Goal: Task Accomplishment & Management: Use online tool/utility

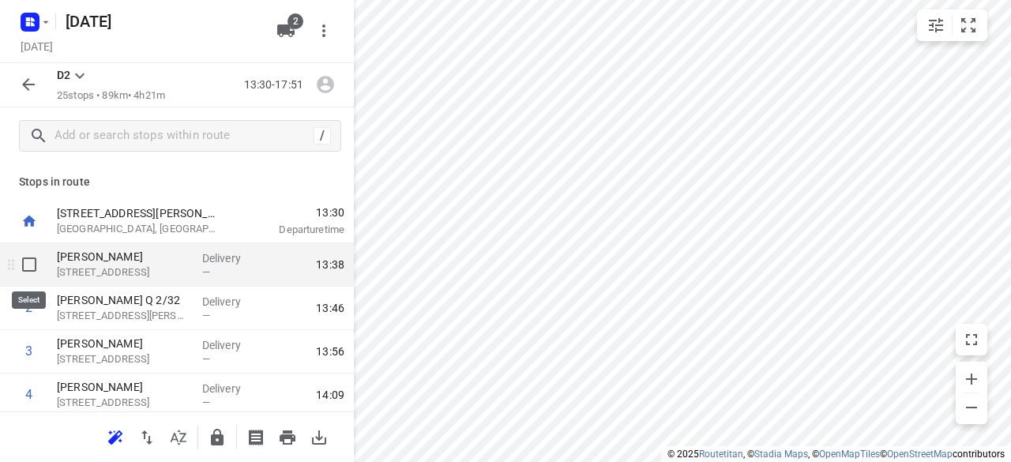
click at [24, 269] on input "checkbox" at bounding box center [29, 265] width 32 height 32
checkbox input "true"
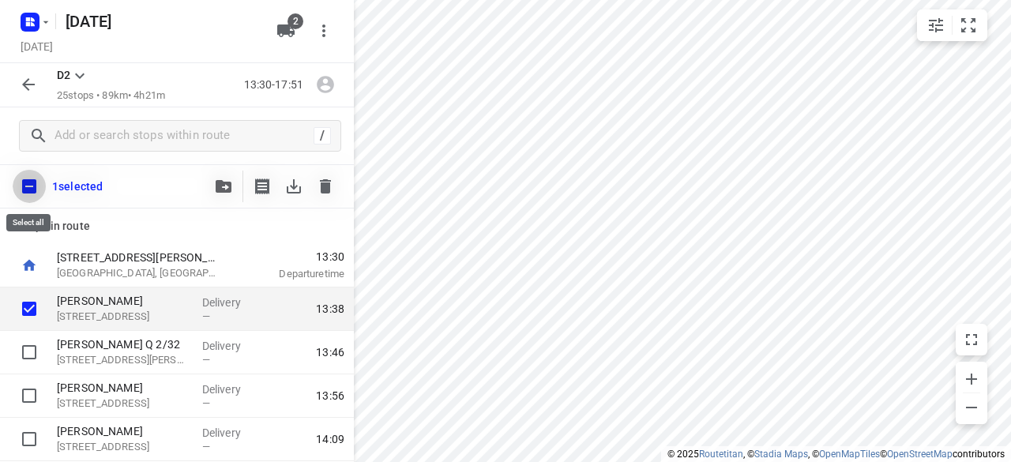
drag, startPoint x: 34, startPoint y: 182, endPoint x: 158, endPoint y: 181, distance: 124.0
click at [33, 182] on input "checkbox" at bounding box center [29, 186] width 33 height 33
checkbox input "true"
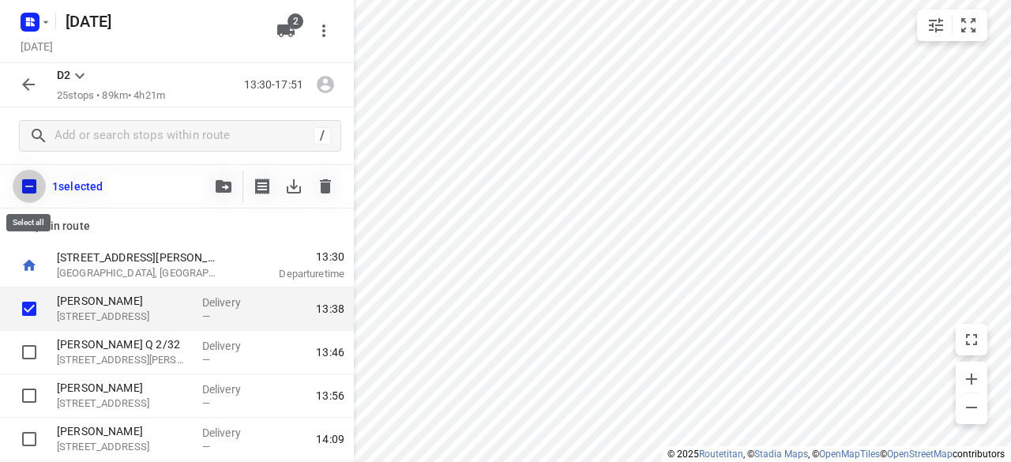
checkbox input "true"
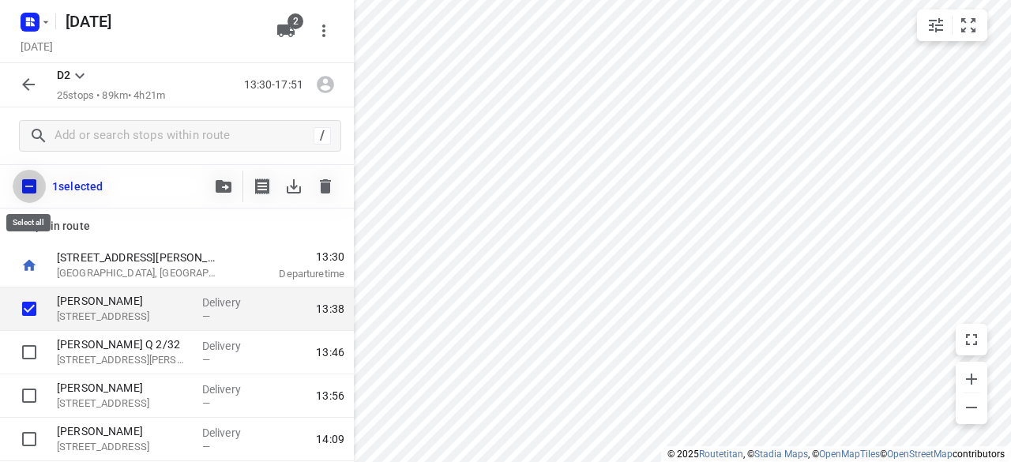
checkbox input "true"
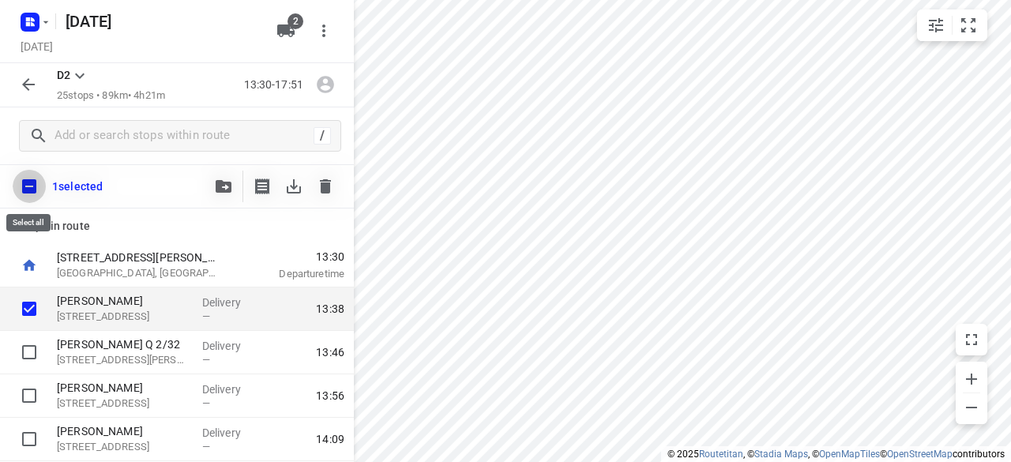
checkbox input "true"
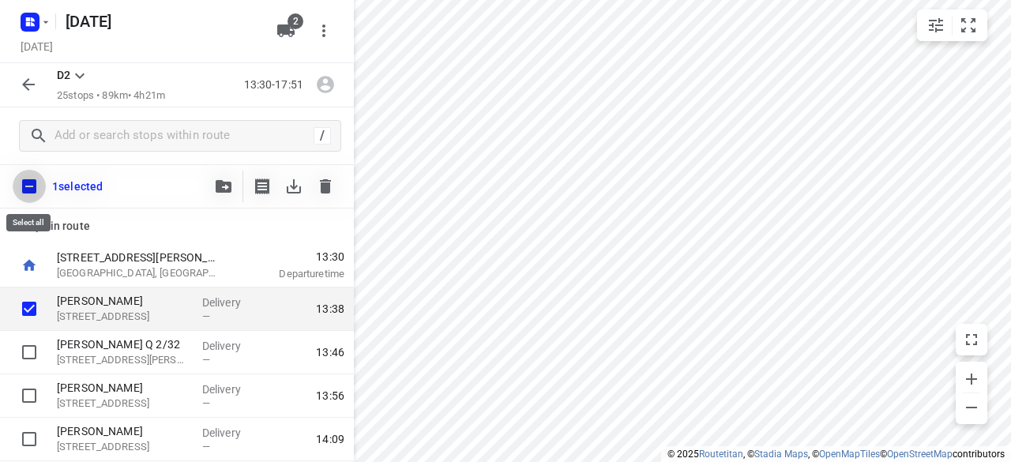
checkbox input "true"
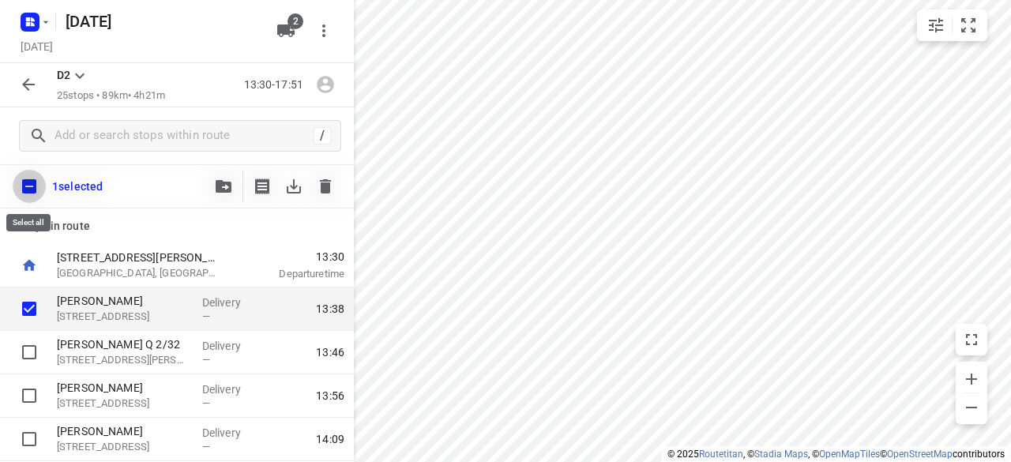
checkbox input "true"
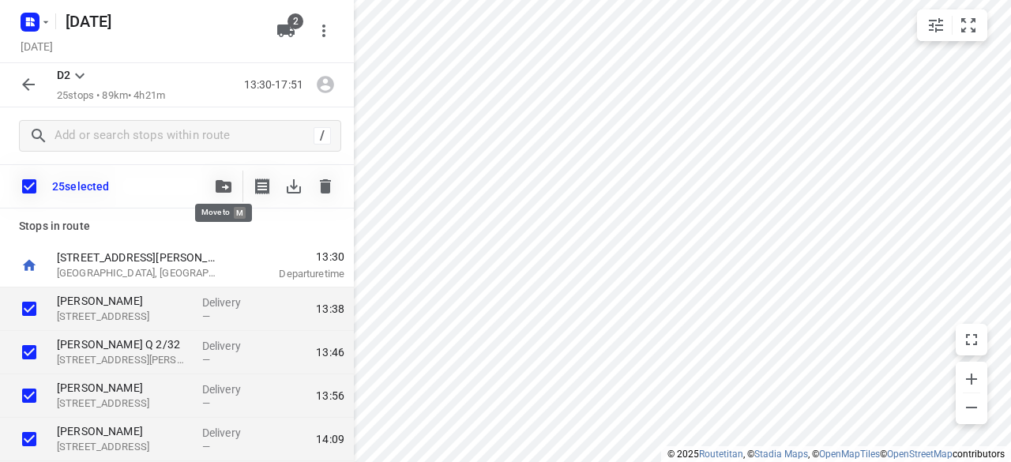
click at [224, 193] on button "button" at bounding box center [224, 187] width 32 height 32
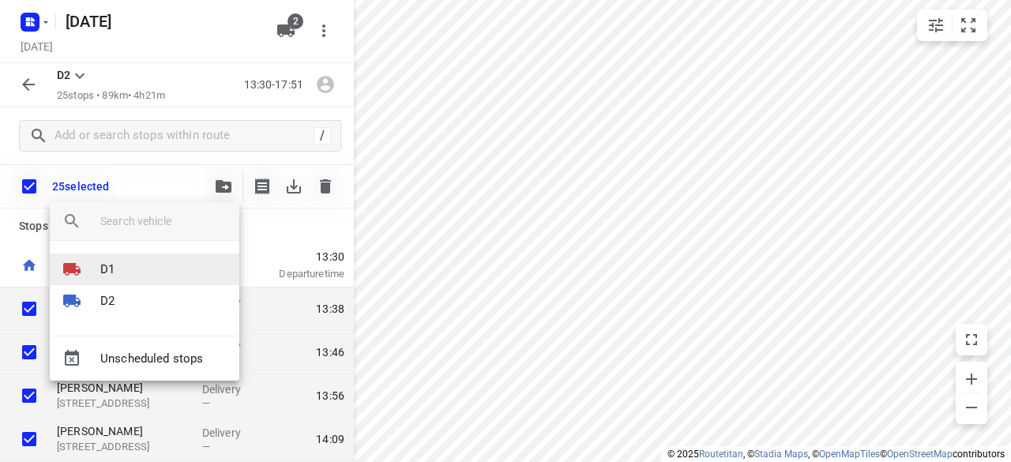
click at [138, 268] on li "D1" at bounding box center [145, 270] width 190 height 32
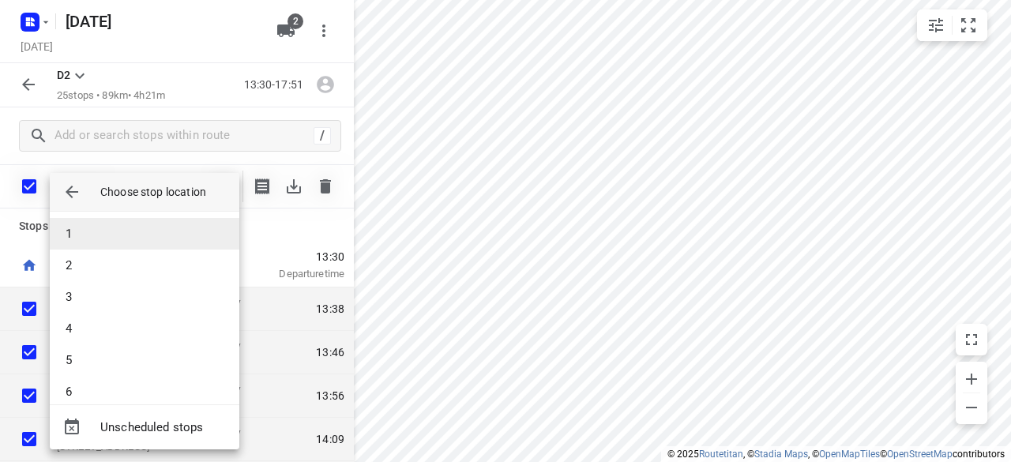
click at [133, 232] on li "1" at bounding box center [145, 234] width 190 height 32
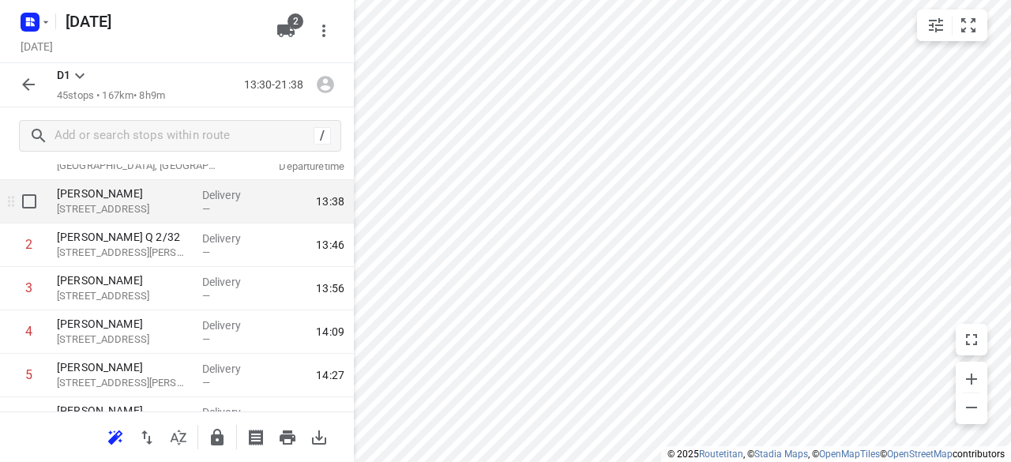
scroll to position [158, 0]
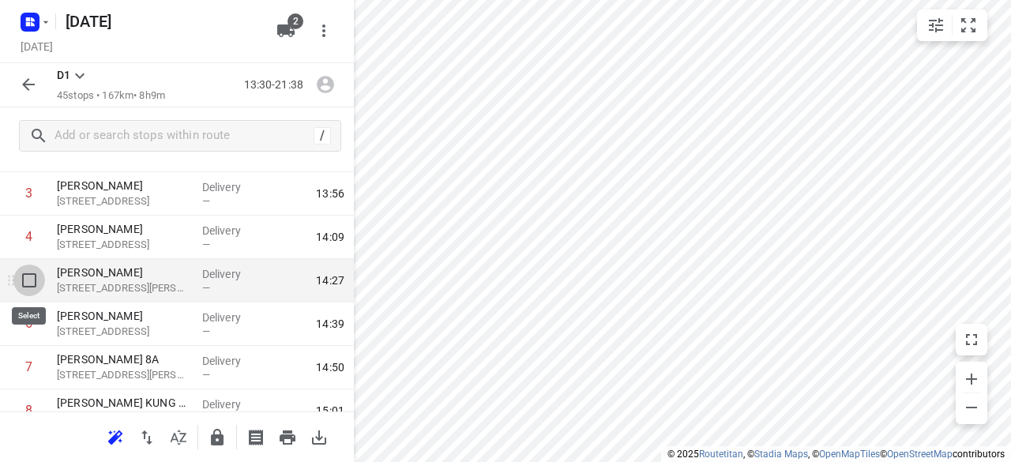
click at [30, 275] on input "checkbox" at bounding box center [29, 281] width 32 height 32
checkbox input "true"
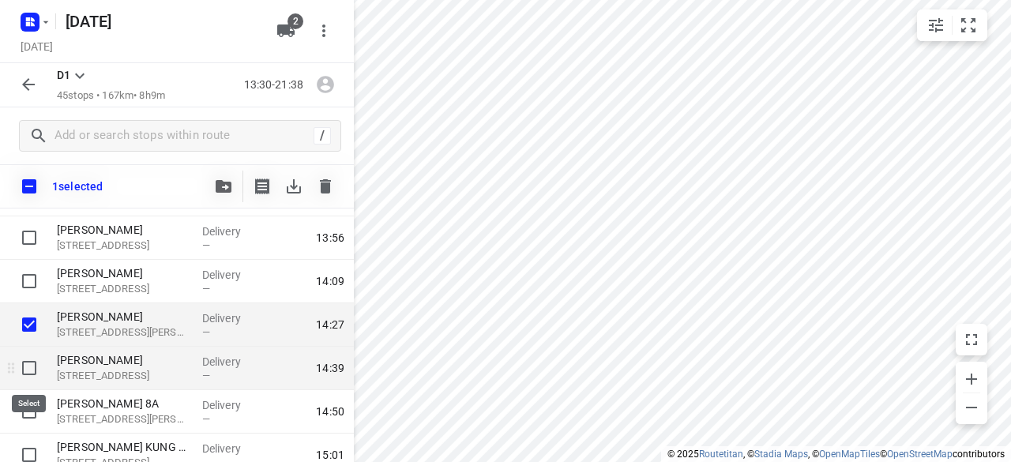
click at [19, 375] on input "checkbox" at bounding box center [29, 368] width 32 height 32
checkbox input "true"
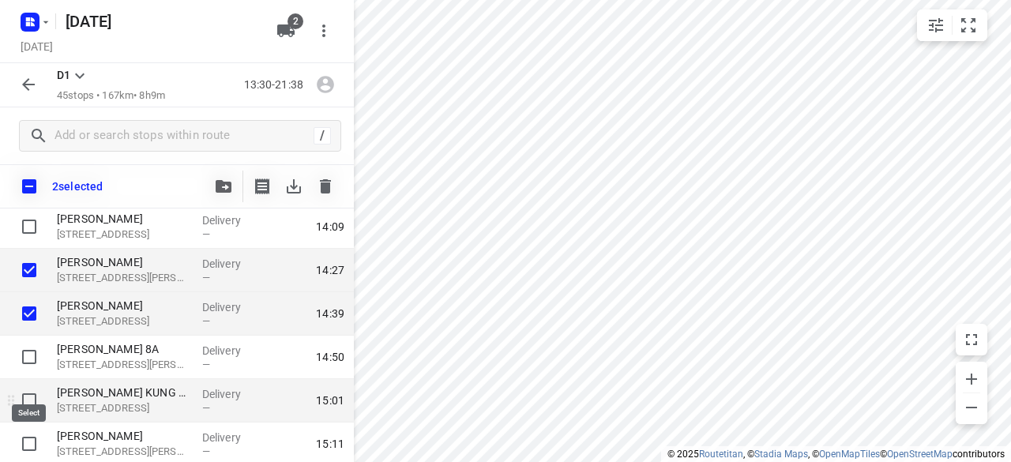
scroll to position [237, 0]
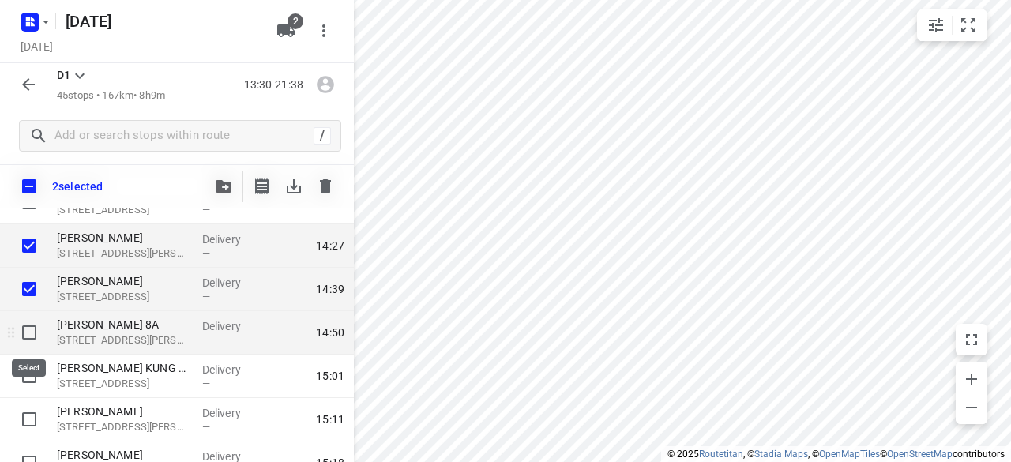
click at [21, 327] on input "checkbox" at bounding box center [29, 333] width 32 height 32
checkbox input "true"
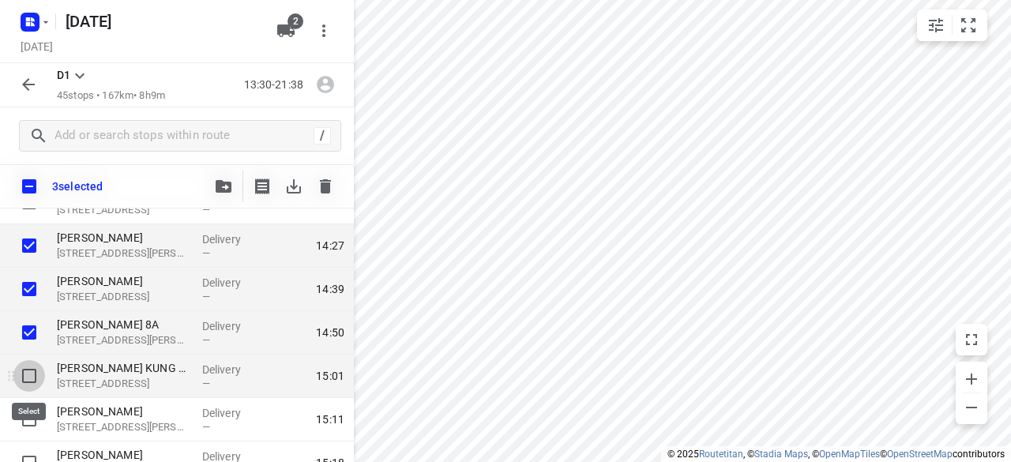
click at [21, 371] on input "checkbox" at bounding box center [29, 376] width 32 height 32
checkbox input "true"
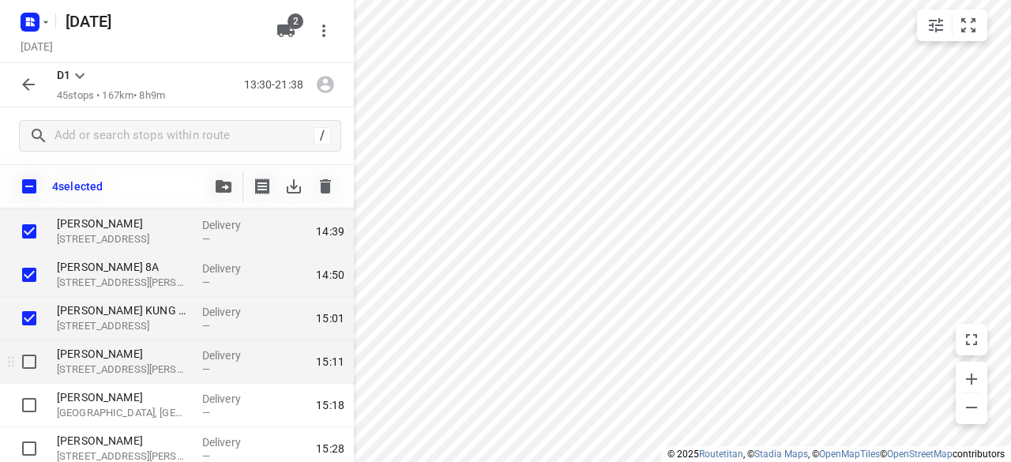
scroll to position [316, 0]
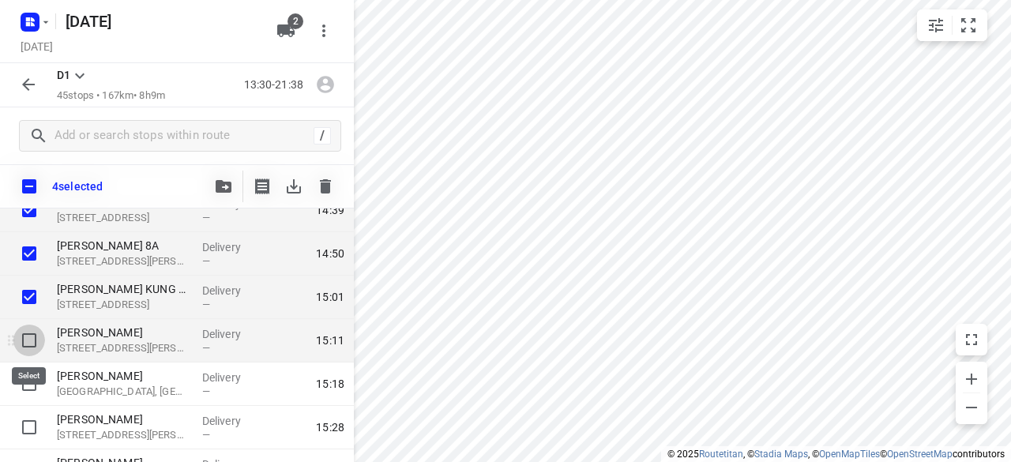
click at [28, 339] on input "checkbox" at bounding box center [29, 341] width 32 height 32
checkbox input "true"
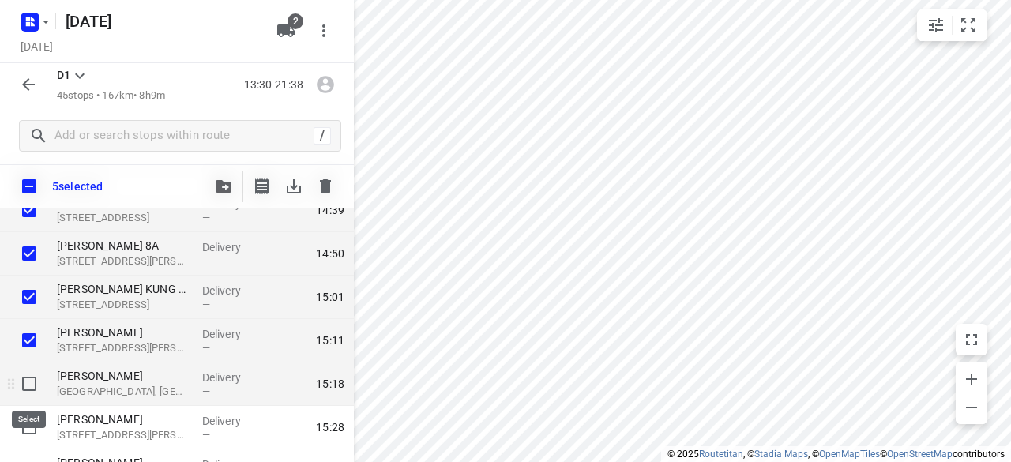
click at [28, 386] on input "checkbox" at bounding box center [29, 384] width 32 height 32
checkbox input "true"
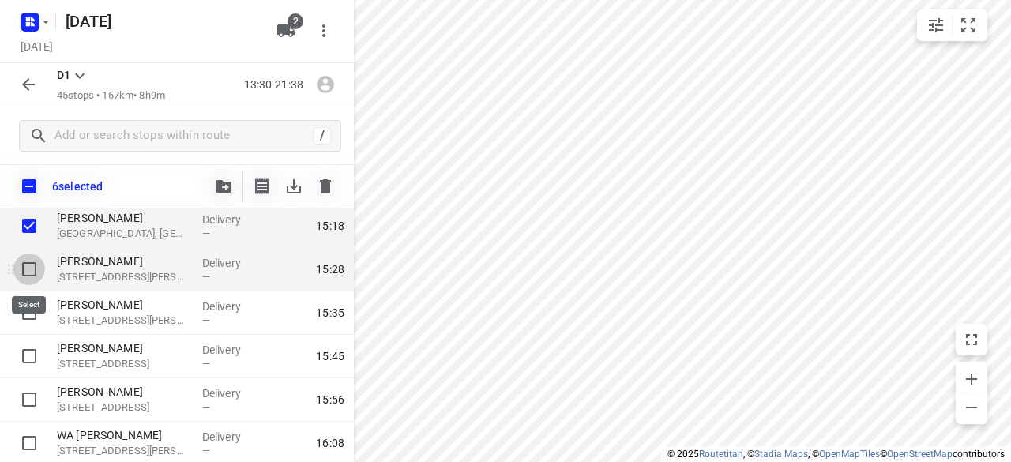
click at [33, 267] on input "checkbox" at bounding box center [29, 270] width 32 height 32
checkbox input "true"
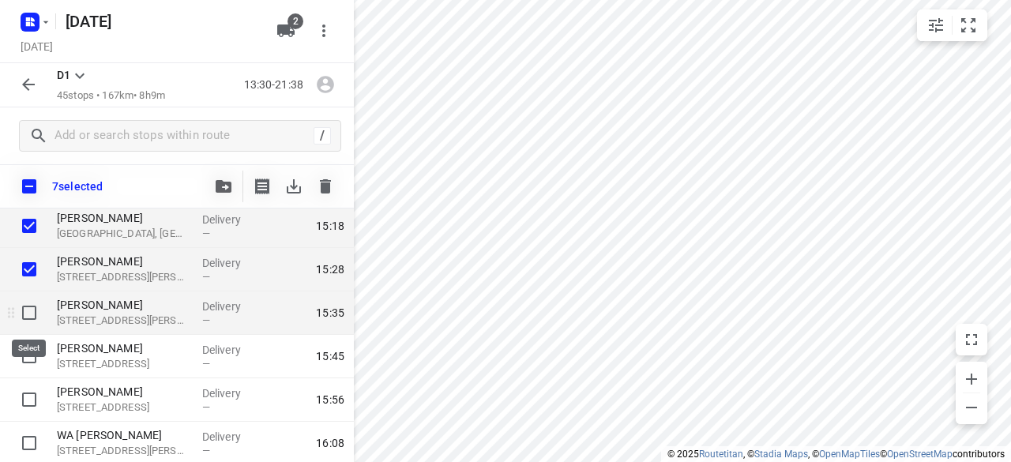
click at [32, 311] on input "checkbox" at bounding box center [29, 313] width 32 height 32
checkbox input "true"
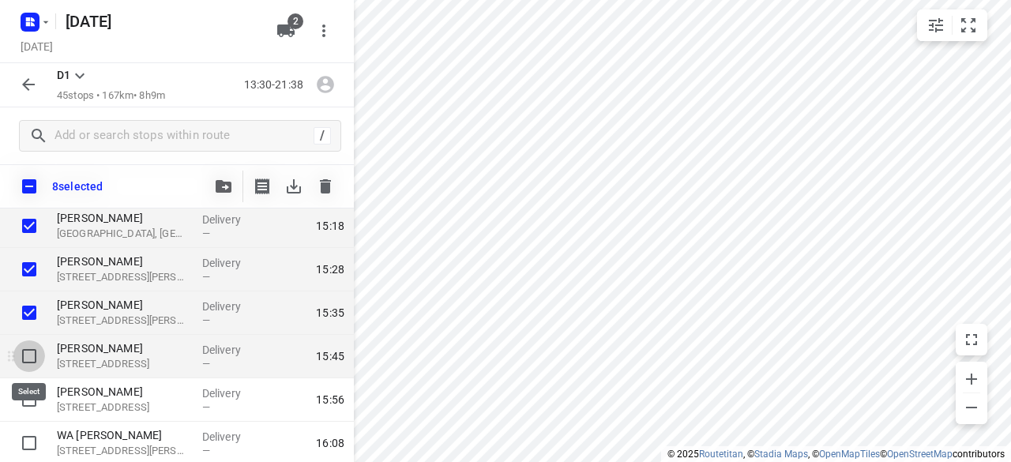
click at [32, 365] on input "checkbox" at bounding box center [29, 357] width 32 height 32
checkbox input "true"
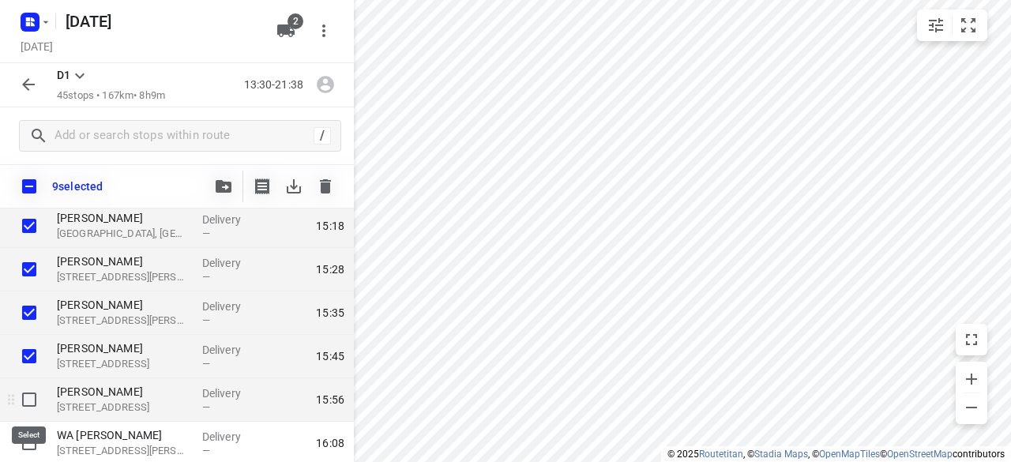
click at [32, 399] on input "checkbox" at bounding box center [29, 400] width 32 height 32
checkbox input "true"
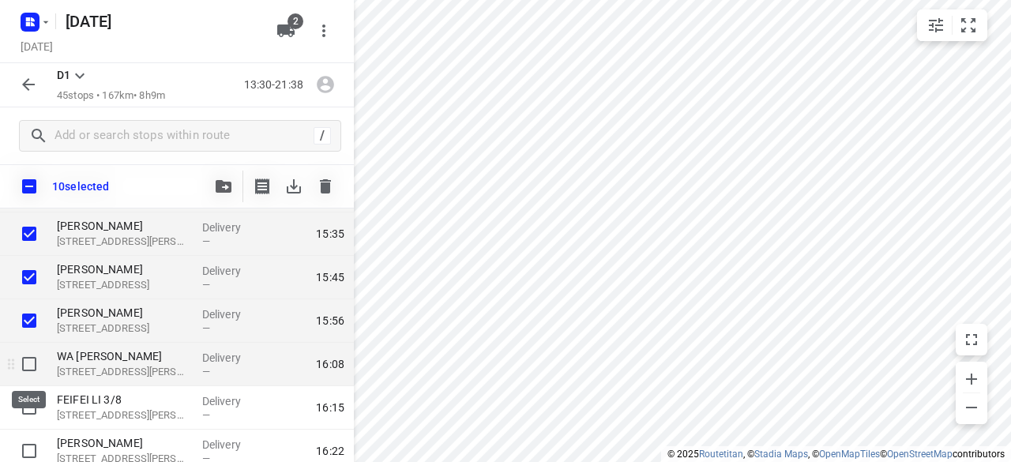
click at [25, 368] on input "checkbox" at bounding box center [29, 364] width 32 height 32
checkbox input "true"
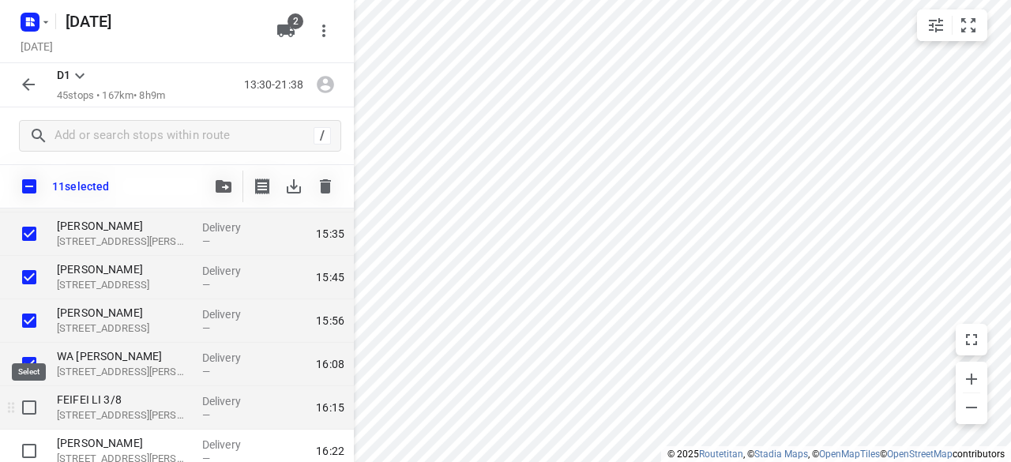
click at [28, 407] on input "checkbox" at bounding box center [29, 408] width 32 height 32
checkbox input "true"
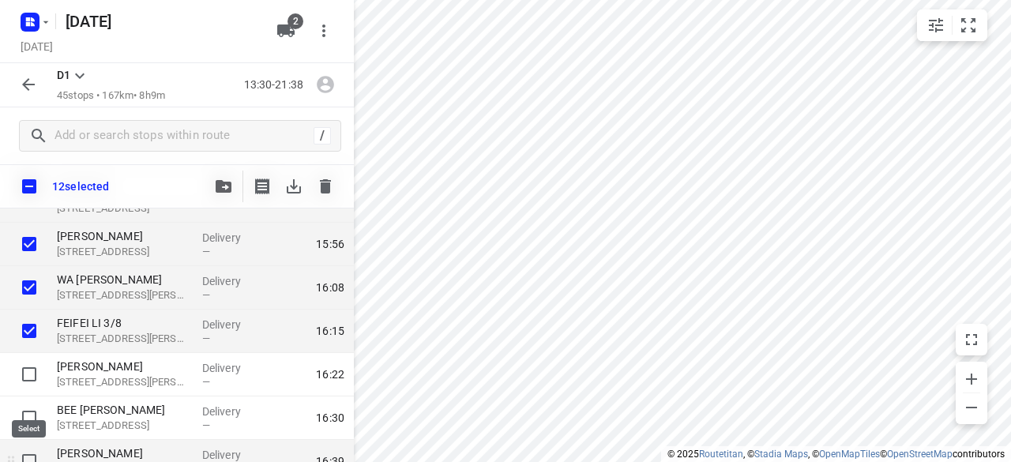
scroll to position [711, 0]
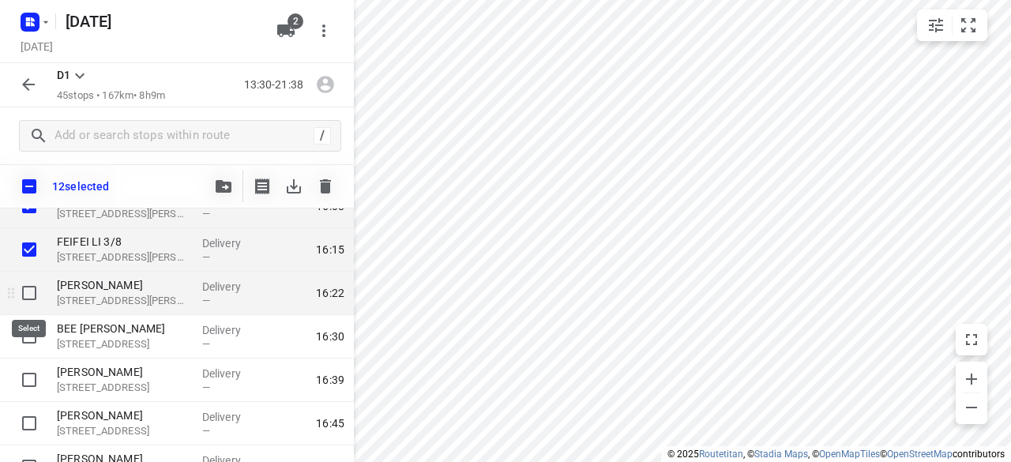
click at [22, 292] on input "checkbox" at bounding box center [29, 293] width 32 height 32
checkbox input "true"
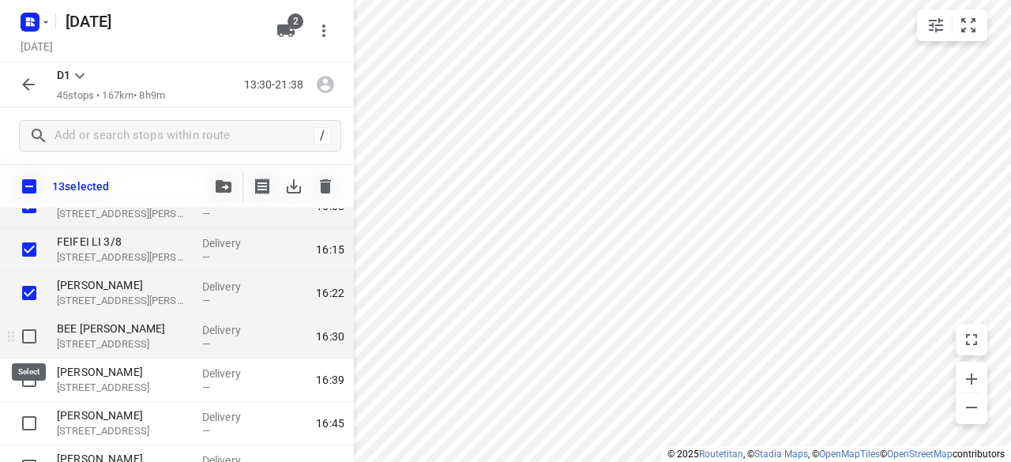
click at [24, 337] on input "checkbox" at bounding box center [29, 337] width 32 height 32
checkbox input "true"
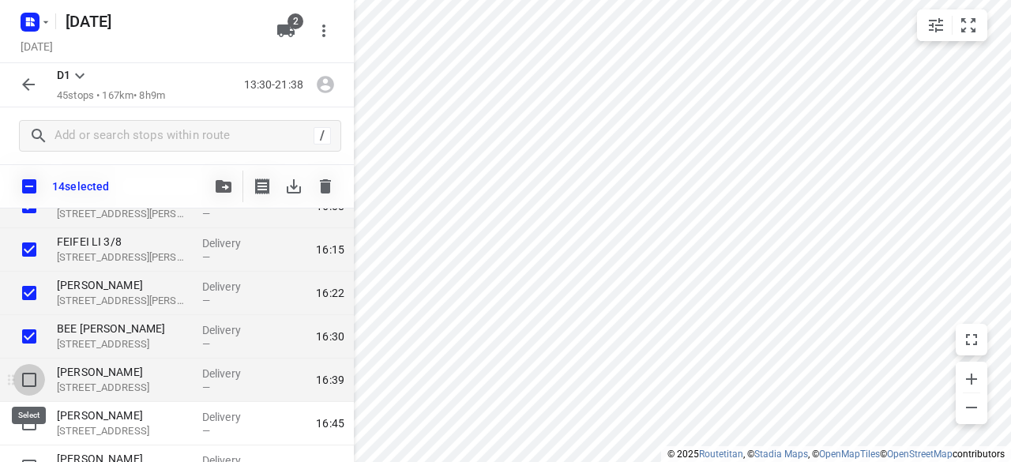
click at [26, 383] on input "checkbox" at bounding box center [29, 380] width 32 height 32
checkbox input "true"
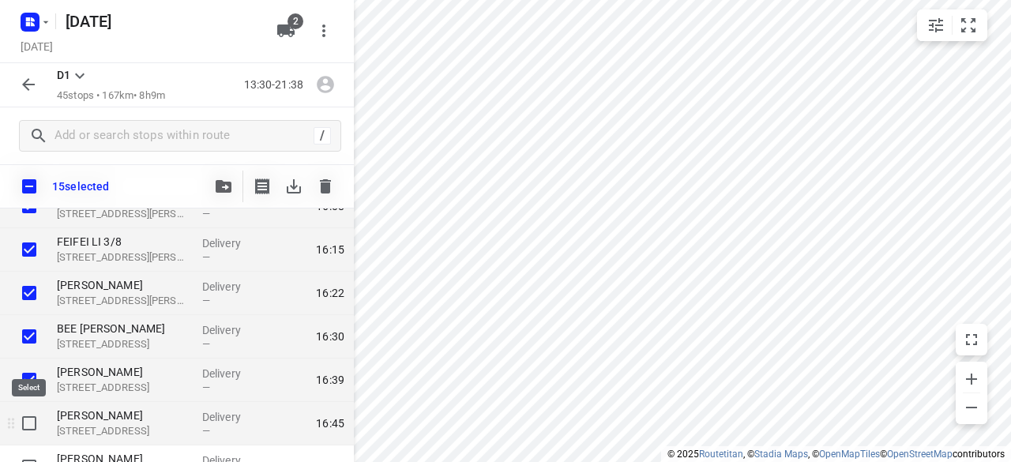
click at [24, 418] on input "checkbox" at bounding box center [29, 424] width 32 height 32
checkbox input "true"
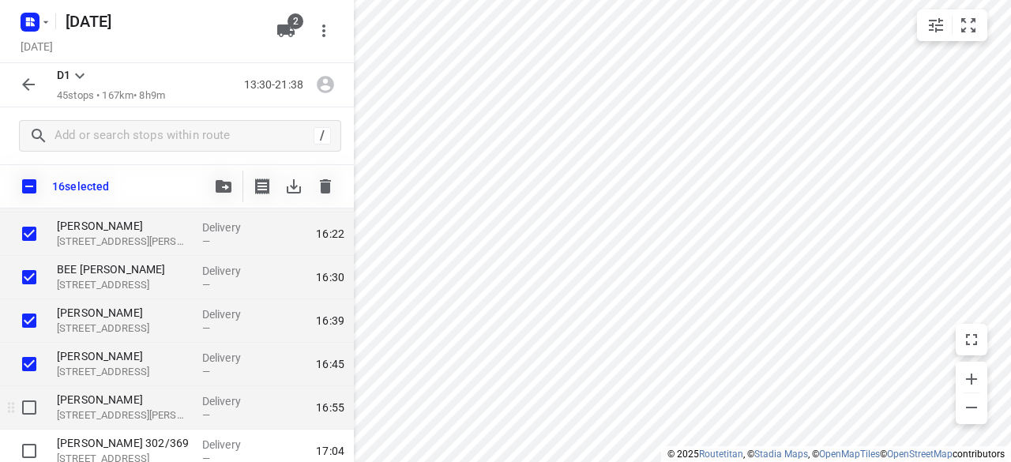
scroll to position [790, 0]
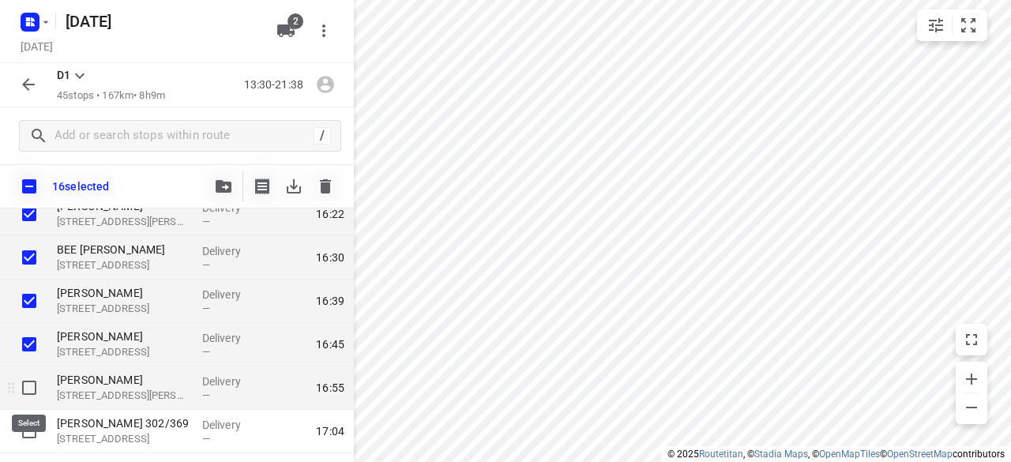
click at [27, 382] on input "checkbox" at bounding box center [29, 388] width 32 height 32
checkbox input "true"
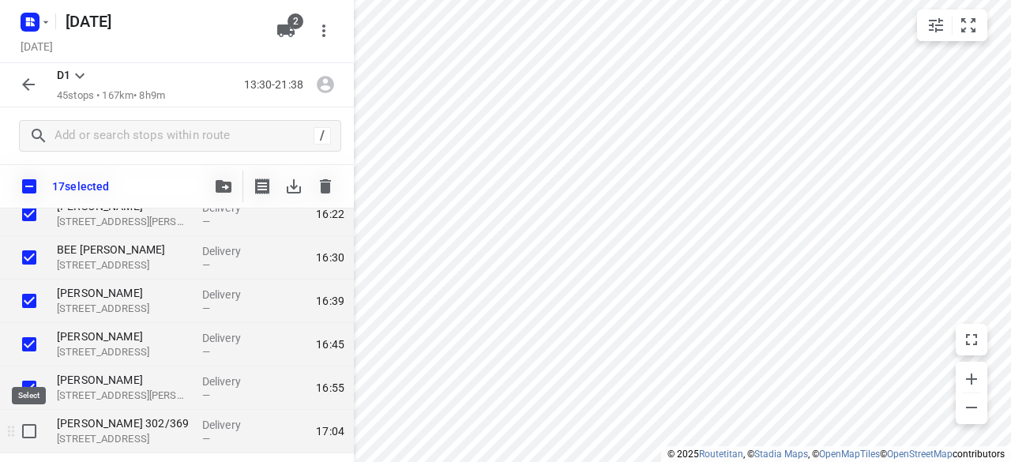
click at [30, 427] on input "checkbox" at bounding box center [29, 432] width 32 height 32
checkbox input "true"
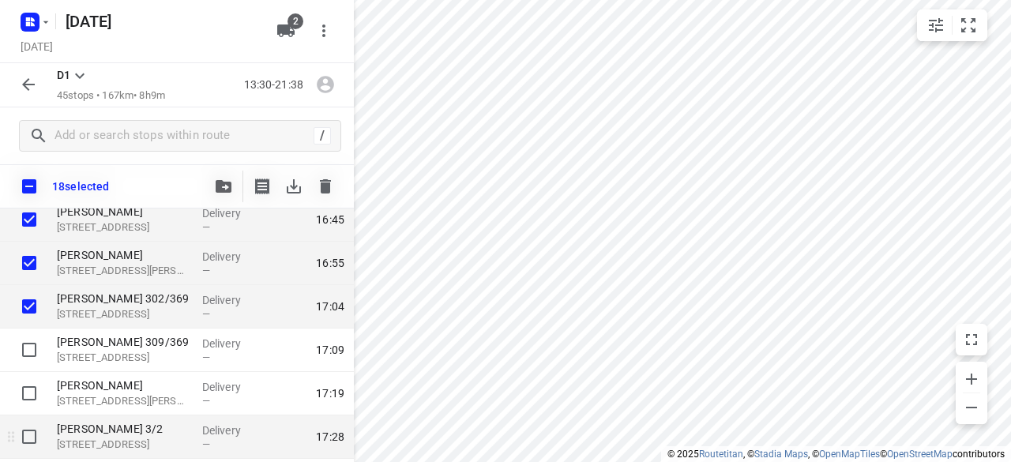
scroll to position [948, 0]
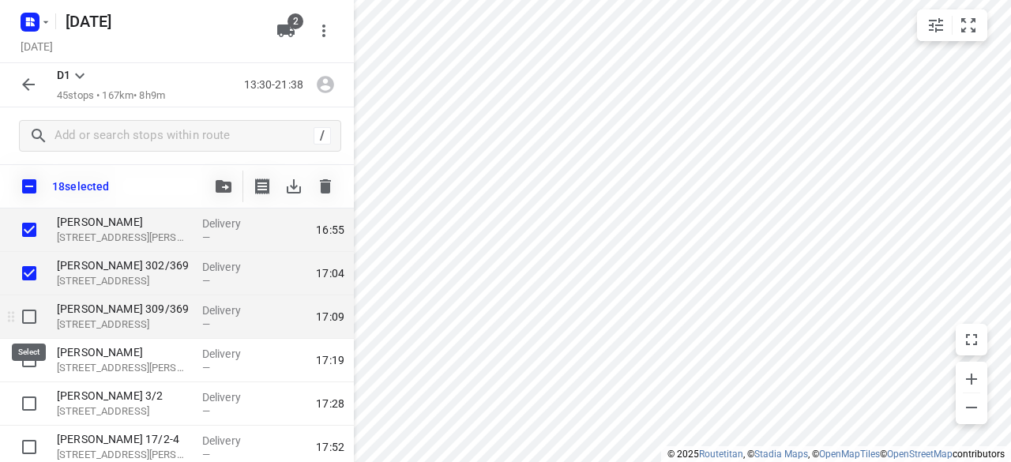
click at [36, 313] on input "checkbox" at bounding box center [29, 317] width 32 height 32
checkbox input "true"
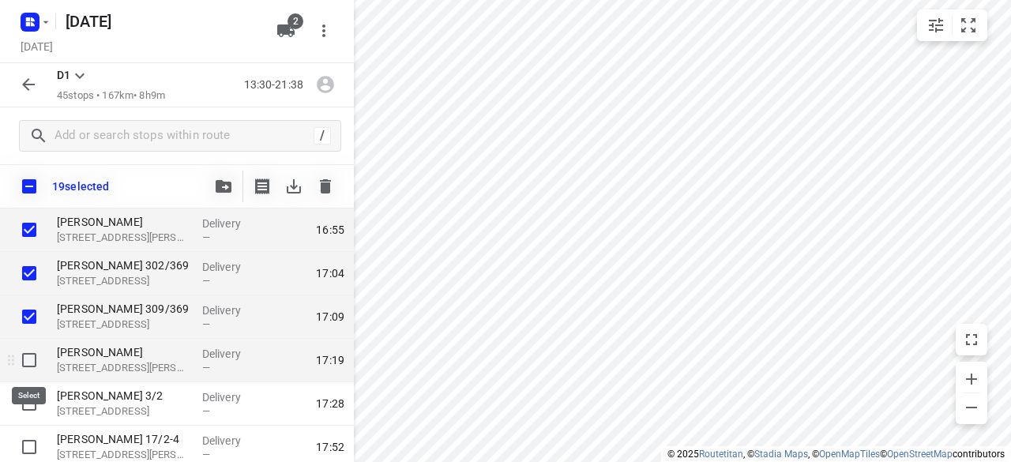
click at [26, 351] on input "checkbox" at bounding box center [29, 360] width 32 height 32
checkbox input "true"
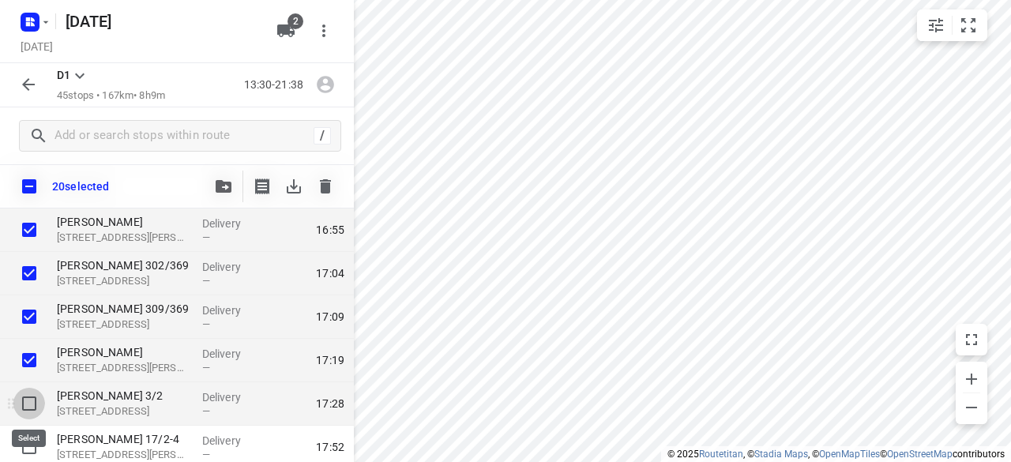
click at [24, 401] on input "checkbox" at bounding box center [29, 404] width 32 height 32
checkbox input "true"
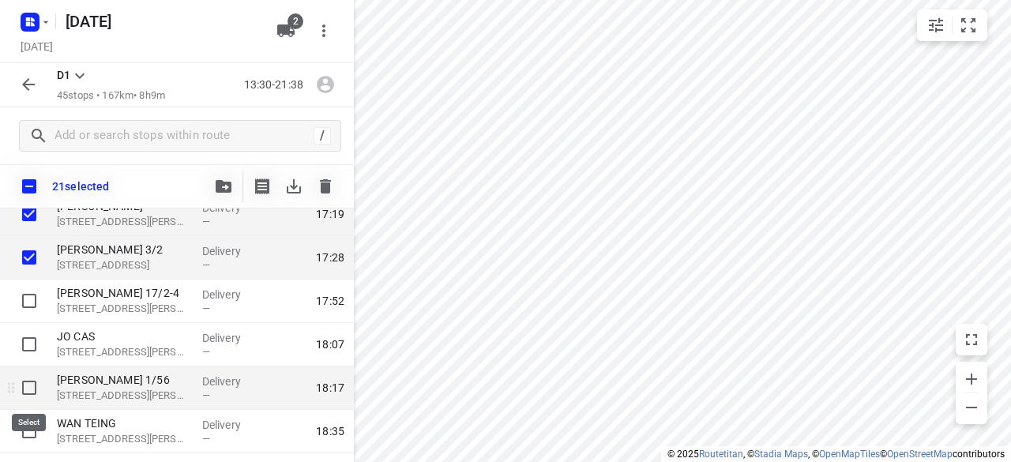
scroll to position [1106, 0]
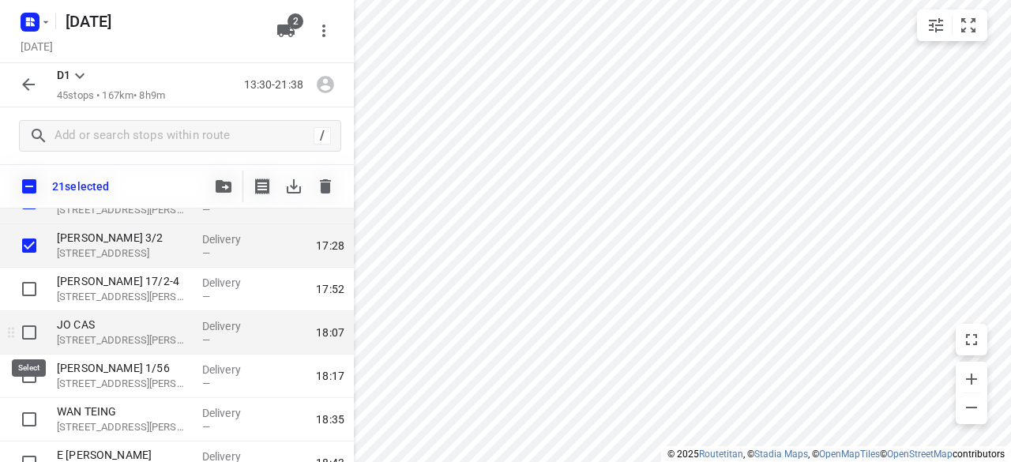
click at [34, 333] on input "checkbox" at bounding box center [29, 333] width 32 height 32
checkbox input "true"
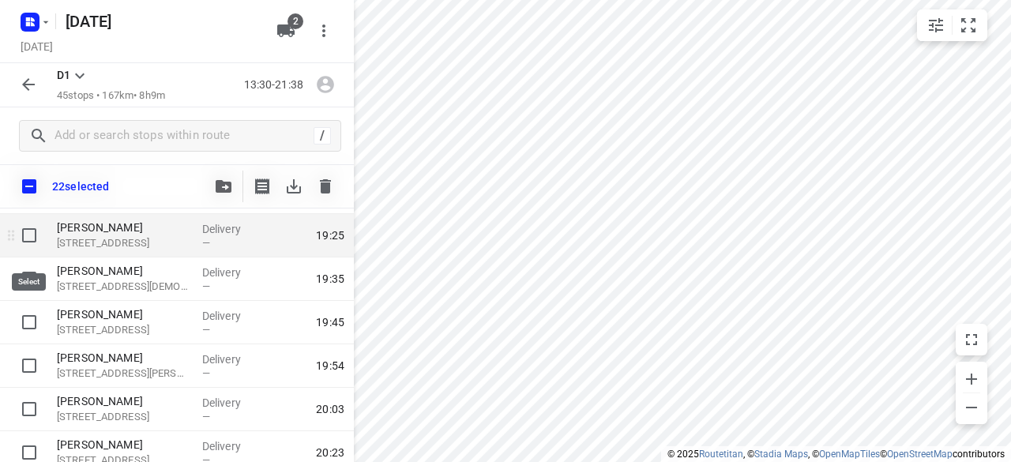
scroll to position [1428, 0]
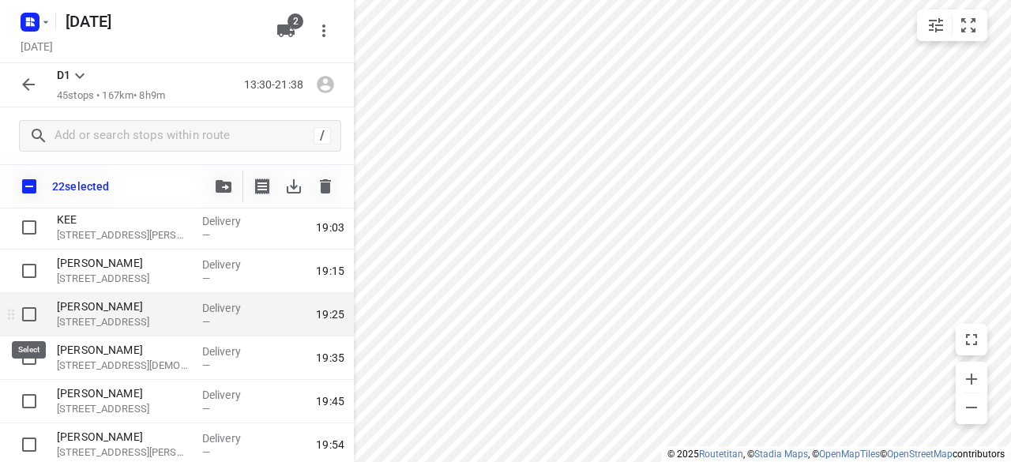
click at [35, 315] on input "checkbox" at bounding box center [29, 315] width 32 height 32
checkbox input "true"
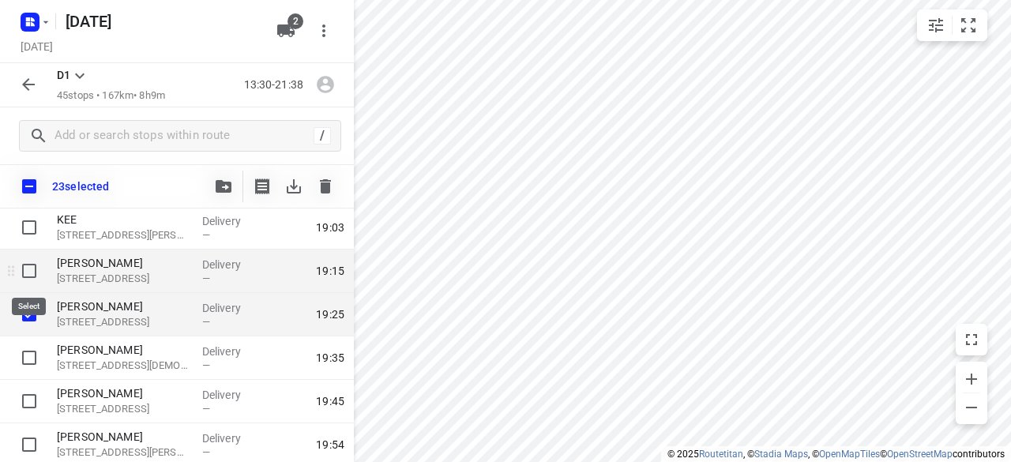
click at [32, 271] on input "checkbox" at bounding box center [29, 271] width 32 height 32
checkbox input "true"
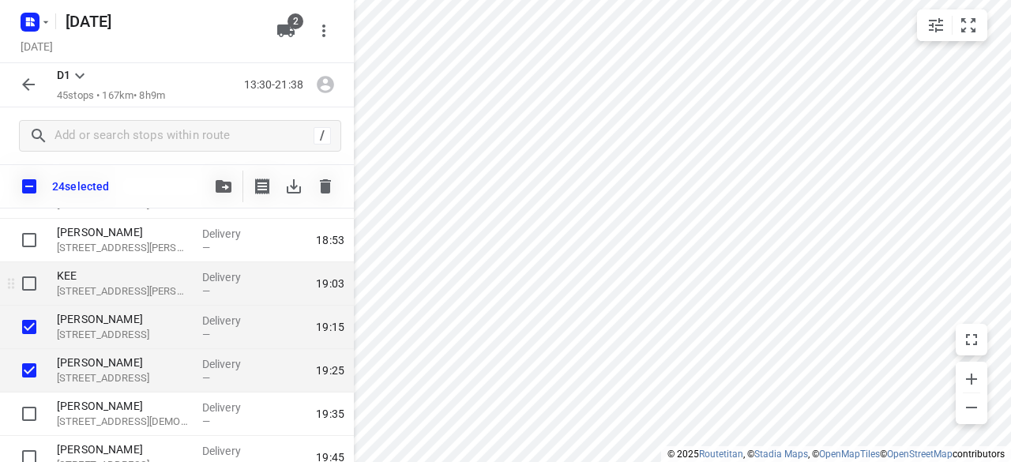
scroll to position [1349, 0]
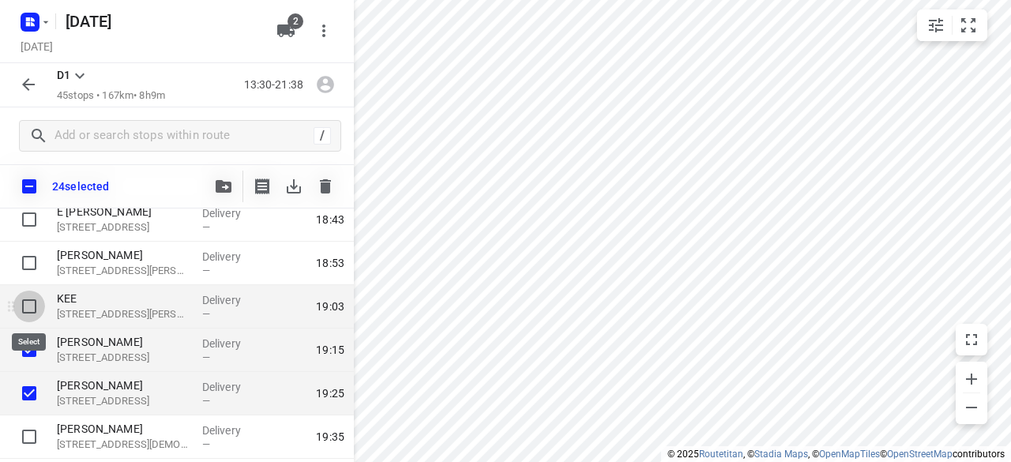
click at [33, 292] on input "checkbox" at bounding box center [29, 307] width 32 height 32
checkbox input "true"
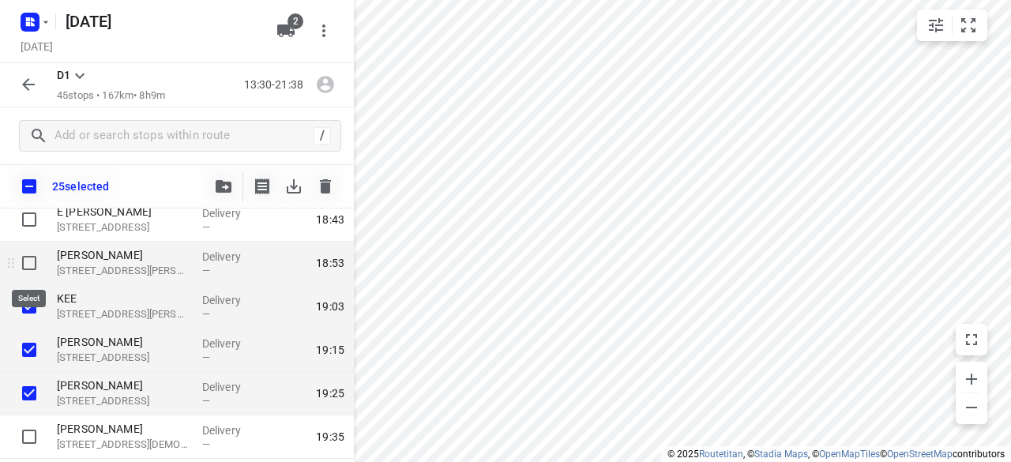
click at [32, 268] on input "checkbox" at bounding box center [29, 263] width 32 height 32
checkbox input "true"
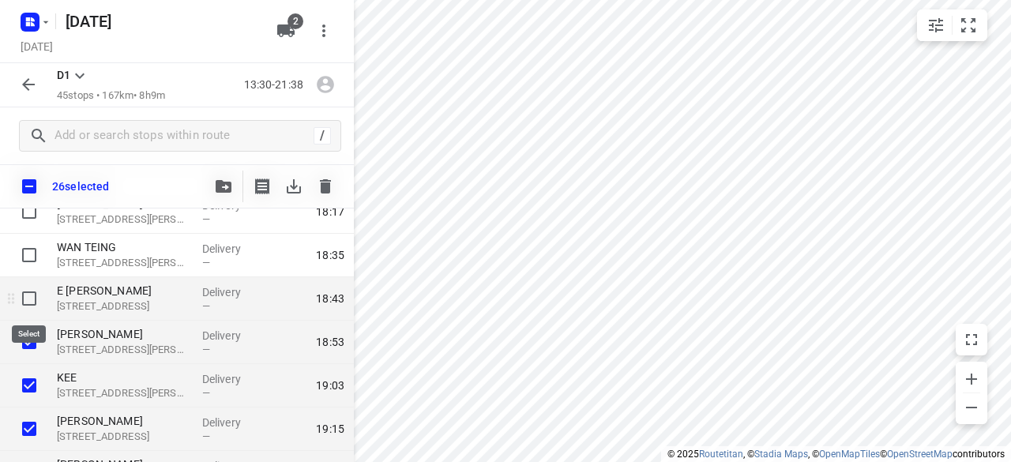
click at [32, 293] on input "checkbox" at bounding box center [29, 299] width 32 height 32
checkbox input "true"
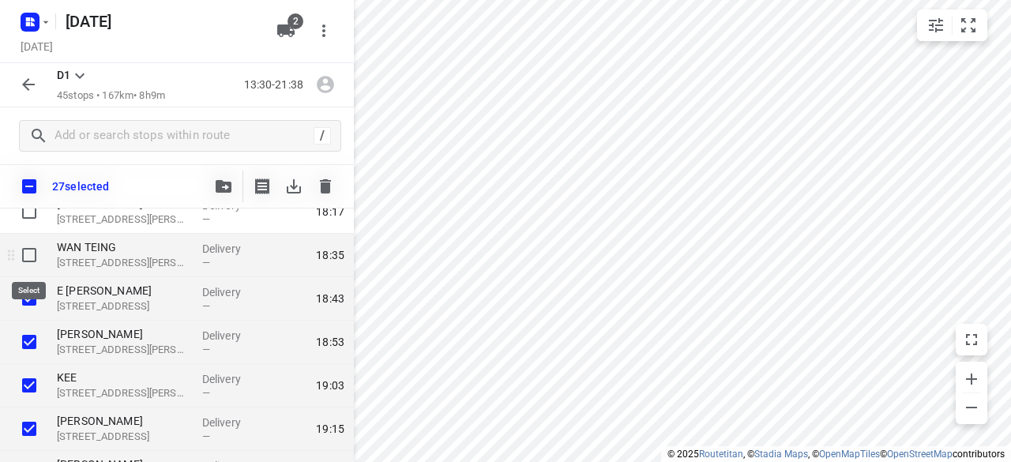
click at [21, 247] on input "checkbox" at bounding box center [29, 255] width 32 height 32
checkbox input "true"
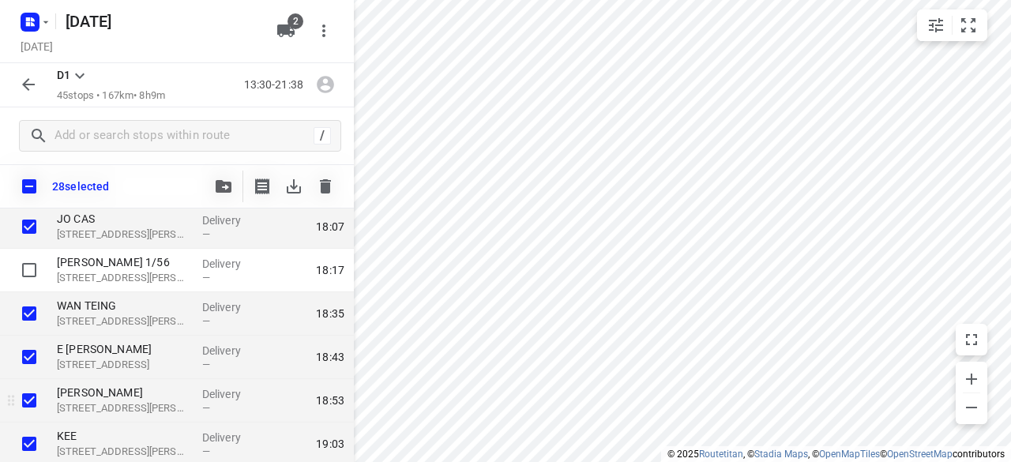
scroll to position [1191, 0]
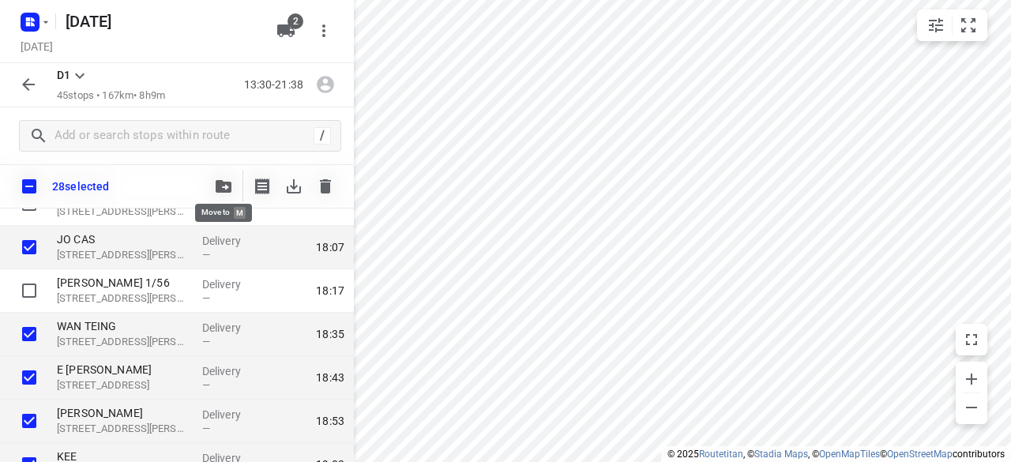
click at [218, 178] on button "button" at bounding box center [224, 187] width 32 height 32
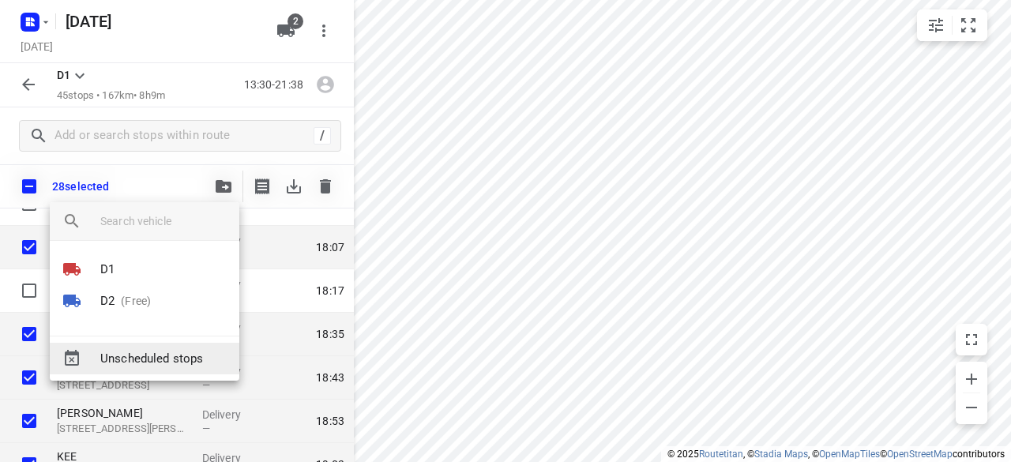
click at [135, 303] on p "(Free)" at bounding box center [133, 301] width 36 height 17
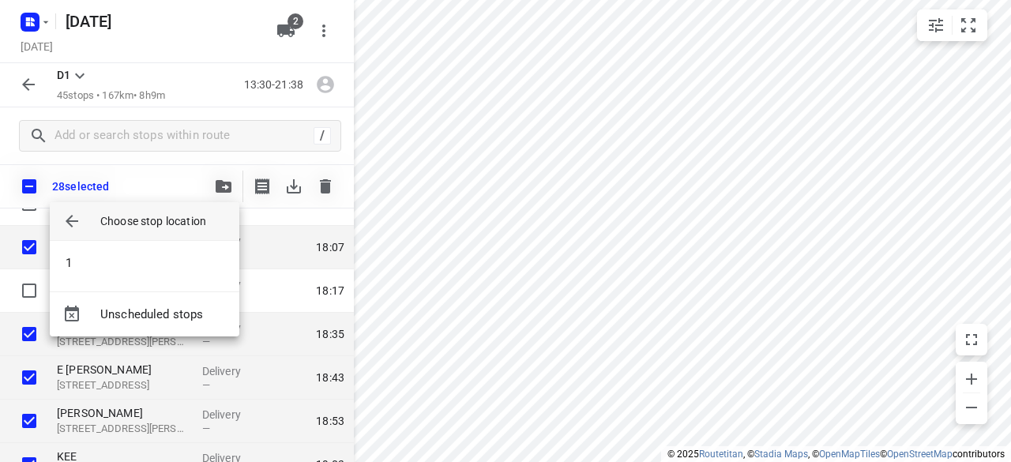
click at [73, 238] on div at bounding box center [75, 221] width 51 height 38
click at [88, 270] on li "1" at bounding box center [145, 263] width 190 height 32
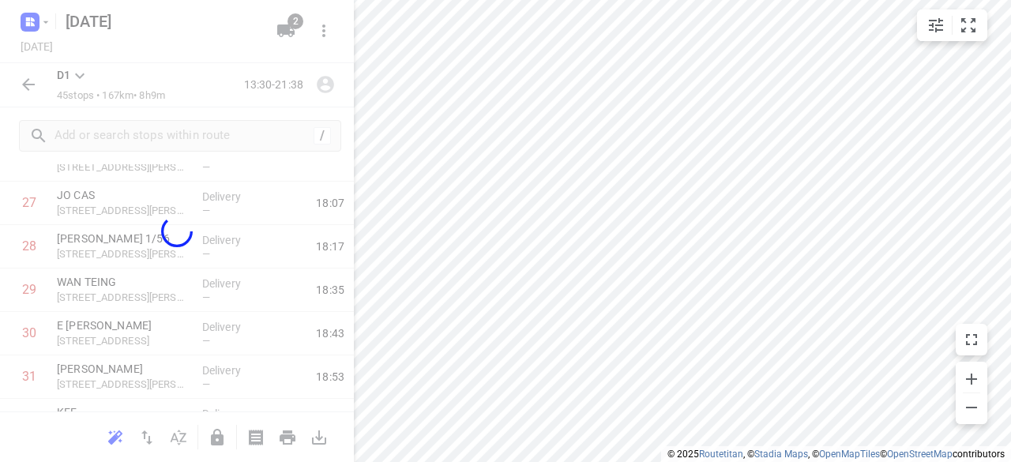
scroll to position [613, 0]
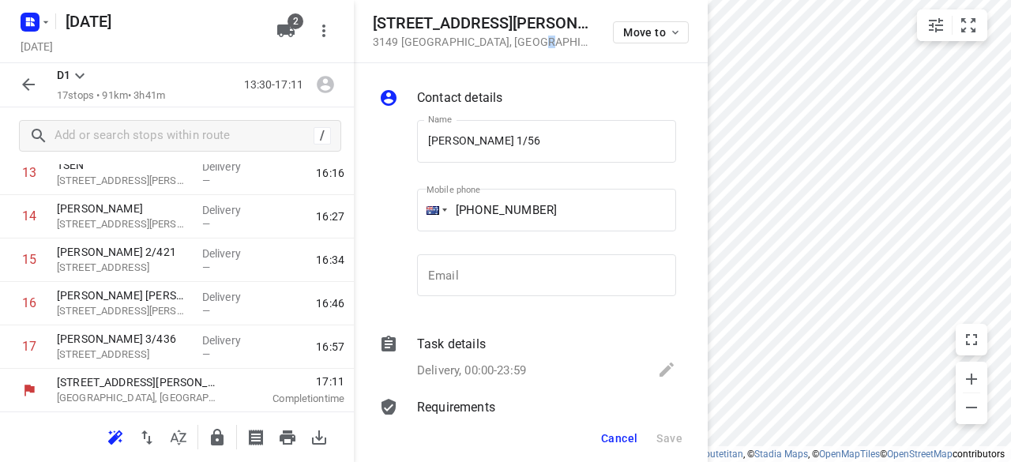
drag, startPoint x: 518, startPoint y: 52, endPoint x: 510, endPoint y: 50, distance: 8.2
click at [510, 50] on div "56 Albert Street 3149 Mount Waverley , Australia Move to" at bounding box center [531, 31] width 354 height 63
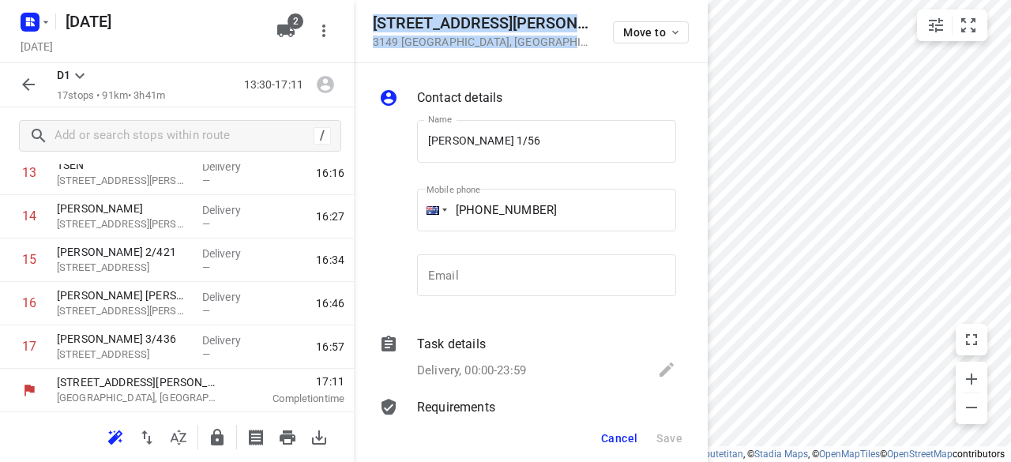
drag, startPoint x: 544, startPoint y: 46, endPoint x: 371, endPoint y: 16, distance: 175.6
click at [371, 16] on div "56 Albert Street 3149 Mount Waverley , Australia Move to" at bounding box center [531, 31] width 354 height 63
copy div "56 Albert Street 3149 Mount Waverley , Australia"
click at [286, 32] on icon "button" at bounding box center [285, 30] width 17 height 13
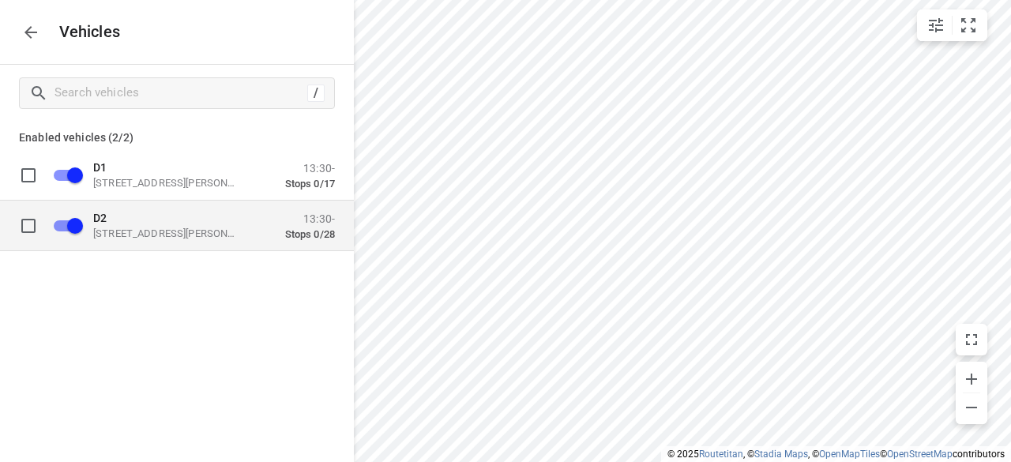
click at [158, 218] on p "D2" at bounding box center [172, 217] width 158 height 13
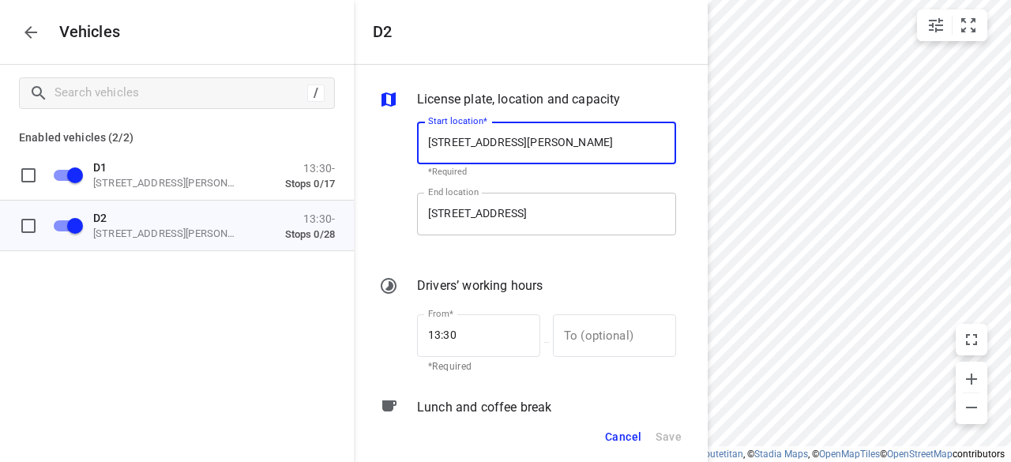
click at [542, 202] on input "395 Ferntree Gully Rd, Mount Waverley VIC 3149, Australia" at bounding box center [546, 214] width 259 height 43
click at [479, 148] on input "49 John St, Oakleigh VIC 3166, Australia" at bounding box center [546, 143] width 259 height 43
paste input "56 Albert Street 3149 Mount Waverley"
type input "56 Albert Street 3149 Mount Waverley, Australia"
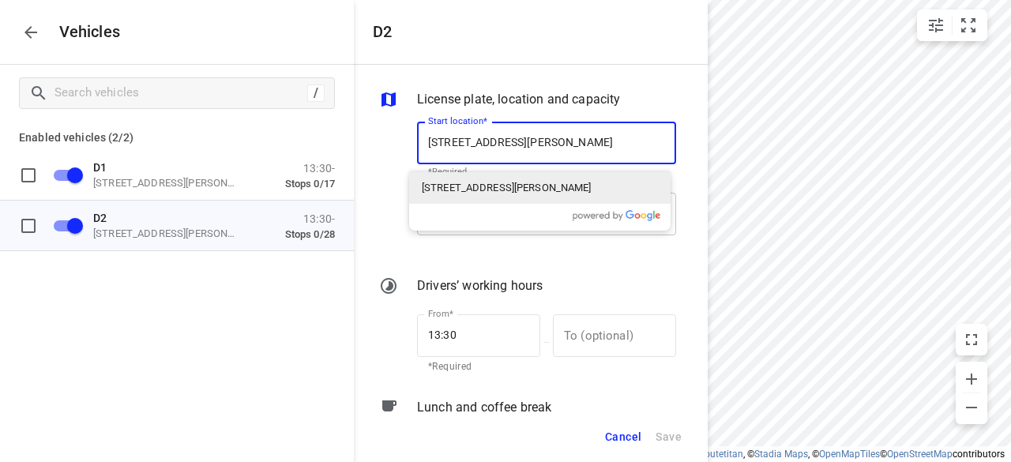
click at [457, 201] on div "56 Albert Street, Mount Waverley VIC 3149, Australia" at bounding box center [540, 188] width 262 height 32
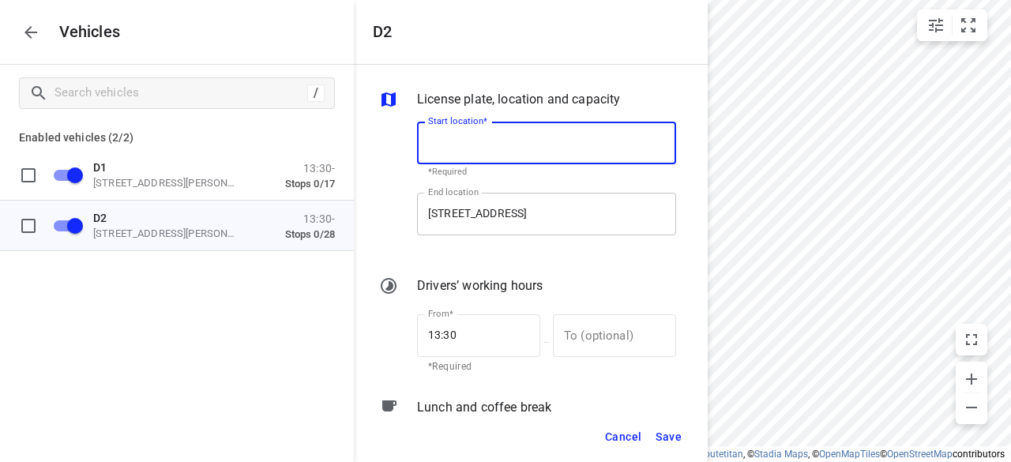
scroll to position [0, 0]
type input "56 Albert St, Mount Waverley VIC 3149, Australia"
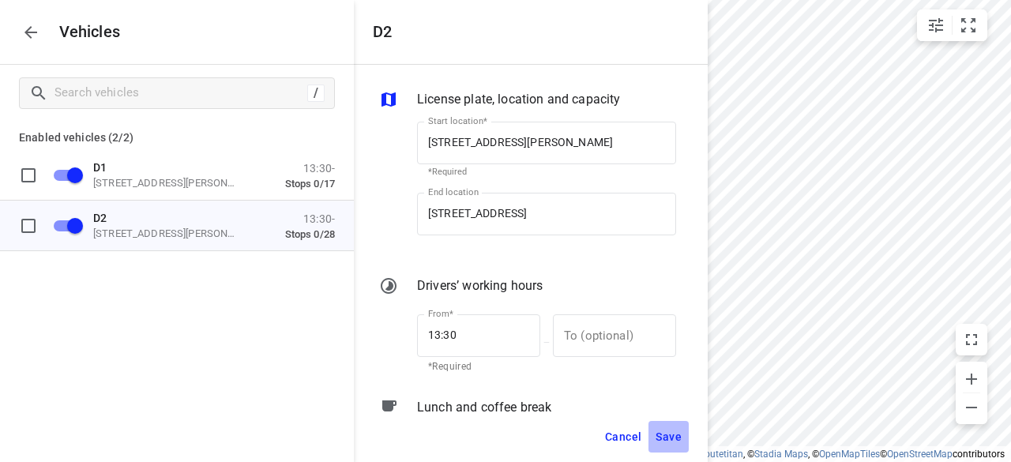
click at [653, 427] on button "Save" at bounding box center [669, 437] width 40 height 32
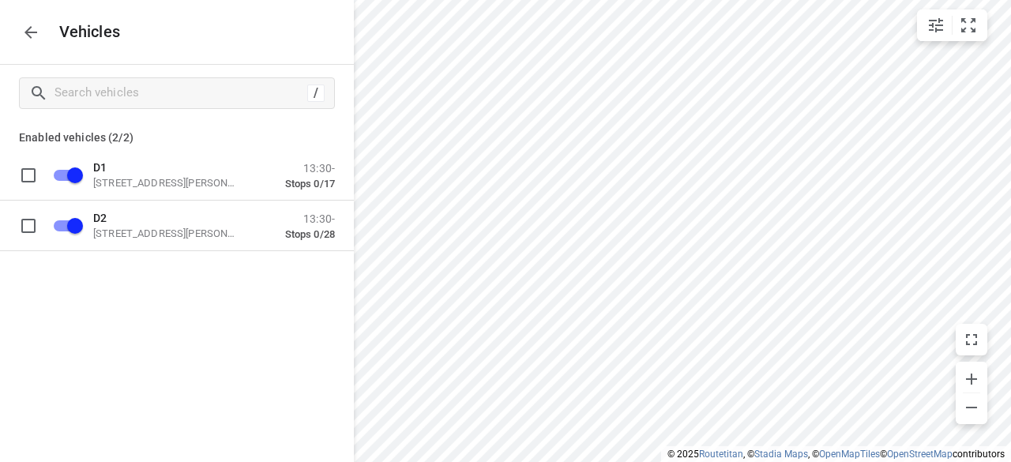
click at [32, 31] on icon "button" at bounding box center [30, 32] width 13 height 13
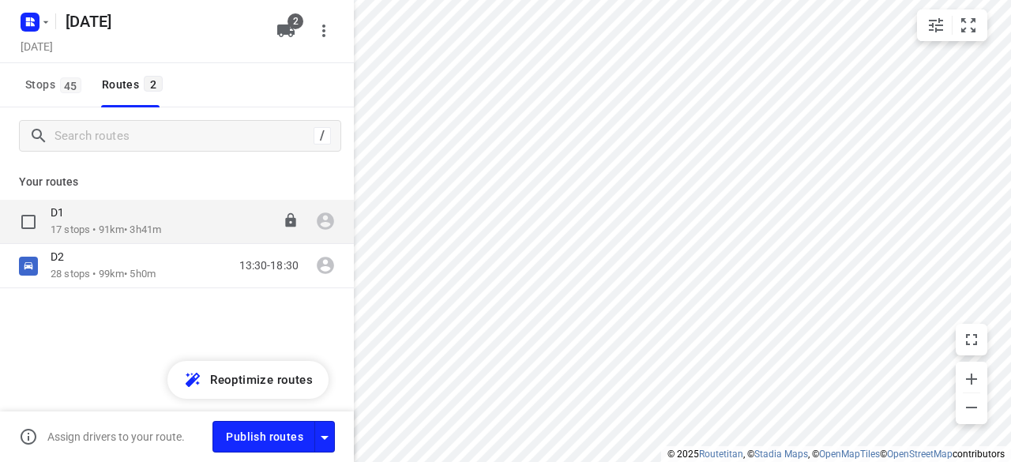
click at [85, 222] on div "D1" at bounding box center [106, 213] width 111 height 17
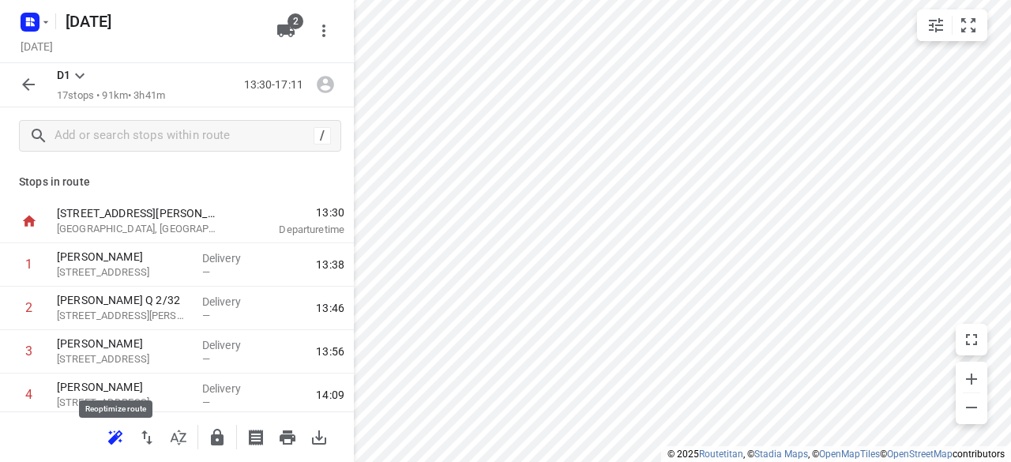
click at [111, 438] on icon "button" at bounding box center [113, 440] width 10 height 10
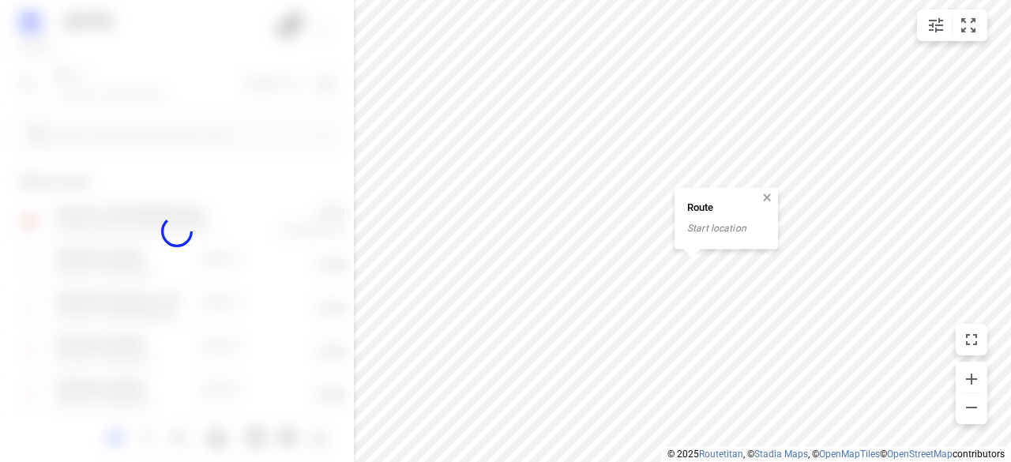
click at [763, 198] on button "button" at bounding box center [767, 198] width 14 height 14
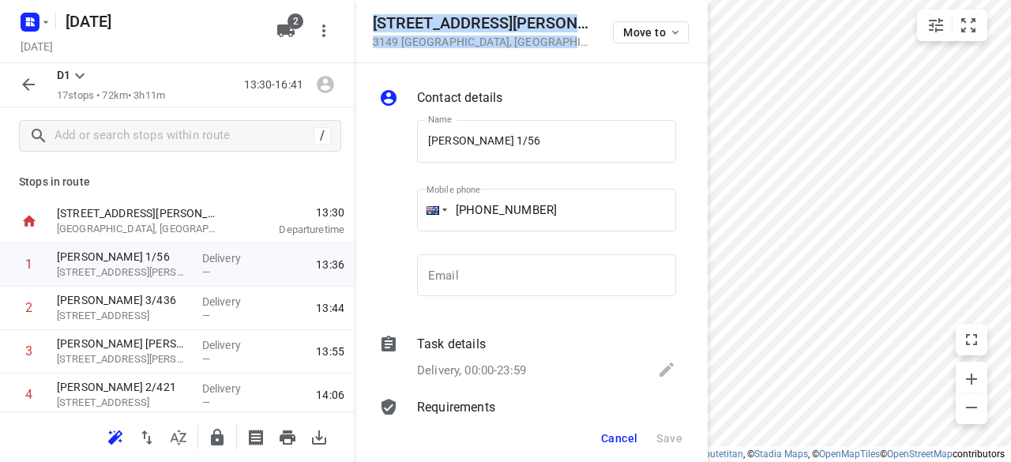
drag, startPoint x: 547, startPoint y: 58, endPoint x: 368, endPoint y: 21, distance: 182.5
click at [368, 21] on div "56 Albert Street 3149 Mount Waverley , Australia Move to" at bounding box center [531, 31] width 354 height 63
copy div "56 Albert Street 3149 Mount Waverley , Australia"
click at [296, 36] on button "2" at bounding box center [286, 31] width 32 height 32
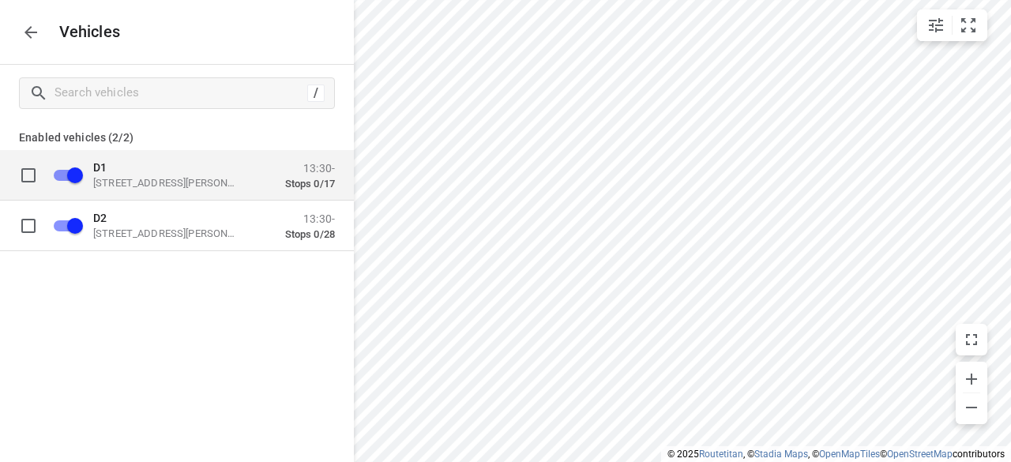
click at [147, 186] on p "49 John St, Oakleigh VIC 3166, Australia" at bounding box center [172, 182] width 158 height 13
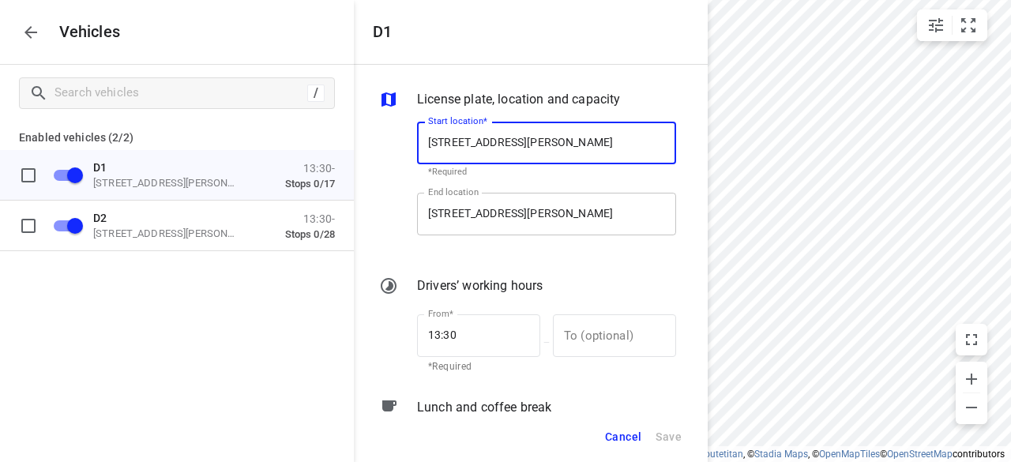
click at [578, 224] on input "49 John St, Oakleigh VIC 3166, Australia" at bounding box center [546, 214] width 259 height 43
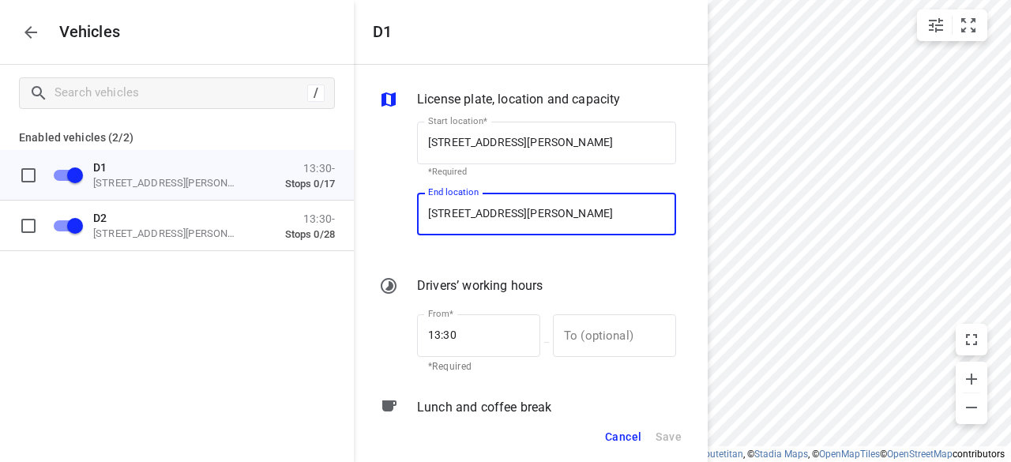
paste input "56 Albert Street 3149 Mount Waverley"
type input "56 Albert Street 3149 Mount Waverley, Australia"
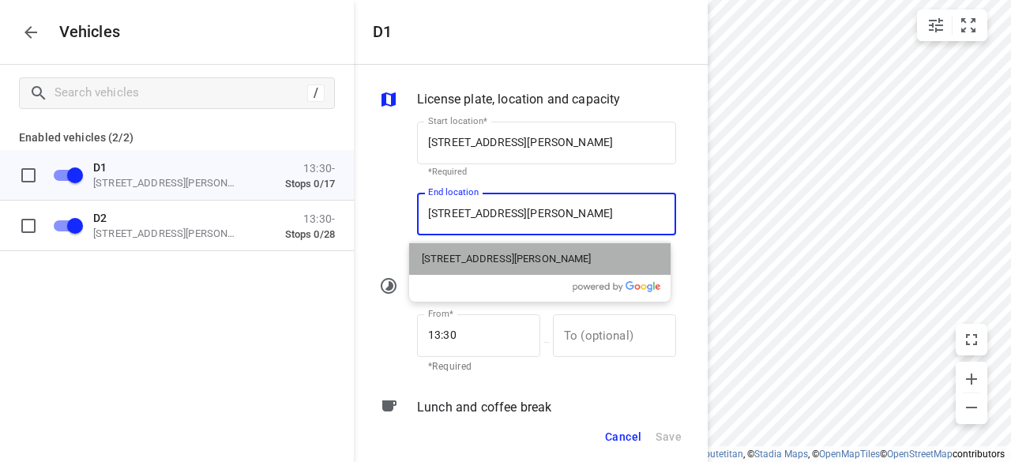
click at [468, 256] on p "56 Albert Street, Mount Waverley VIC 3149, Australia" at bounding box center [507, 259] width 170 height 16
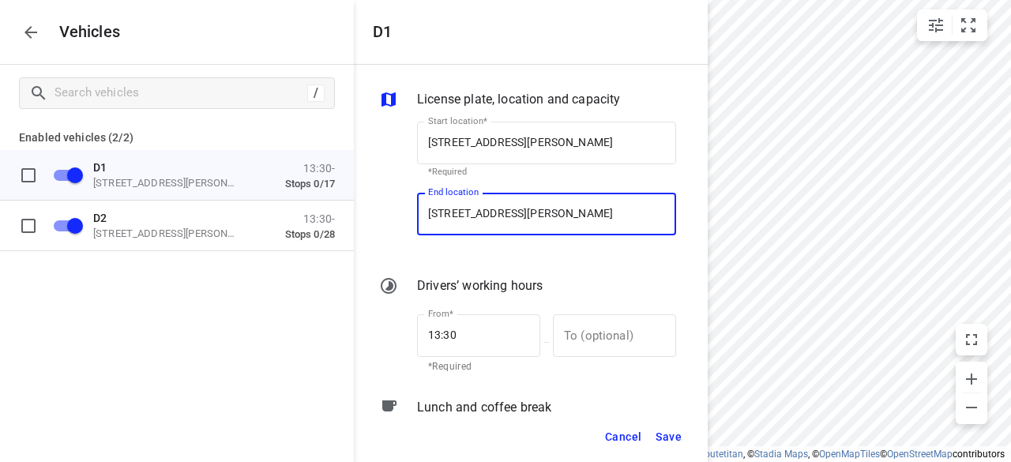
type input "56 Albert St, Mount Waverley VIC 3149, Australia"
click at [673, 437] on span "Save" at bounding box center [669, 437] width 26 height 20
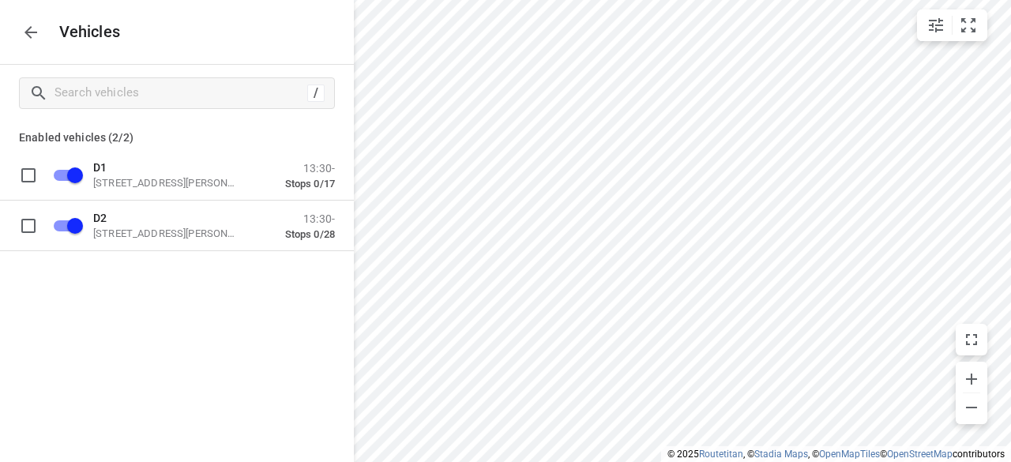
click at [36, 31] on icon "button" at bounding box center [30, 32] width 19 height 19
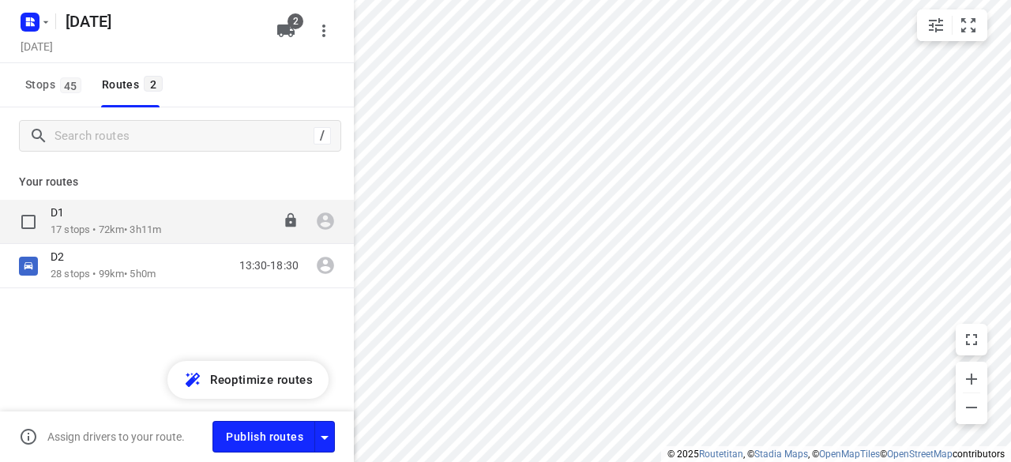
click at [75, 224] on p "17 stops • 72km • 3h11m" at bounding box center [106, 230] width 111 height 15
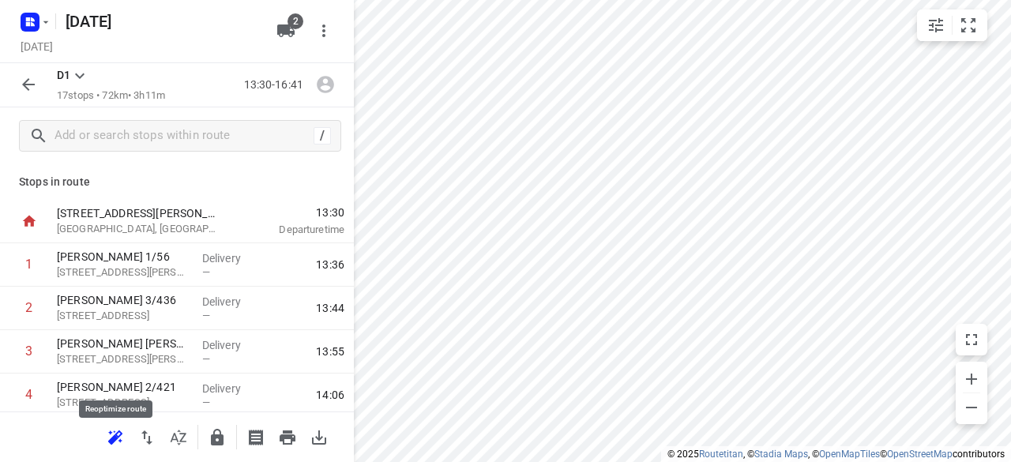
click at [119, 443] on icon "button" at bounding box center [115, 437] width 19 height 19
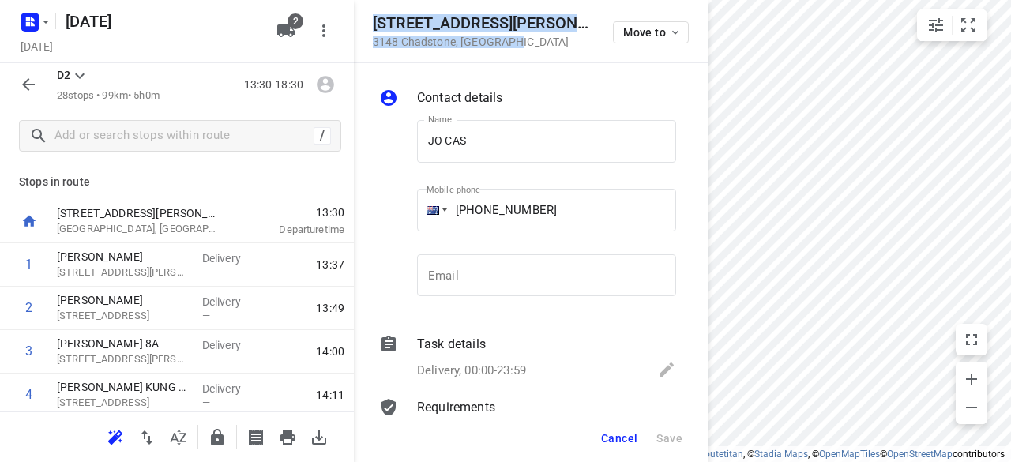
drag, startPoint x: 506, startPoint y: 51, endPoint x: 371, endPoint y: 12, distance: 141.5
click at [371, 12] on div "21 Beckett Street 3148 Chadstone , Australia Move to" at bounding box center [531, 31] width 354 height 63
copy div "21 Beckett Street 3148 Chadstone , Australia"
click at [296, 34] on button "2" at bounding box center [286, 31] width 32 height 32
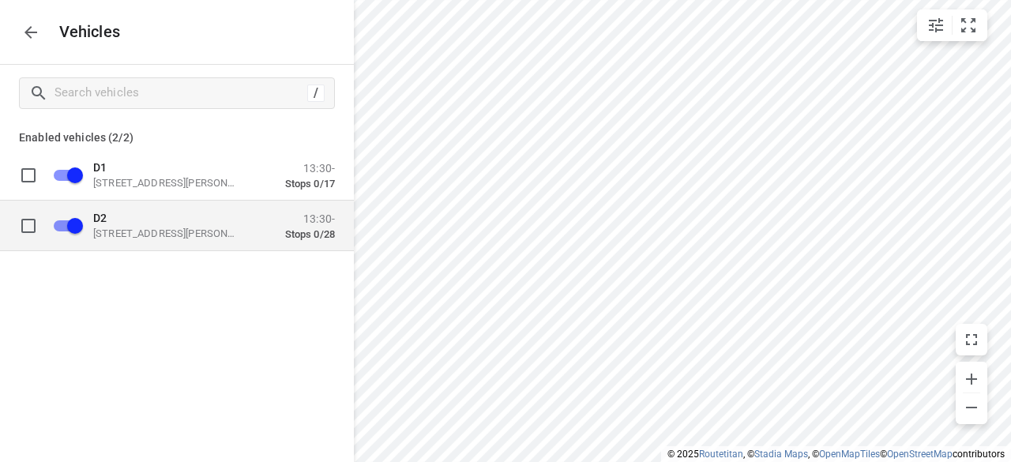
click at [171, 247] on div "D2 56 Albert St, Mount Waverley VIC 3149, Australia 13:30- Stops 0/28" at bounding box center [189, 226] width 291 height 50
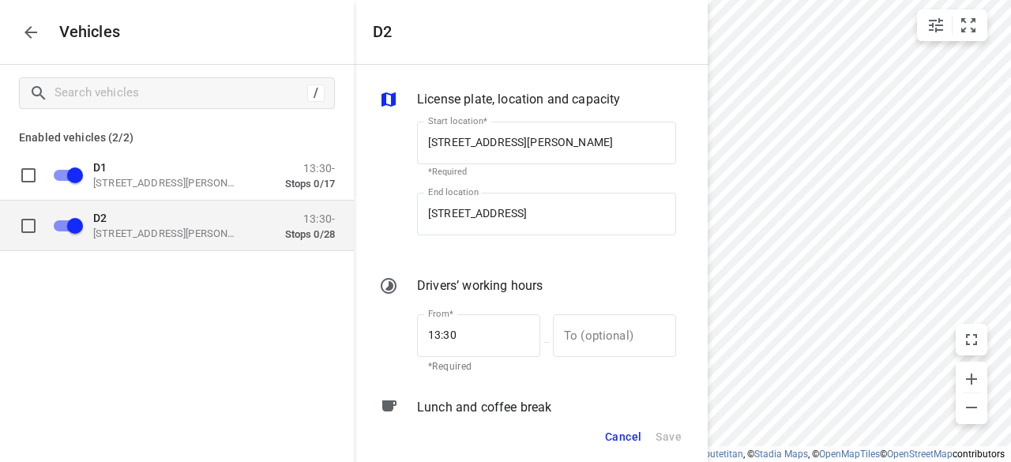
scroll to position [0, 17]
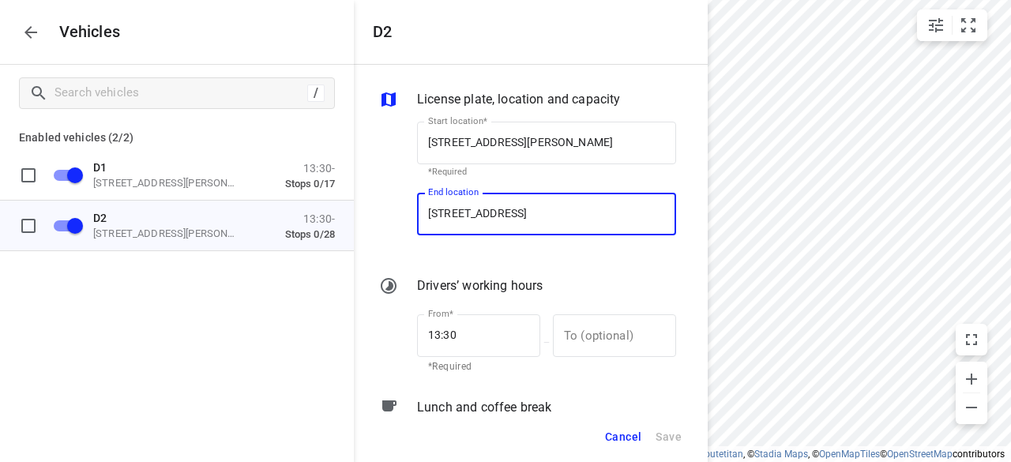
click at [468, 201] on input "395 Ferntree Gully Rd, Mount Waverley VIC 3149, Australia" at bounding box center [546, 214] width 259 height 43
paste input "21 Beckett Street 3148 Chadstone"
type input "21 Beckett Street 3148 Chadstone, Australia"
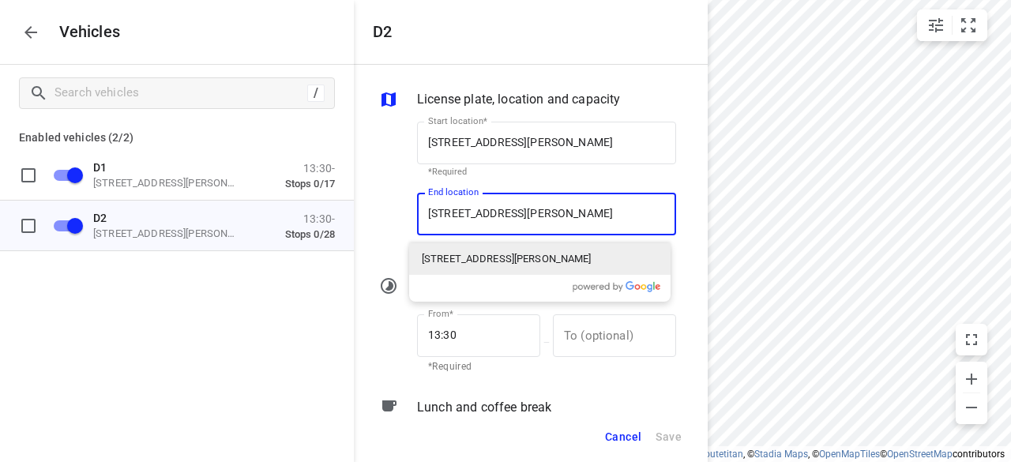
click at [430, 259] on p "21 Beckett Street, Chadstone VIC 3148, Australia" at bounding box center [507, 259] width 170 height 16
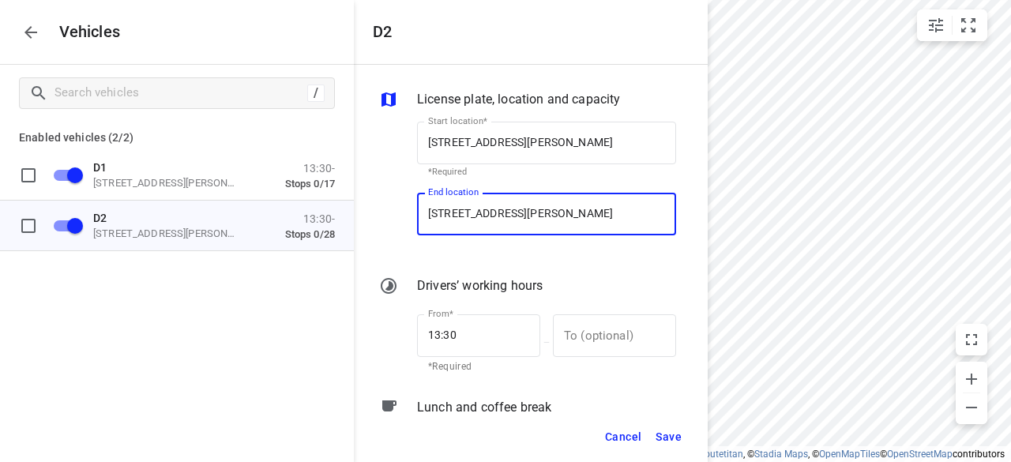
type input "21 Beckett St, Chadstone VIC 3148, Australia"
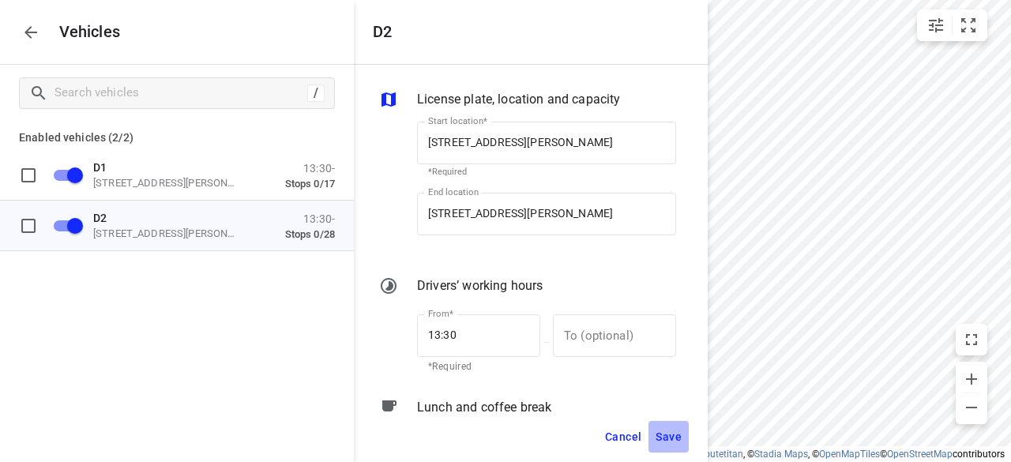
click at [676, 438] on span "Save" at bounding box center [669, 437] width 26 height 20
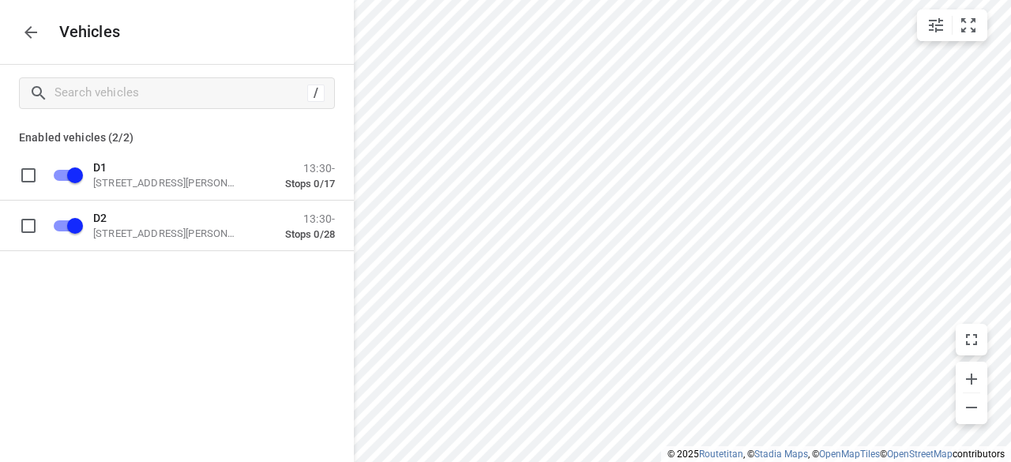
click at [47, 32] on p "Vehicles" at bounding box center [84, 32] width 74 height 18
click at [41, 32] on button "button" at bounding box center [31, 33] width 32 height 32
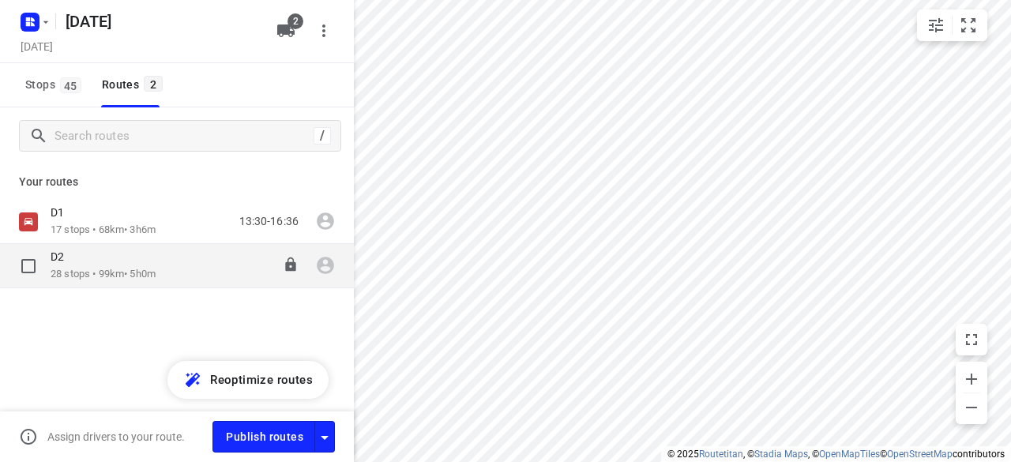
click at [60, 277] on p "28 stops • 99km • 5h0m" at bounding box center [103, 274] width 105 height 15
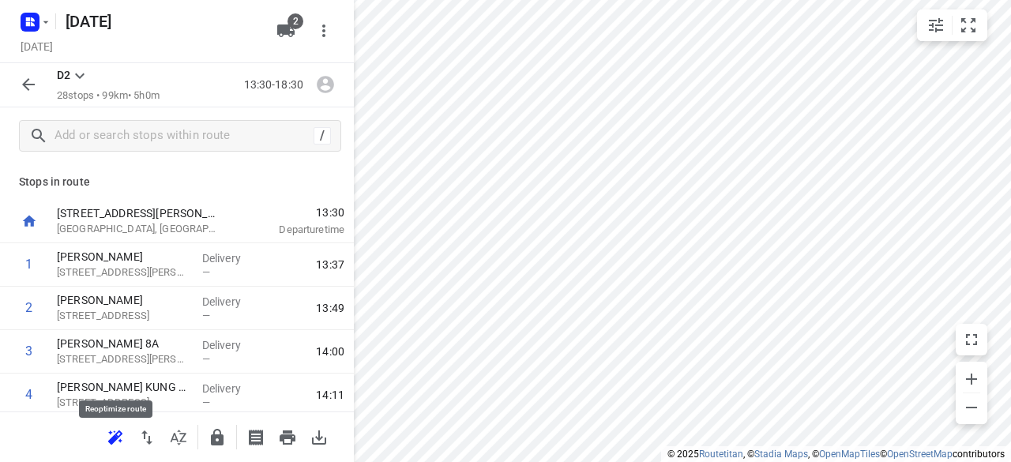
click at [106, 437] on icon "button" at bounding box center [115, 437] width 19 height 19
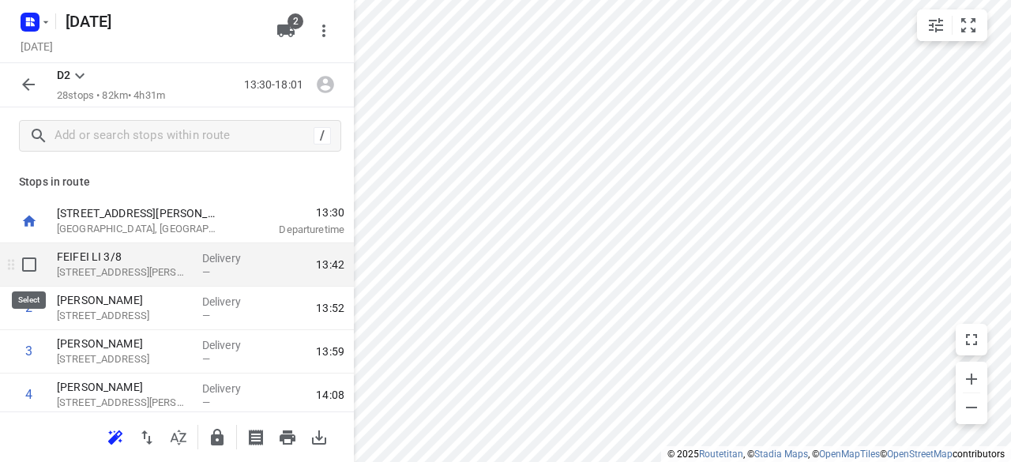
click at [32, 265] on input "checkbox" at bounding box center [29, 265] width 32 height 32
checkbox input "true"
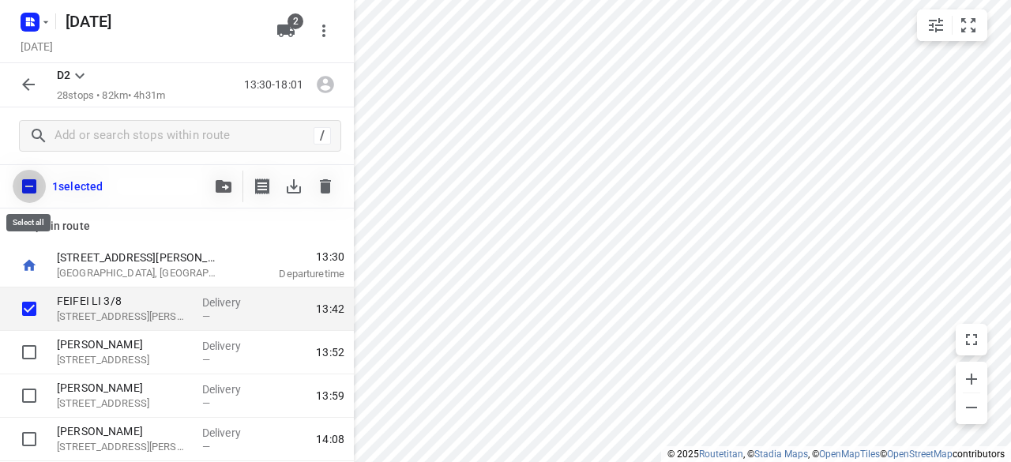
click at [29, 189] on input "checkbox" at bounding box center [29, 186] width 33 height 33
checkbox input "true"
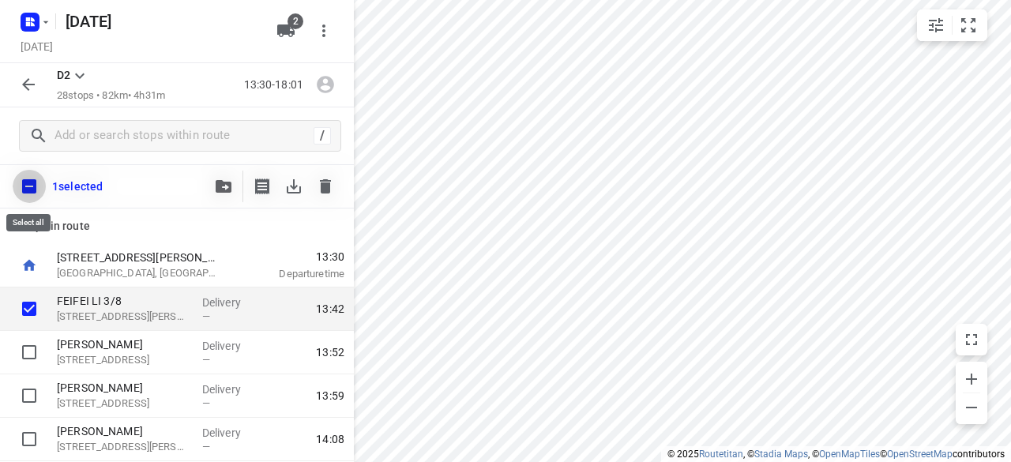
checkbox input "true"
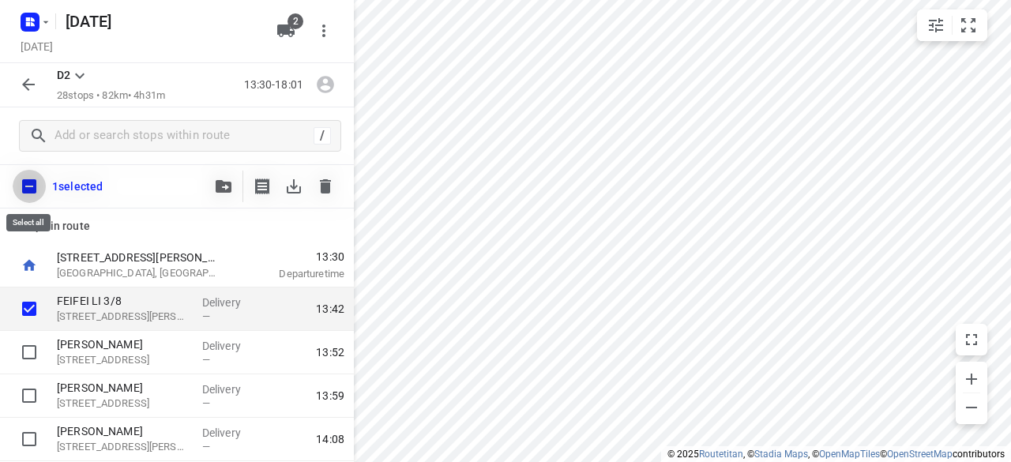
checkbox input "true"
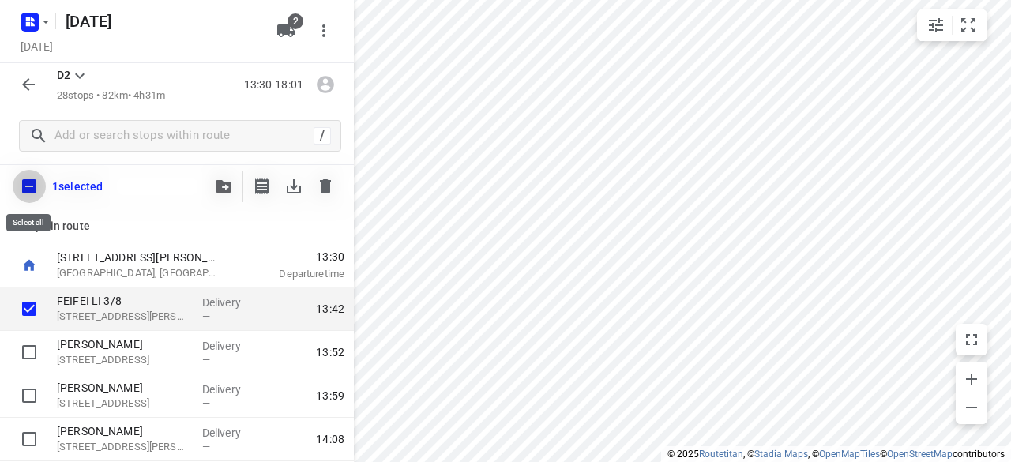
checkbox input "true"
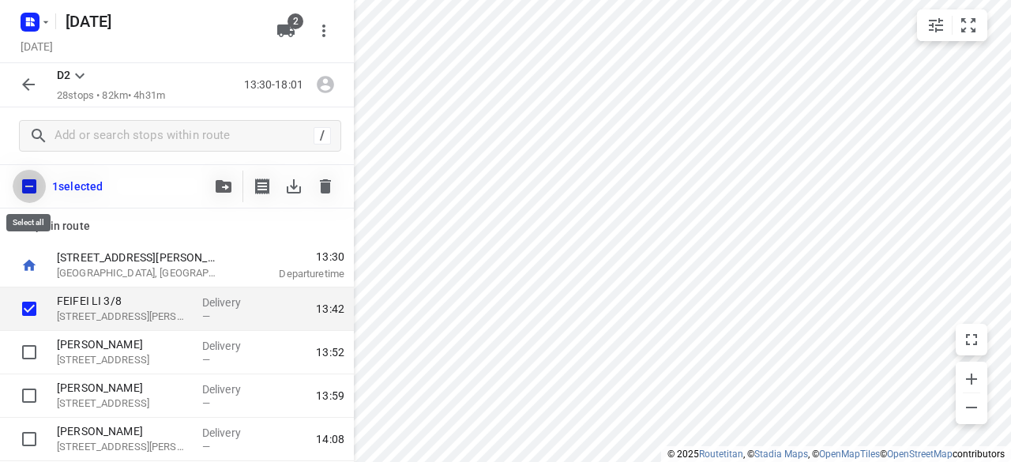
checkbox input "true"
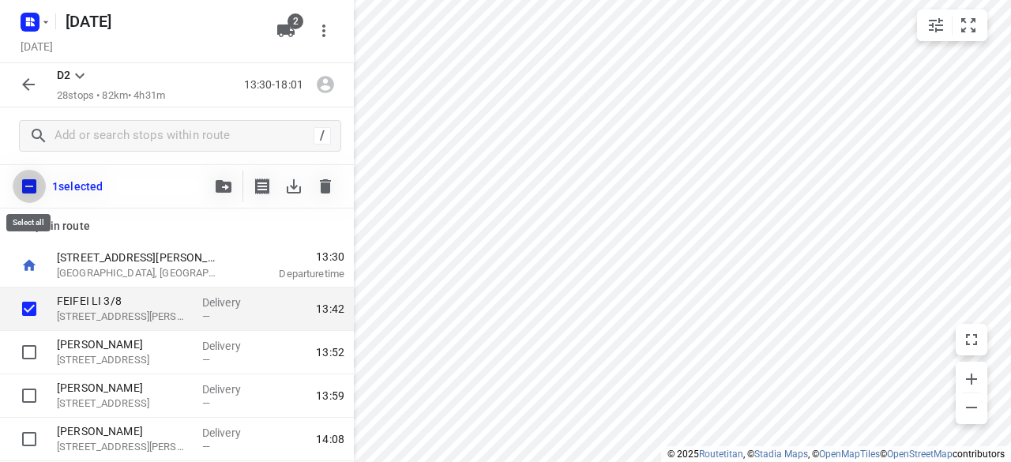
checkbox input "true"
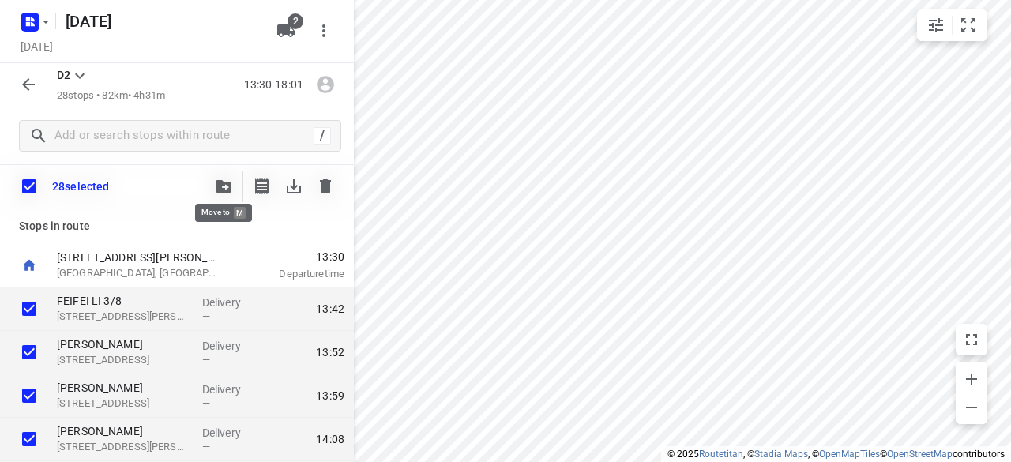
click at [218, 184] on icon "button" at bounding box center [224, 186] width 16 height 13
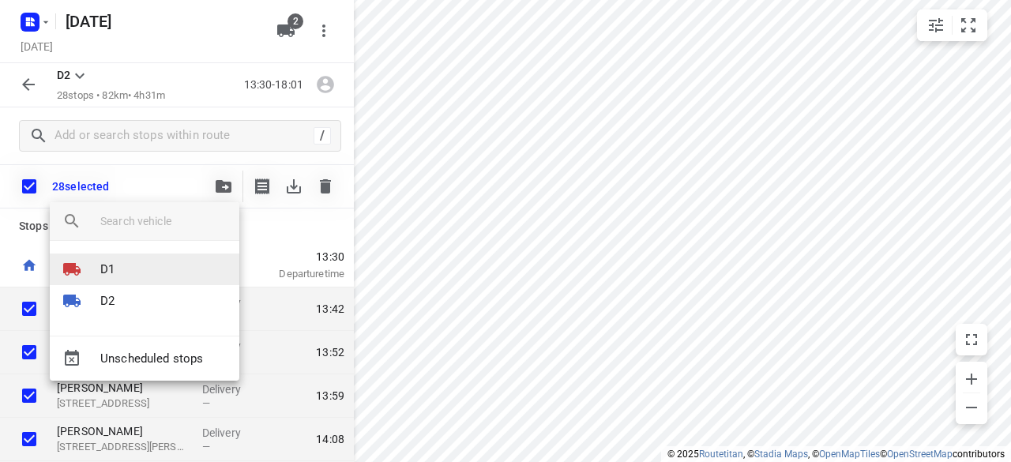
click at [125, 268] on li "D1" at bounding box center [145, 270] width 190 height 32
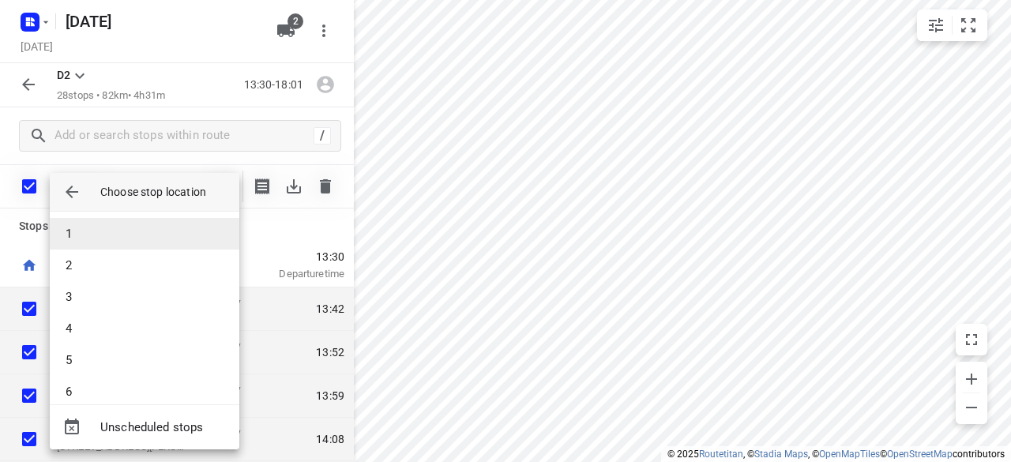
click at [105, 235] on li "1" at bounding box center [145, 234] width 190 height 32
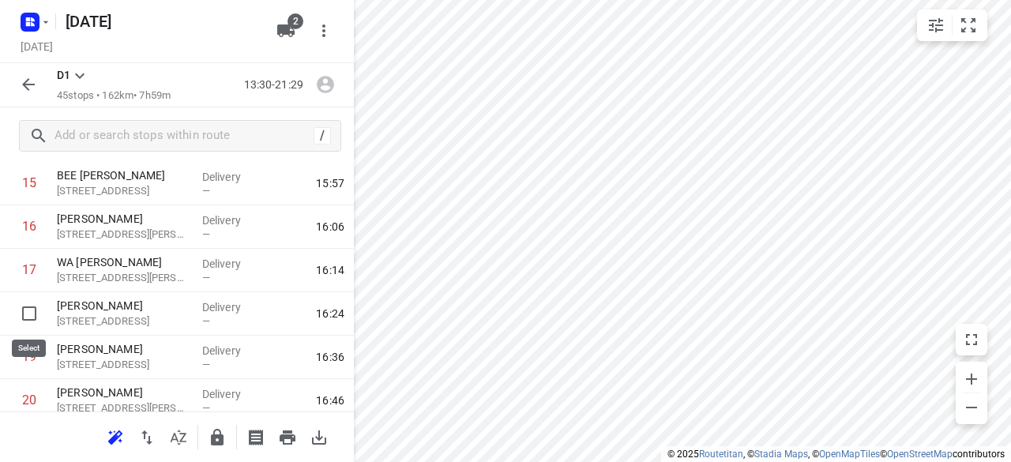
scroll to position [711, 0]
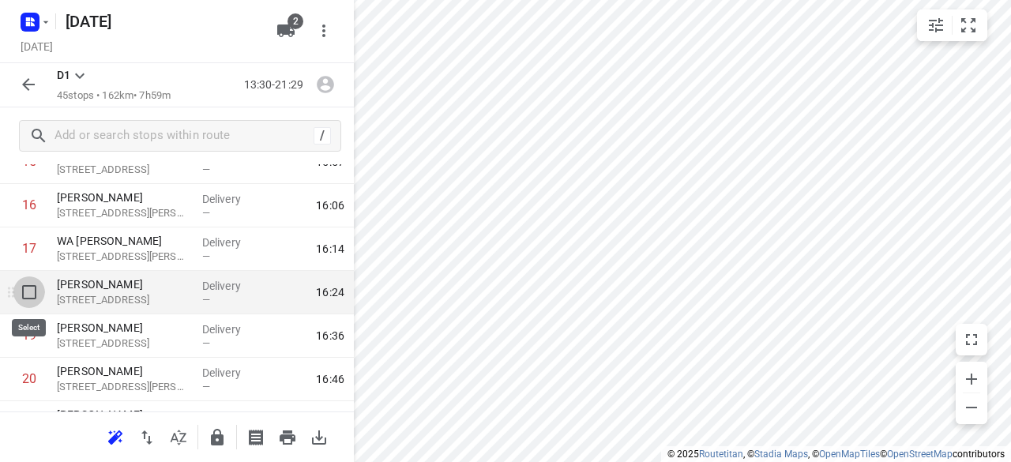
click at [27, 286] on input "checkbox" at bounding box center [29, 293] width 32 height 32
checkbox input "true"
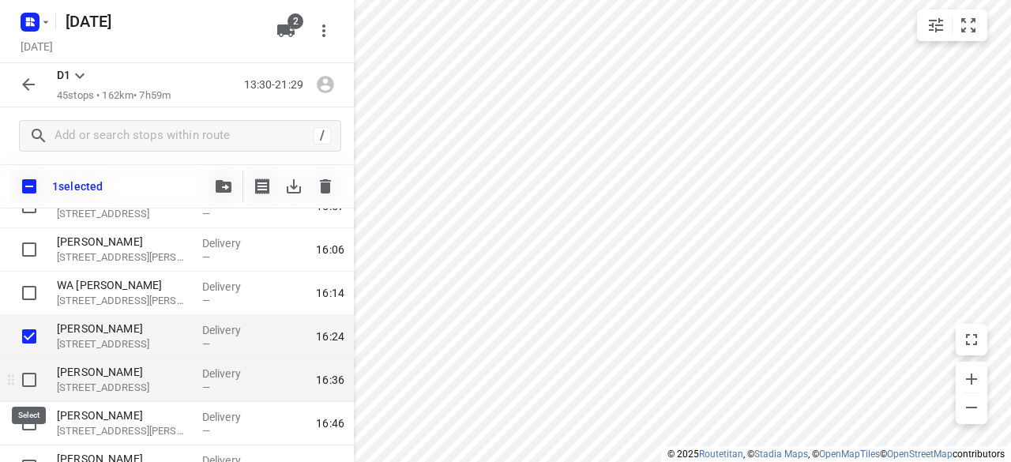
click at [25, 382] on input "checkbox" at bounding box center [29, 380] width 32 height 32
checkbox input "true"
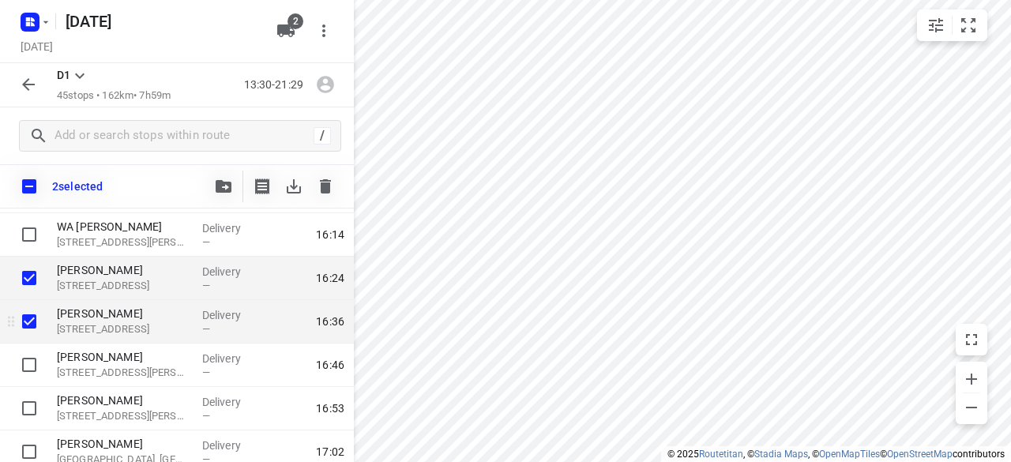
scroll to position [790, 0]
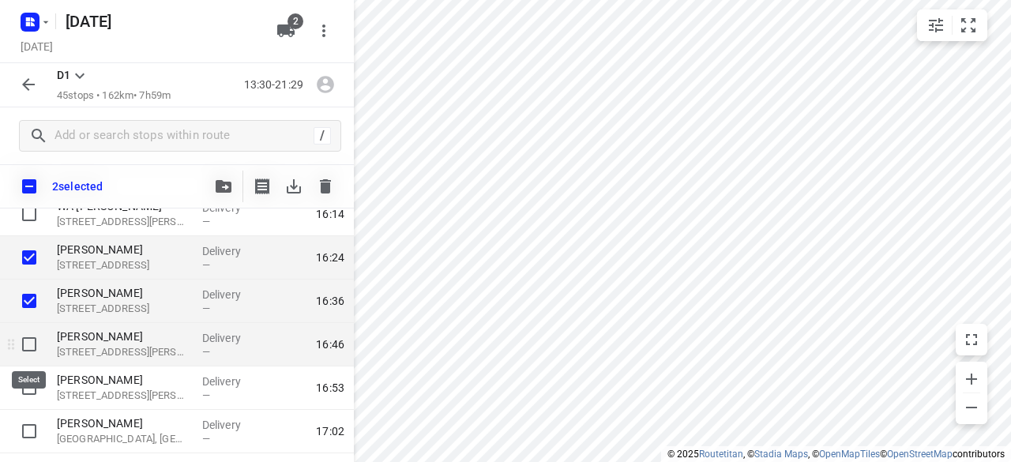
click at [25, 341] on input "checkbox" at bounding box center [29, 345] width 32 height 32
checkbox input "true"
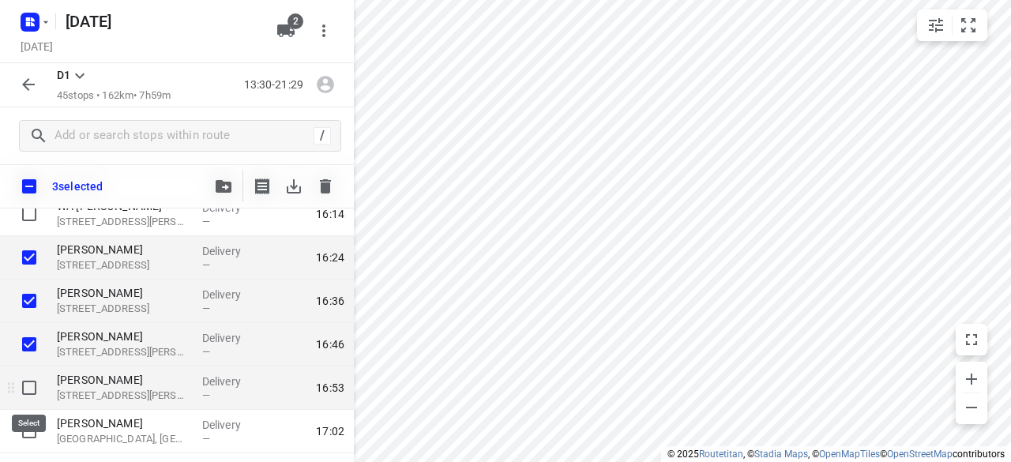
click at [27, 388] on input "checkbox" at bounding box center [29, 388] width 32 height 32
checkbox input "true"
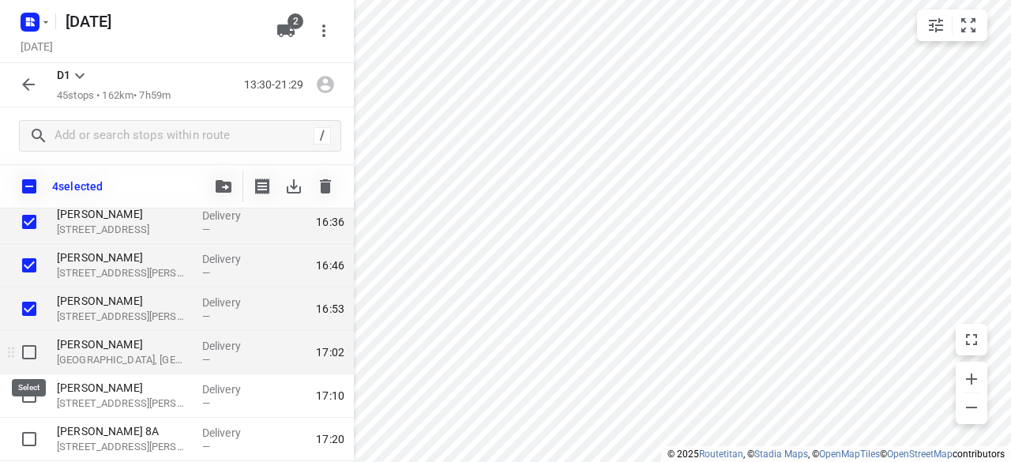
click at [28, 353] on input "checkbox" at bounding box center [29, 353] width 32 height 32
checkbox input "true"
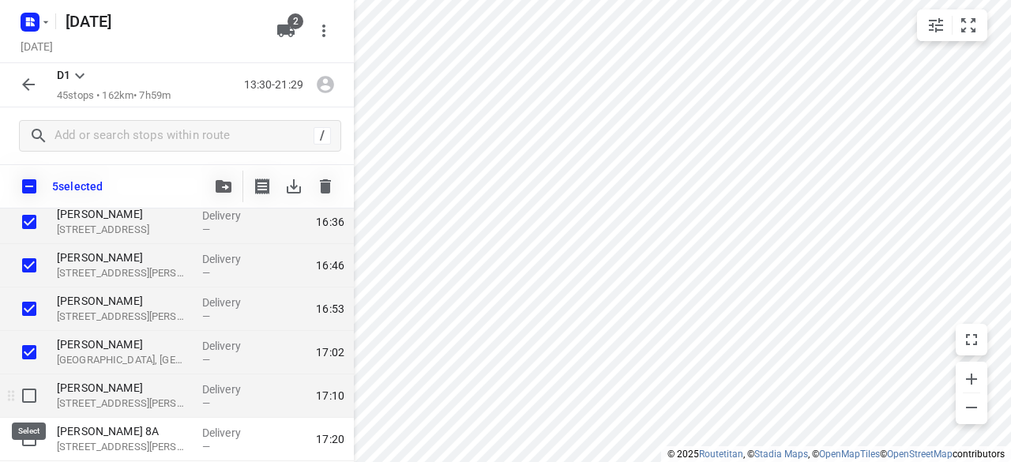
click at [27, 399] on input "checkbox" at bounding box center [29, 396] width 32 height 32
checkbox input "true"
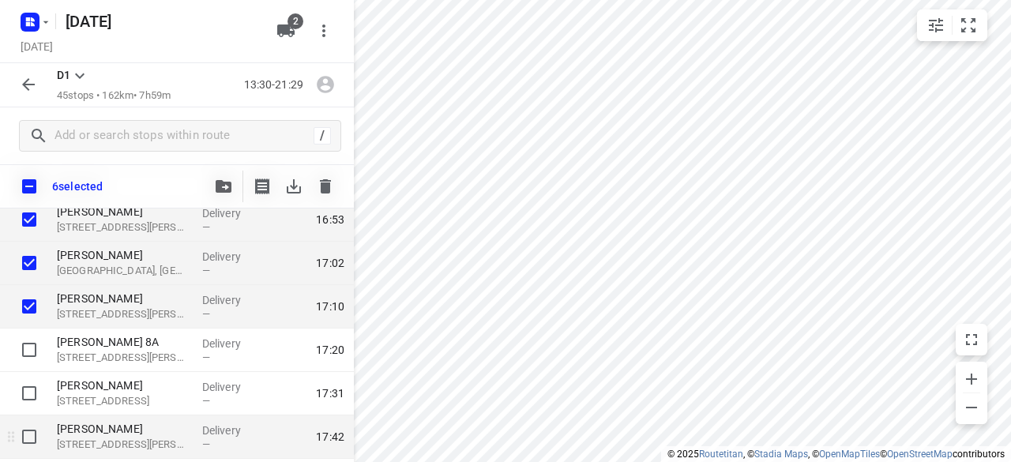
scroll to position [1027, 0]
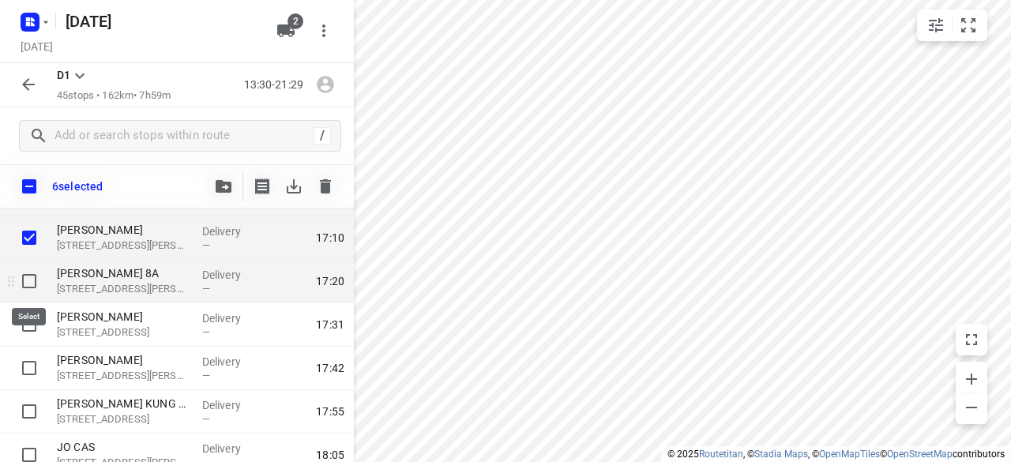
click at [32, 276] on input "checkbox" at bounding box center [29, 281] width 32 height 32
checkbox input "true"
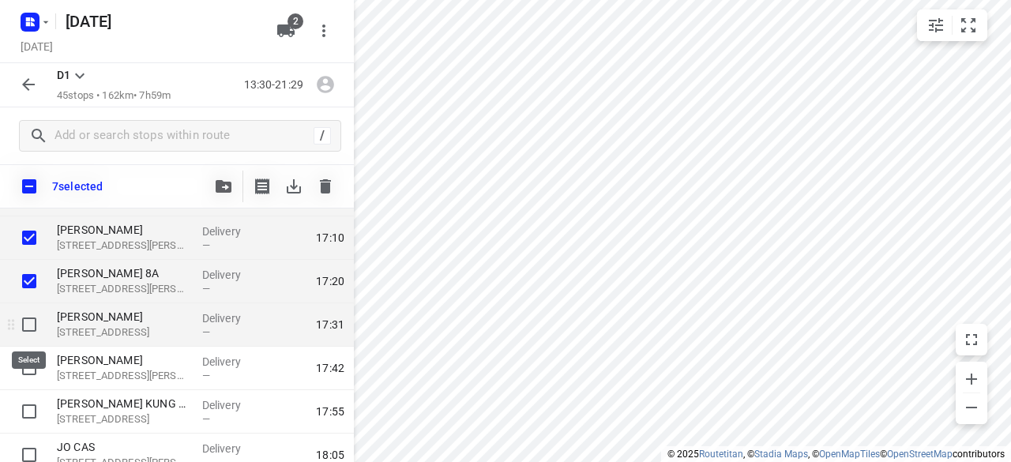
click at [24, 321] on input "checkbox" at bounding box center [29, 325] width 32 height 32
checkbox input "true"
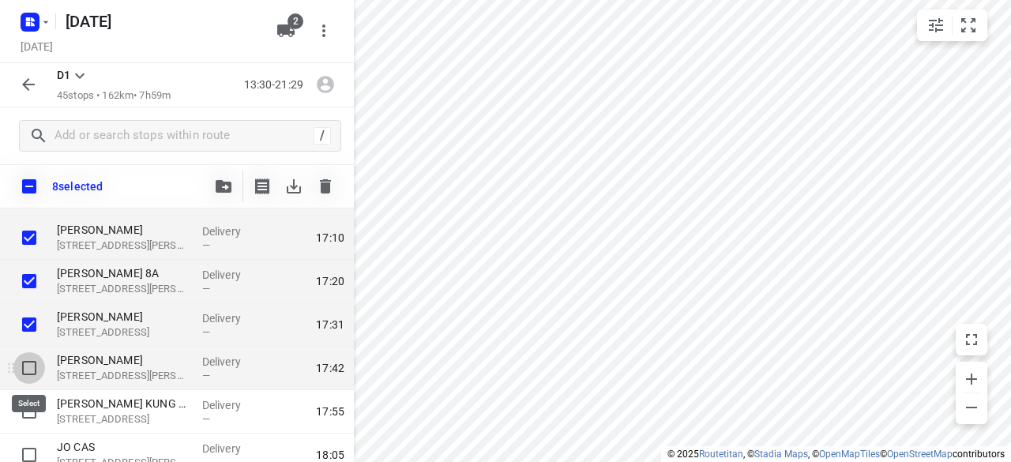
click at [28, 381] on input "checkbox" at bounding box center [29, 368] width 32 height 32
checkbox input "true"
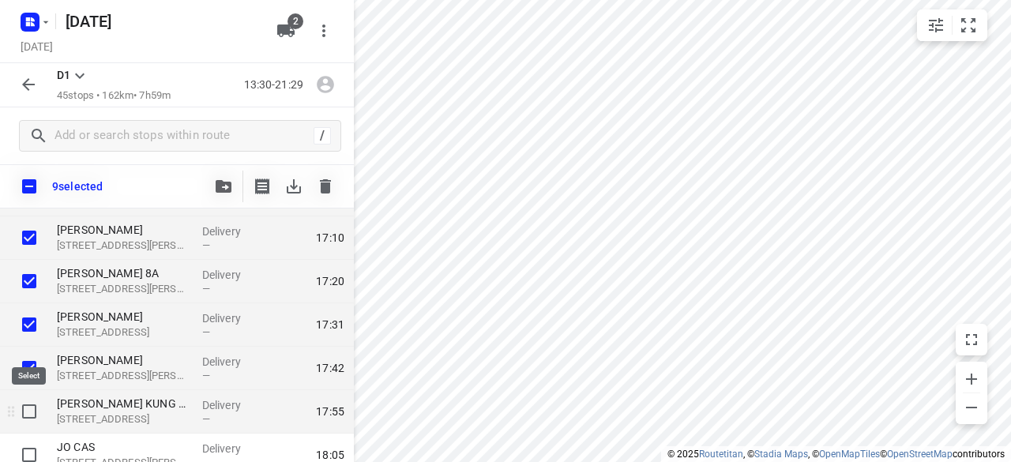
click at [25, 412] on input "checkbox" at bounding box center [29, 412] width 32 height 32
checkbox input "true"
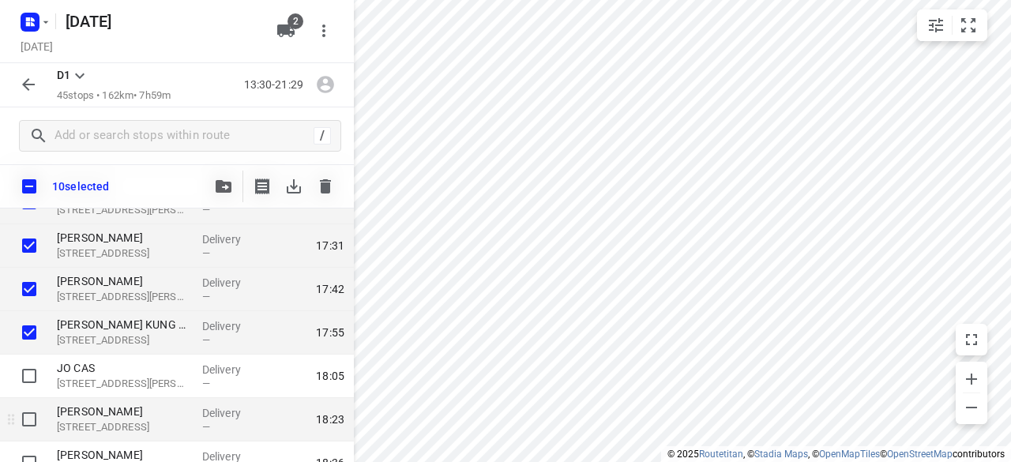
scroll to position [1185, 0]
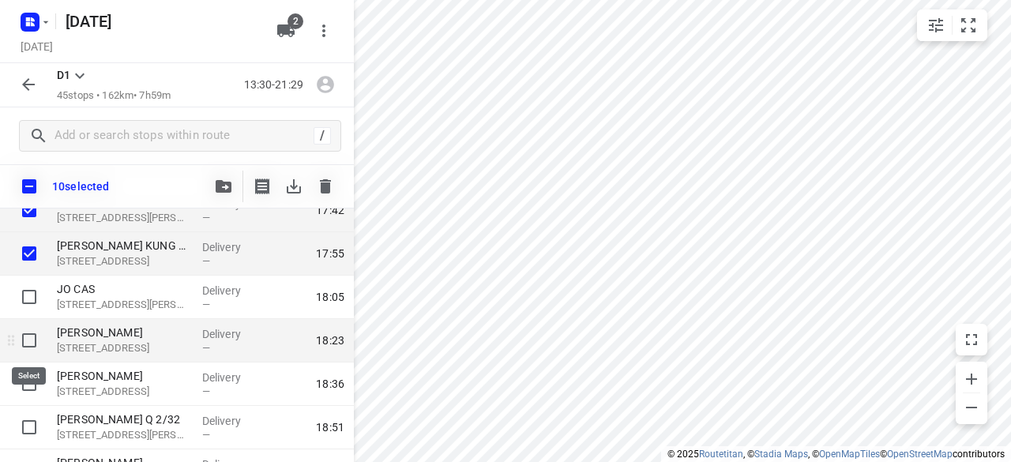
click at [29, 336] on input "checkbox" at bounding box center [29, 341] width 32 height 32
checkbox input "true"
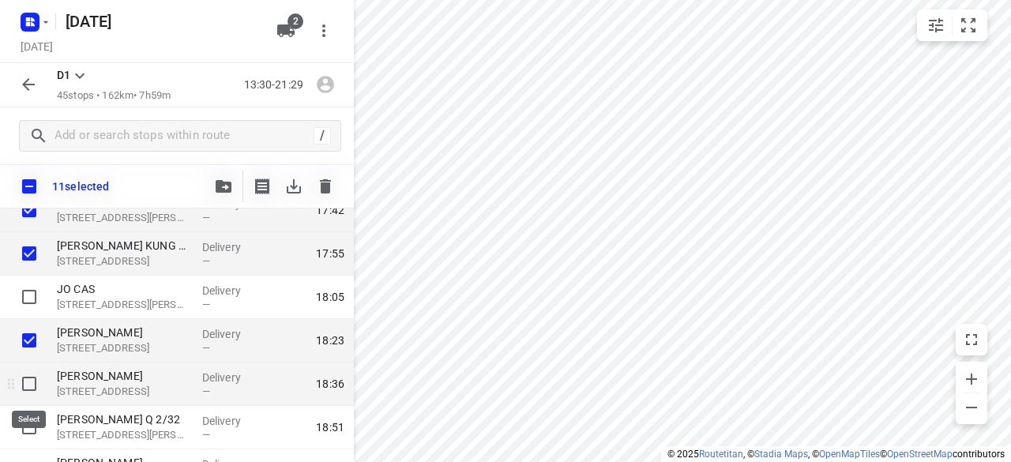
click at [27, 384] on input "checkbox" at bounding box center [29, 384] width 32 height 32
checkbox input "true"
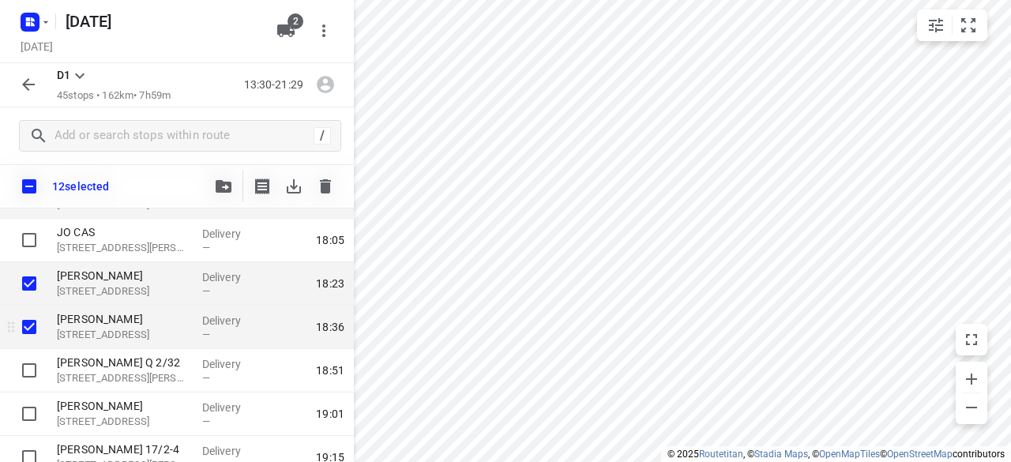
scroll to position [1264, 0]
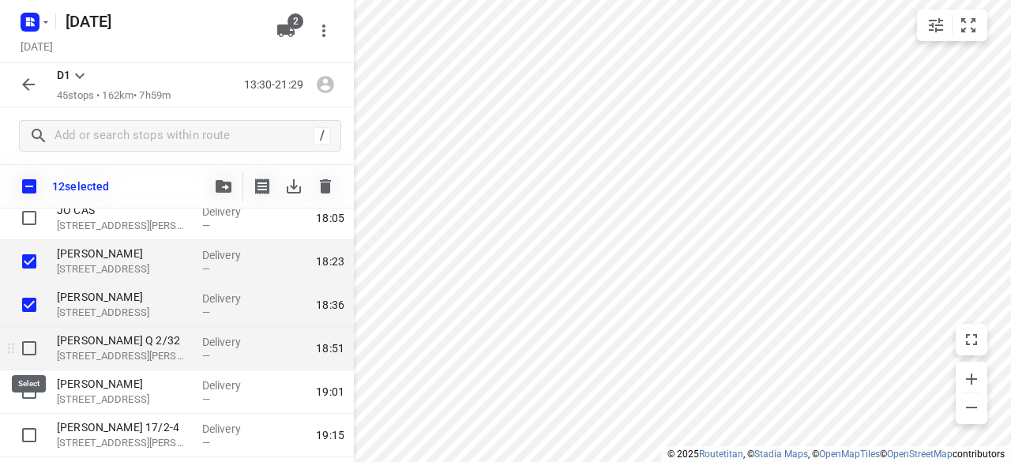
click at [32, 338] on input "checkbox" at bounding box center [29, 349] width 32 height 32
checkbox input "true"
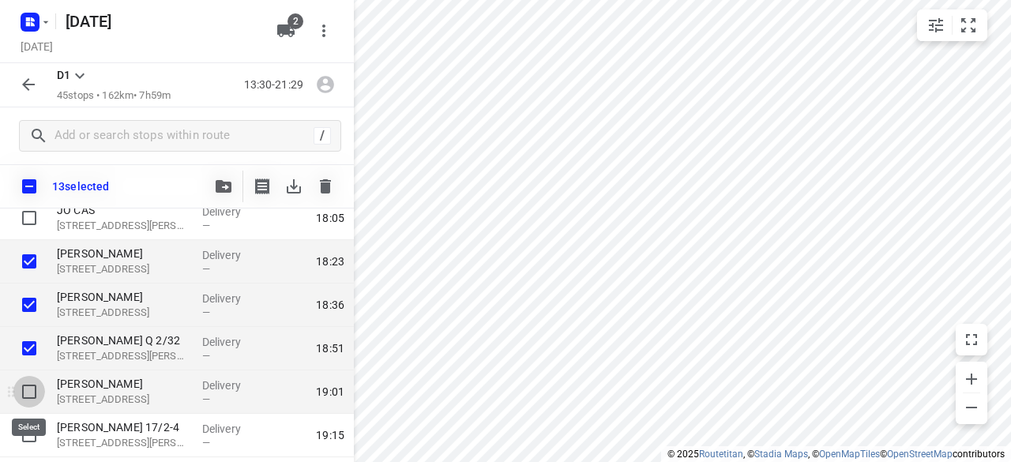
click at [29, 397] on input "checkbox" at bounding box center [29, 392] width 32 height 32
checkbox input "true"
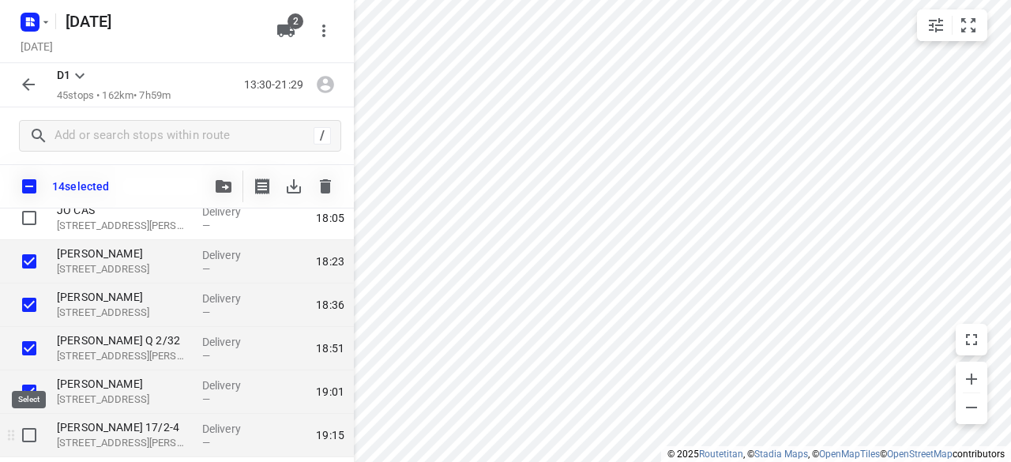
click at [25, 435] on input "checkbox" at bounding box center [29, 436] width 32 height 32
checkbox input "true"
click at [210, 190] on button "button" at bounding box center [224, 187] width 32 height 32
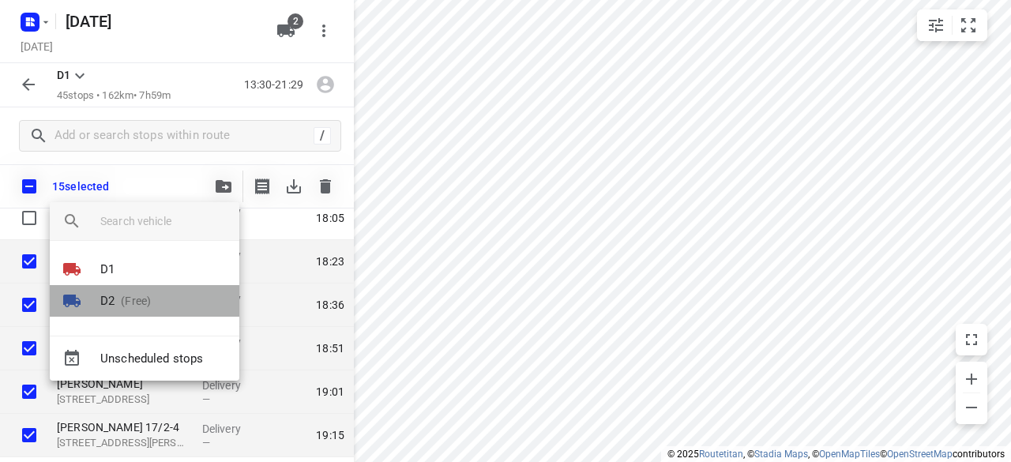
click at [147, 299] on p "(Free)" at bounding box center [133, 301] width 36 height 17
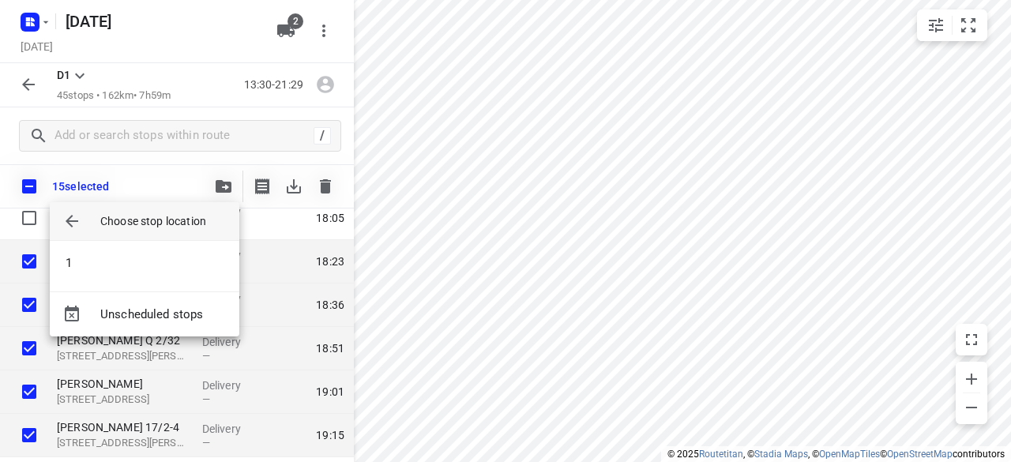
click at [119, 251] on li "1" at bounding box center [145, 263] width 190 height 32
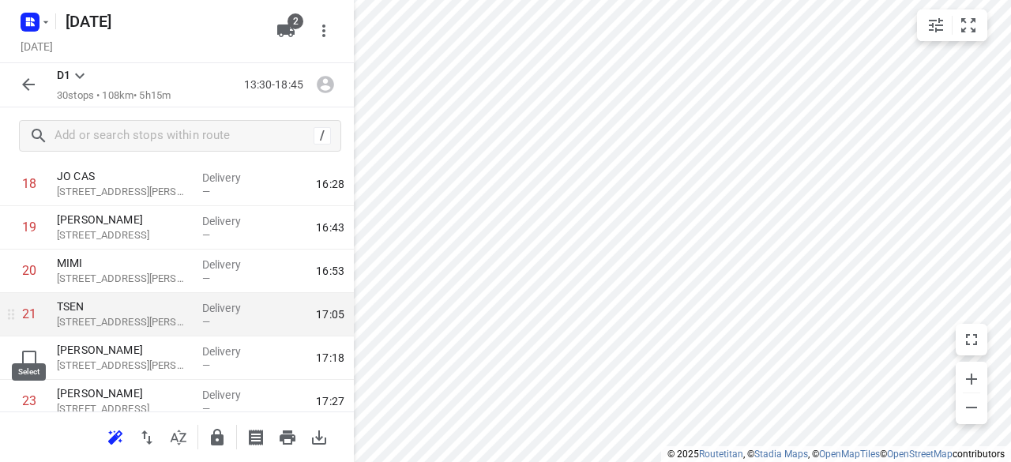
scroll to position [842, 0]
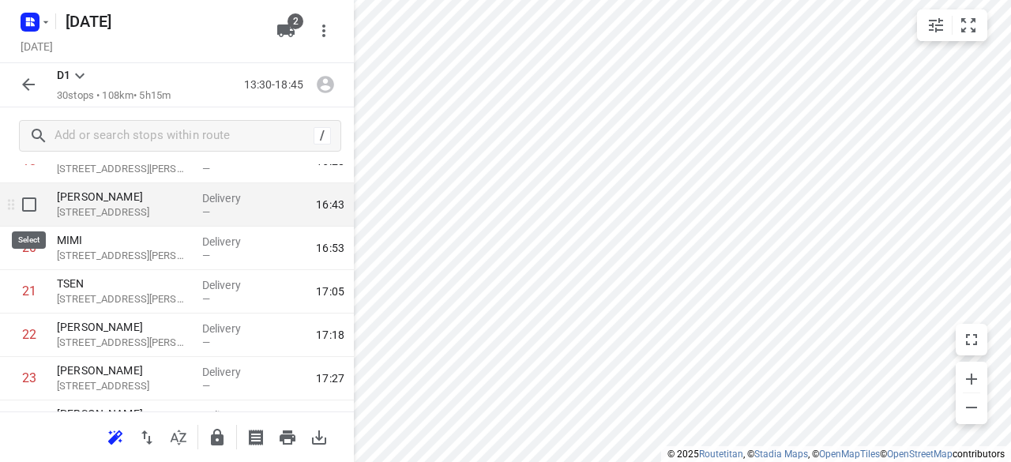
click at [33, 201] on input "checkbox" at bounding box center [29, 205] width 32 height 32
checkbox input "true"
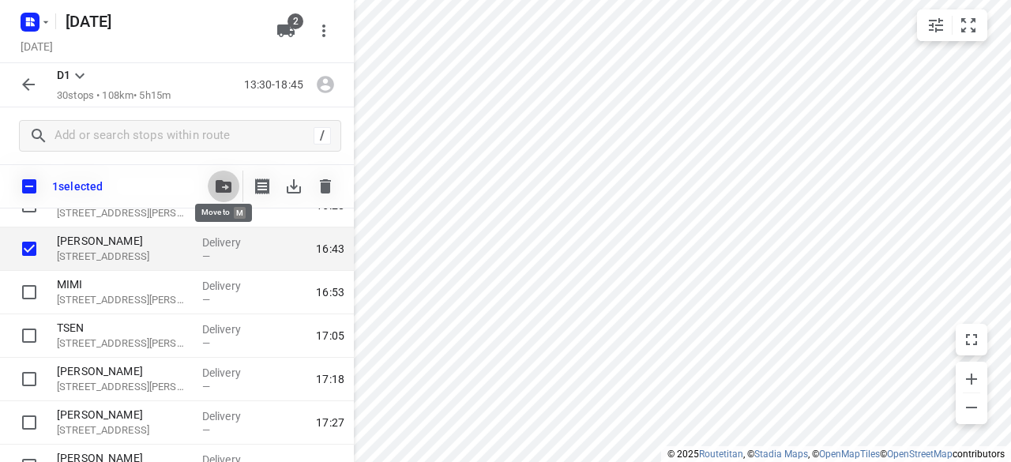
click at [216, 184] on icon "button" at bounding box center [224, 186] width 16 height 13
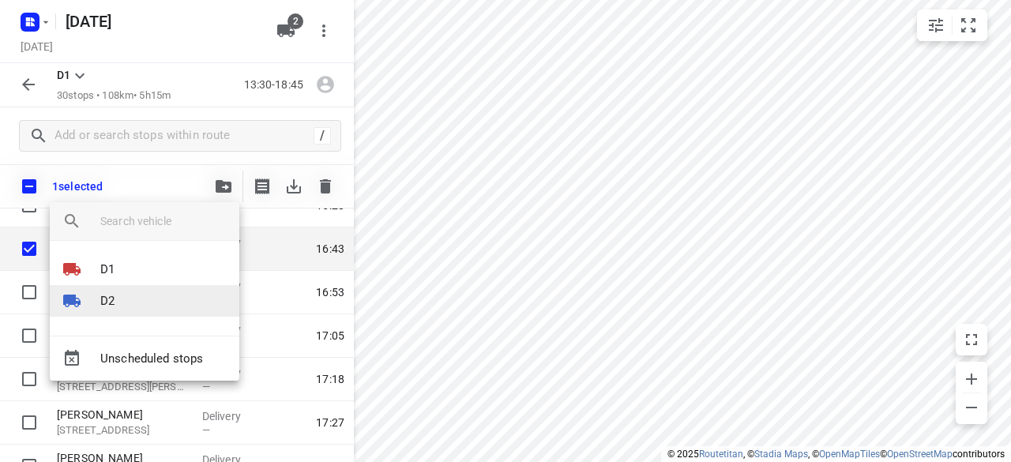
click at [128, 305] on li "D2" at bounding box center [145, 301] width 190 height 32
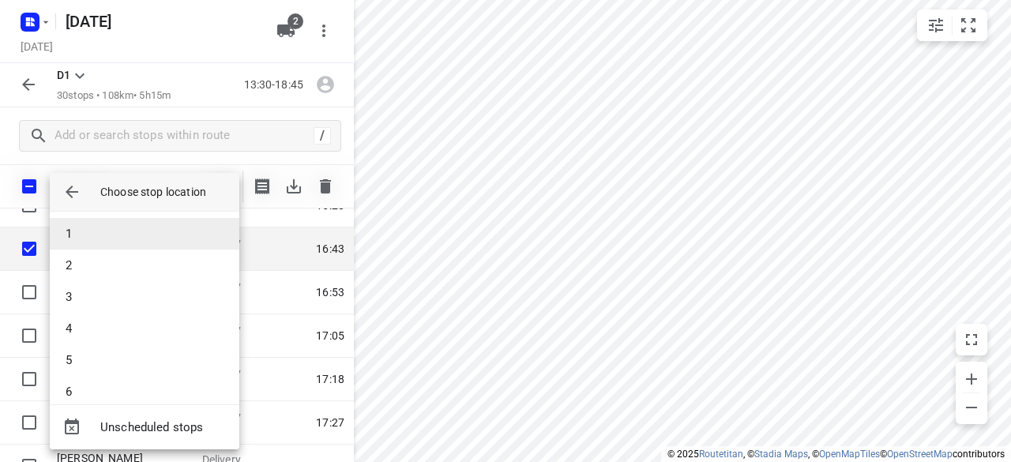
click at [133, 225] on li "1" at bounding box center [145, 234] width 190 height 32
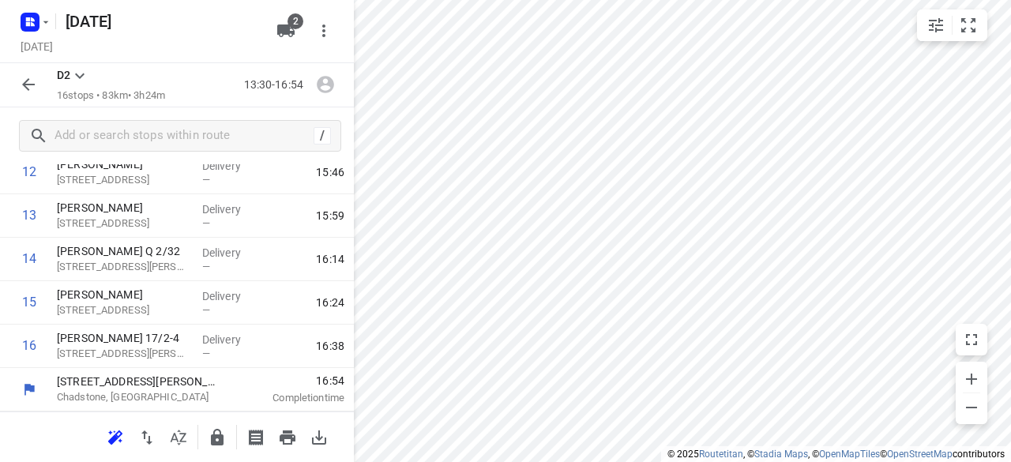
scroll to position [570, 0]
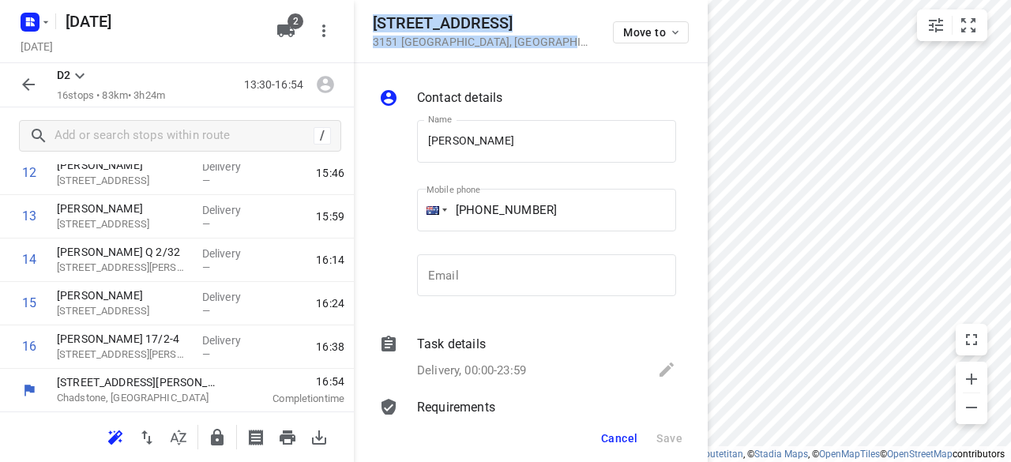
drag, startPoint x: 528, startPoint y: 43, endPoint x: 367, endPoint y: 21, distance: 162.7
click at [367, 21] on div "28 Bellevue Avenue 3151 Burwood East , Australia Move to" at bounding box center [531, 31] width 354 height 63
copy div "28 Bellevue Avenue 3151 Burwood East , Australia"
click at [284, 25] on icon "button" at bounding box center [285, 30] width 17 height 13
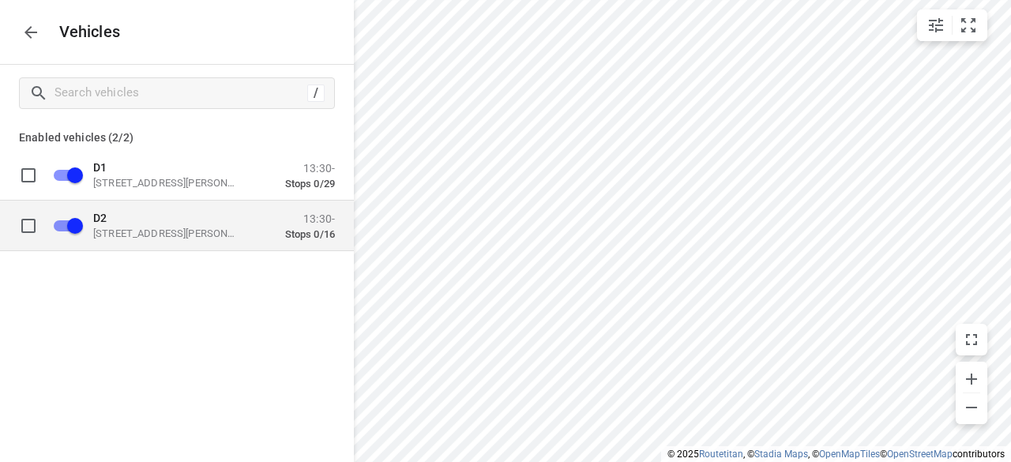
click at [125, 214] on p "D2" at bounding box center [172, 217] width 158 height 13
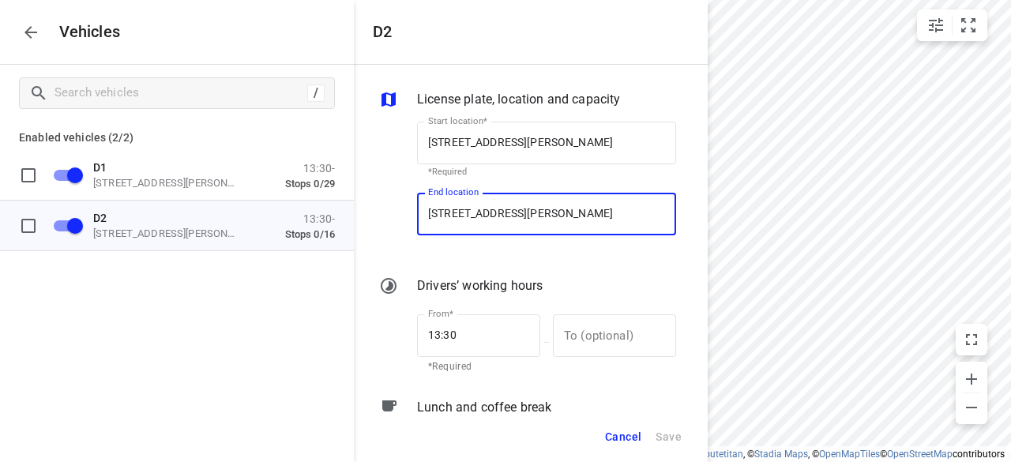
scroll to position [0, 0]
click at [508, 212] on input "21 Beckett St, Chadstone VIC 3148, Australia" at bounding box center [546, 214] width 259 height 43
paste input "8 Bellevue Avenue 3151 Burwood East"
type input "28 Bellevue Avenue 3151 Burwood East, Australia"
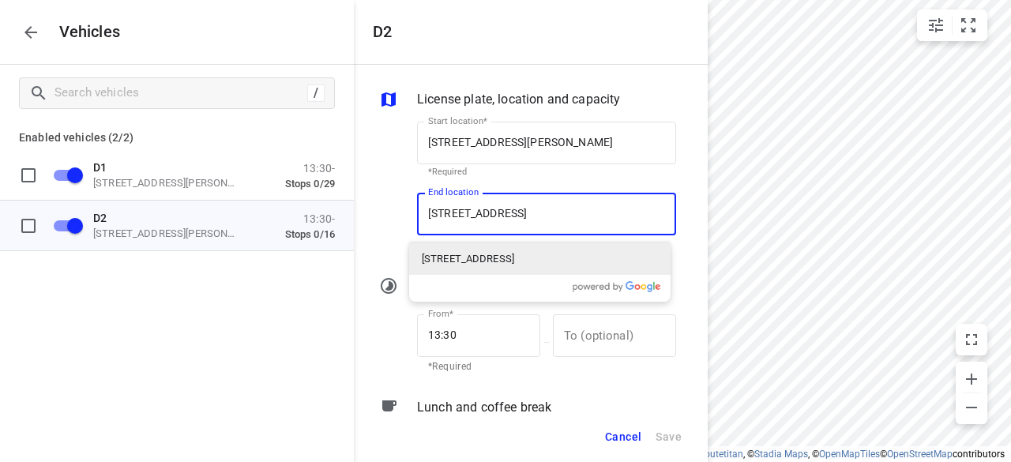
click at [474, 254] on p "28 Bellevue Avenue, Burwood East VIC 3151, Australia" at bounding box center [468, 259] width 92 height 16
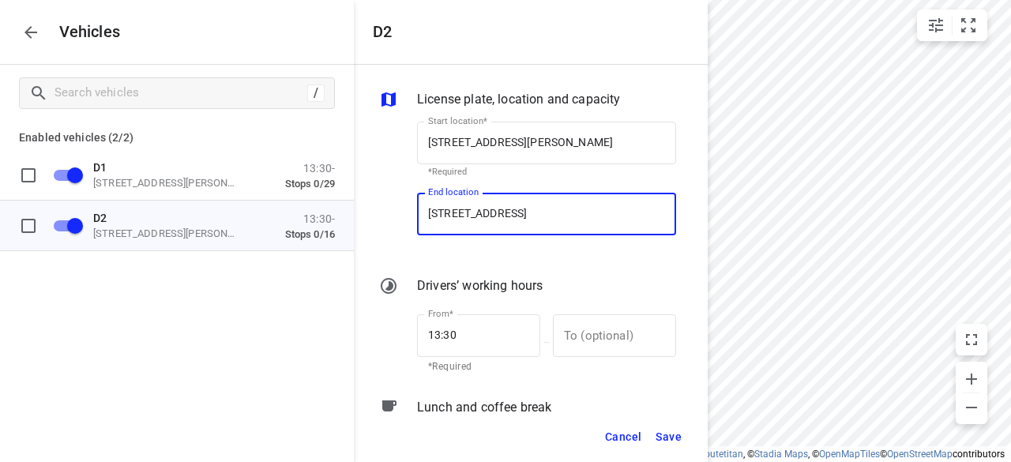
type input "28 Bellevue Ave, Burwood East VIC 3151, Australia"
click at [653, 441] on button "Save" at bounding box center [669, 437] width 40 height 32
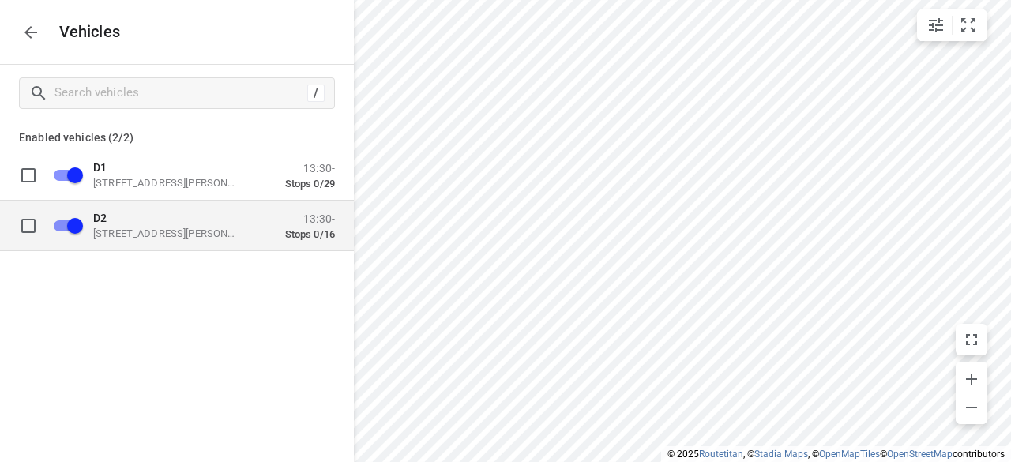
click at [141, 217] on p "D2" at bounding box center [172, 217] width 158 height 13
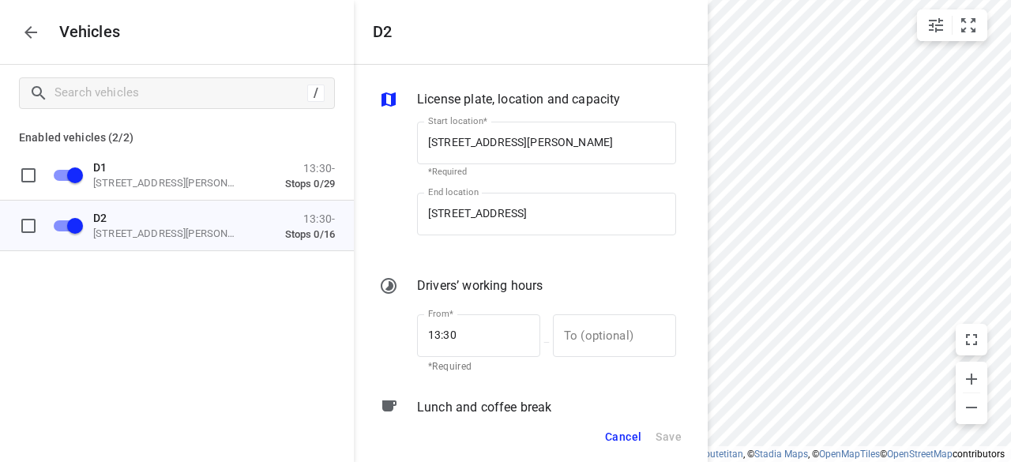
scroll to position [0, 17]
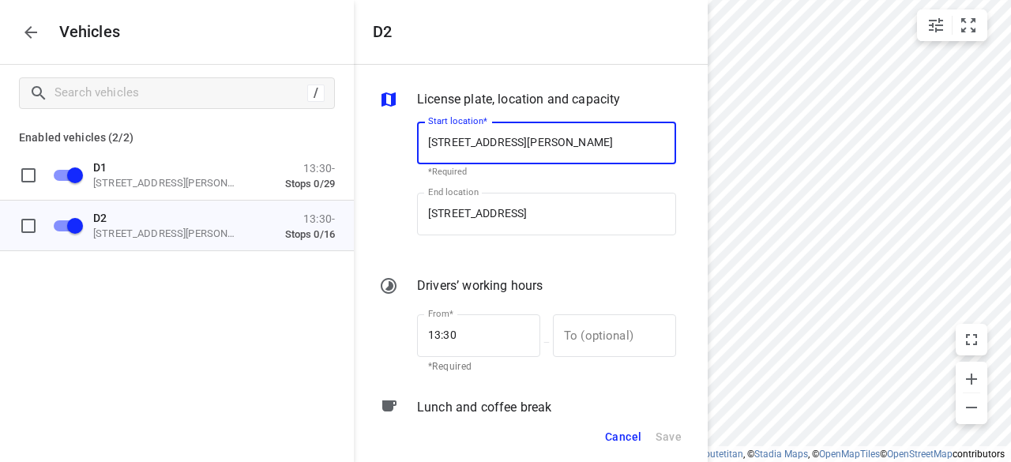
click at [55, 36] on p "Vehicles" at bounding box center [84, 32] width 74 height 18
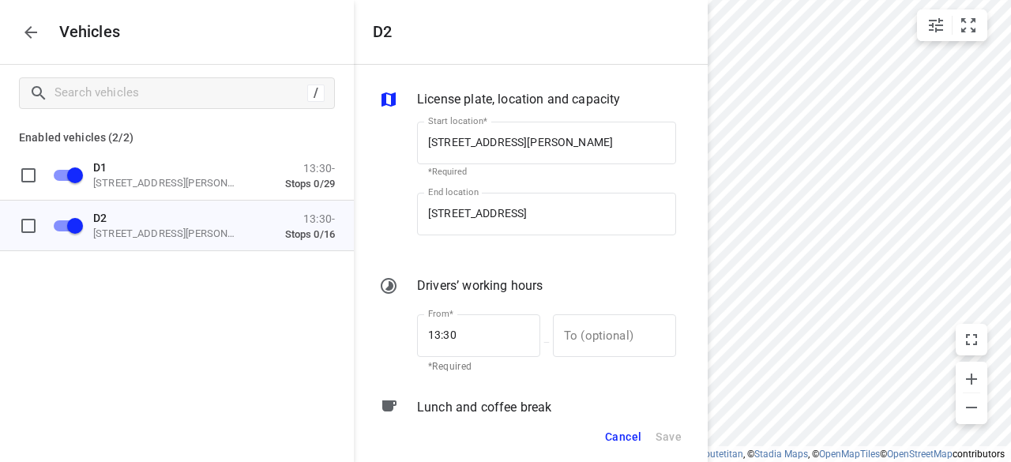
scroll to position [0, 0]
click at [32, 31] on icon "button" at bounding box center [30, 32] width 13 height 13
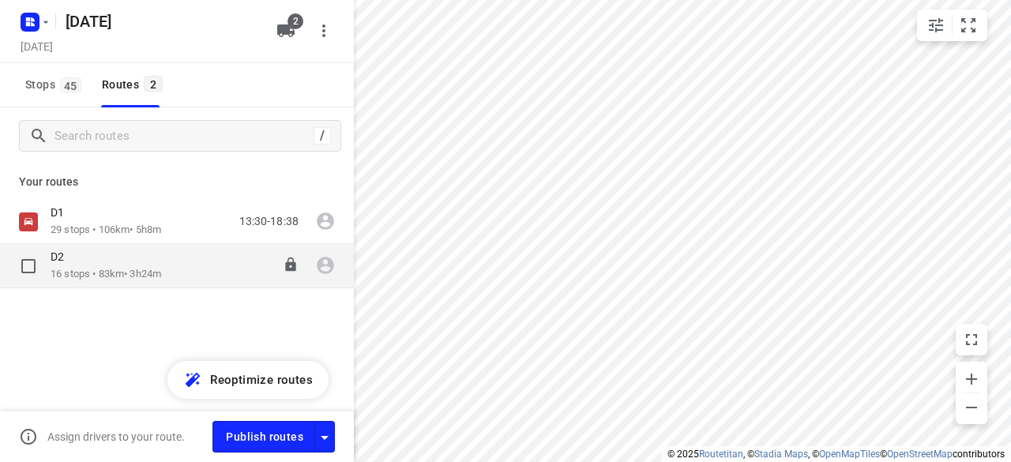
click at [93, 269] on p "16 stops • 83km • 3h24m" at bounding box center [106, 274] width 111 height 15
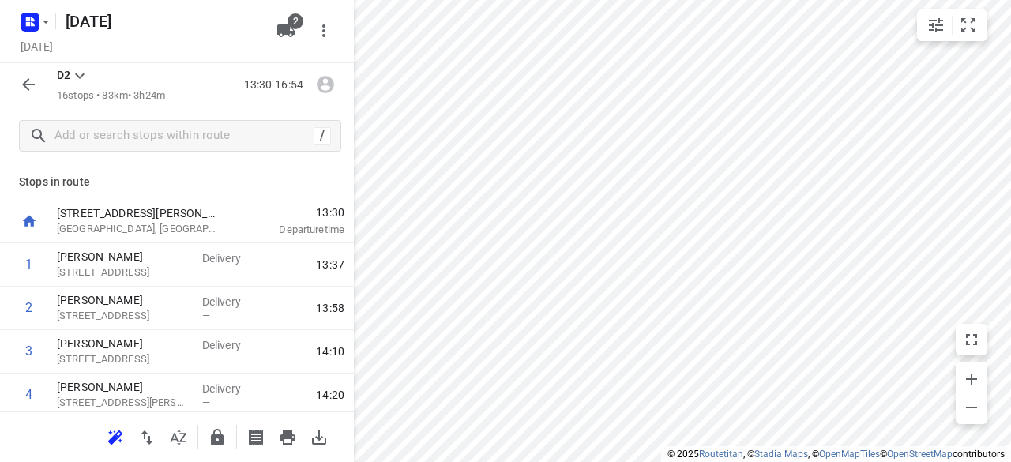
click at [112, 443] on icon "button" at bounding box center [113, 440] width 10 height 10
click at [24, 81] on icon "button" at bounding box center [28, 84] width 19 height 19
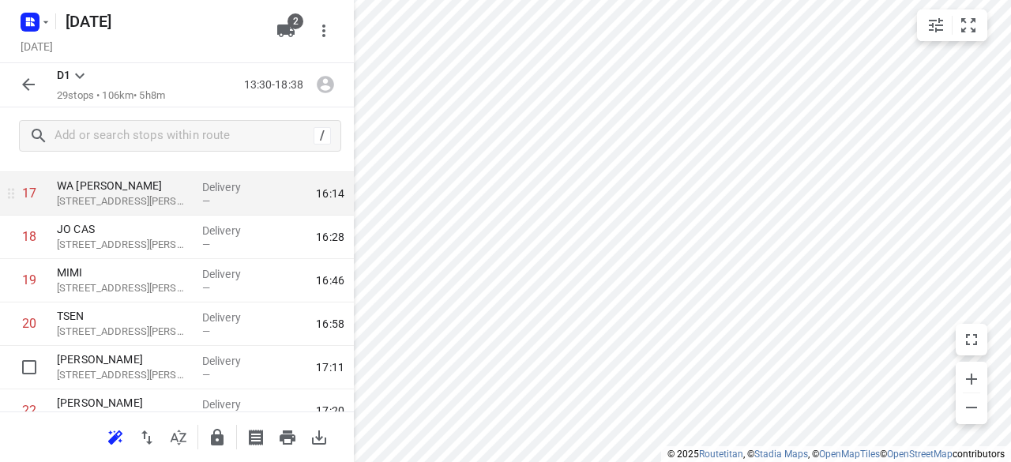
scroll to position [790, 0]
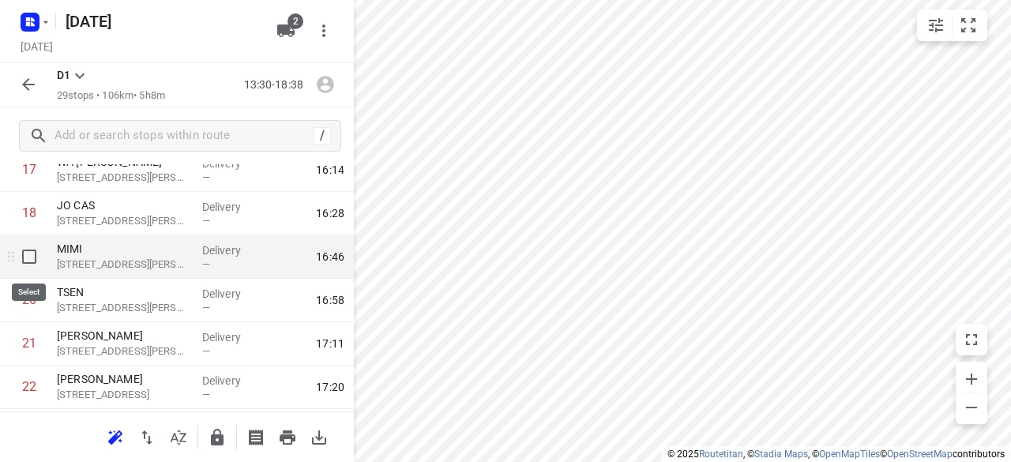
click at [32, 268] on input "checkbox" at bounding box center [29, 257] width 32 height 32
checkbox input "true"
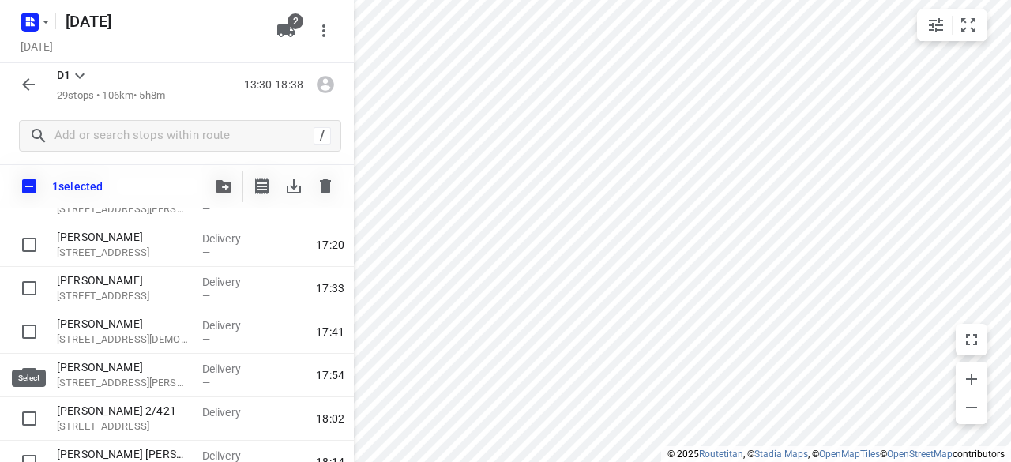
scroll to position [1106, 0]
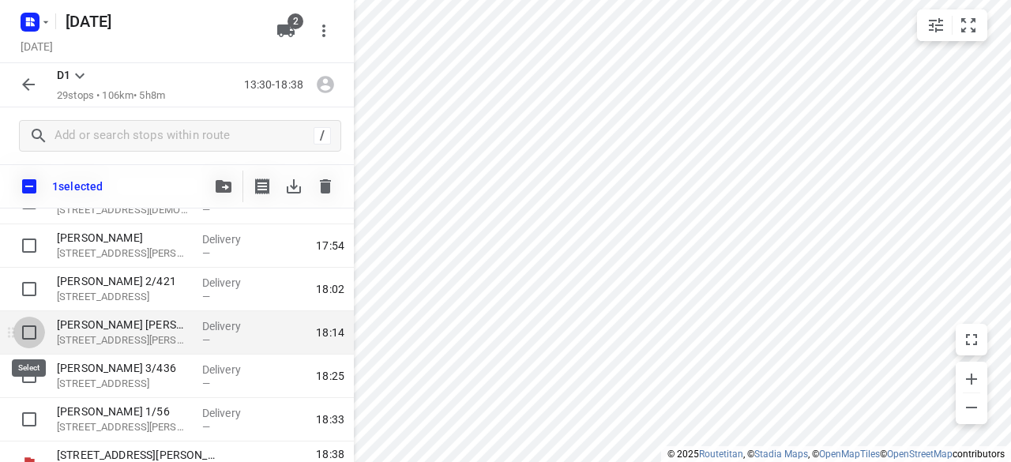
click at [24, 328] on input "checkbox" at bounding box center [29, 333] width 32 height 32
checkbox input "true"
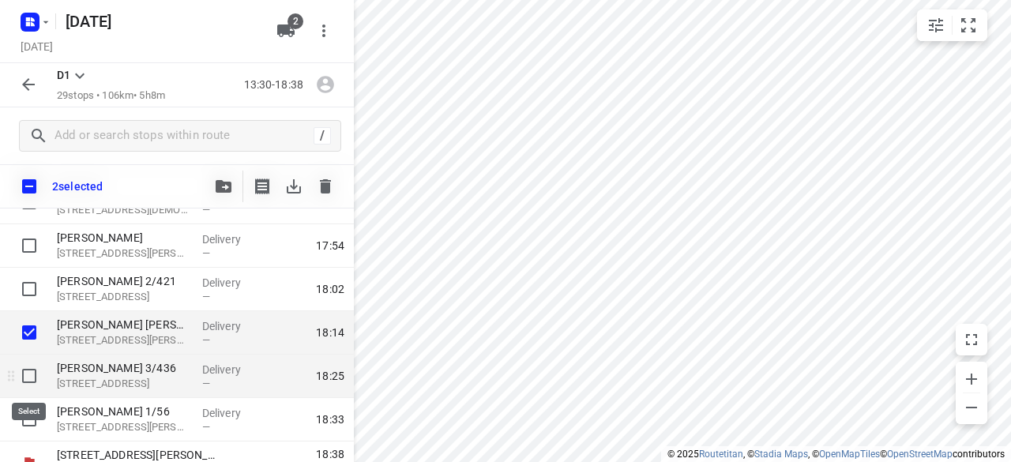
click at [22, 371] on input "checkbox" at bounding box center [29, 376] width 32 height 32
checkbox input "true"
click at [223, 186] on icon "button" at bounding box center [224, 186] width 16 height 13
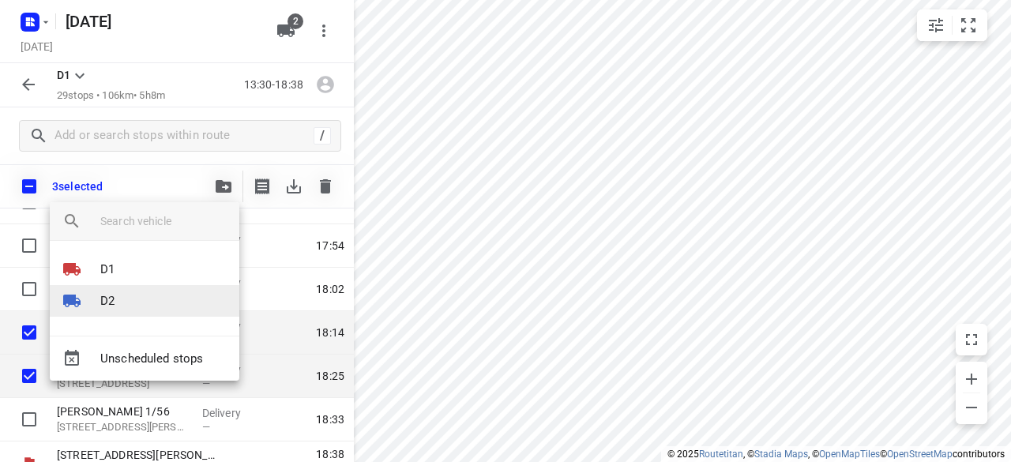
click at [145, 296] on li "D2" at bounding box center [145, 301] width 190 height 32
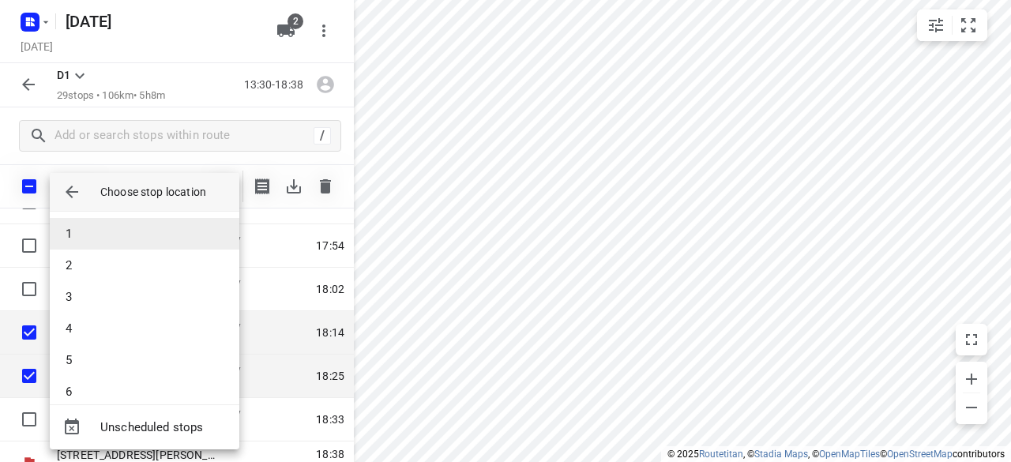
click at [123, 230] on li "1" at bounding box center [145, 234] width 190 height 32
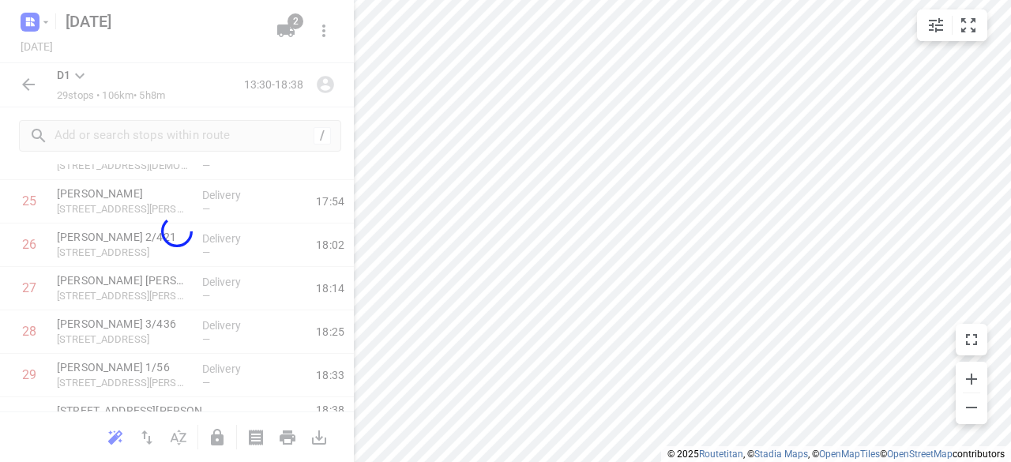
scroll to position [570, 0]
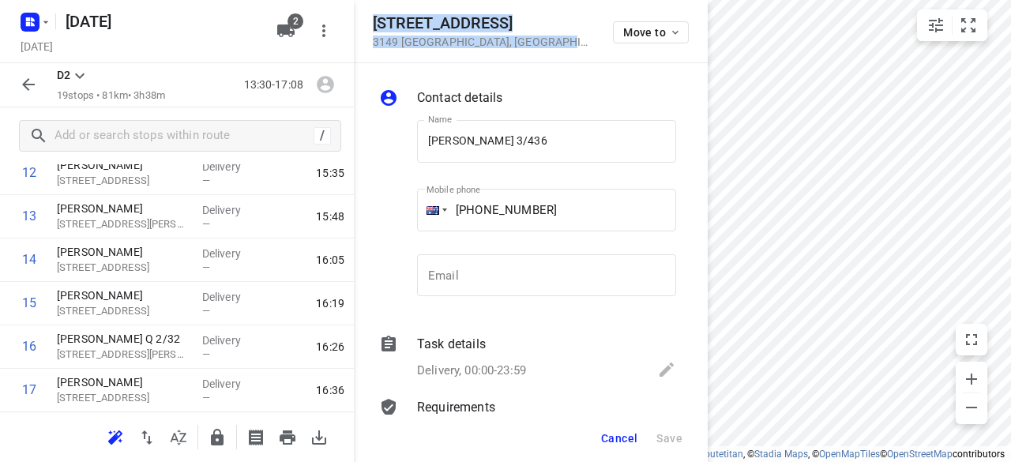
drag, startPoint x: 536, startPoint y: 39, endPoint x: 375, endPoint y: 19, distance: 163.2
click at [375, 19] on div "436 High Street Road 3149 Mount Waverley , Australia Move to" at bounding box center [531, 31] width 316 height 34
copy div "436 High Street Road 3149 Mount Waverley , Australia"
click at [277, 34] on icon "button" at bounding box center [285, 30] width 17 height 13
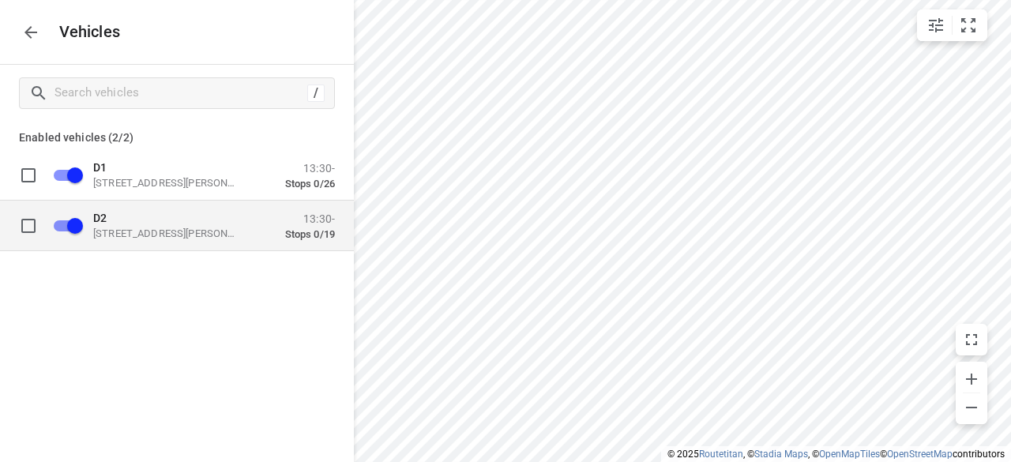
click at [157, 220] on p "D2" at bounding box center [172, 217] width 158 height 13
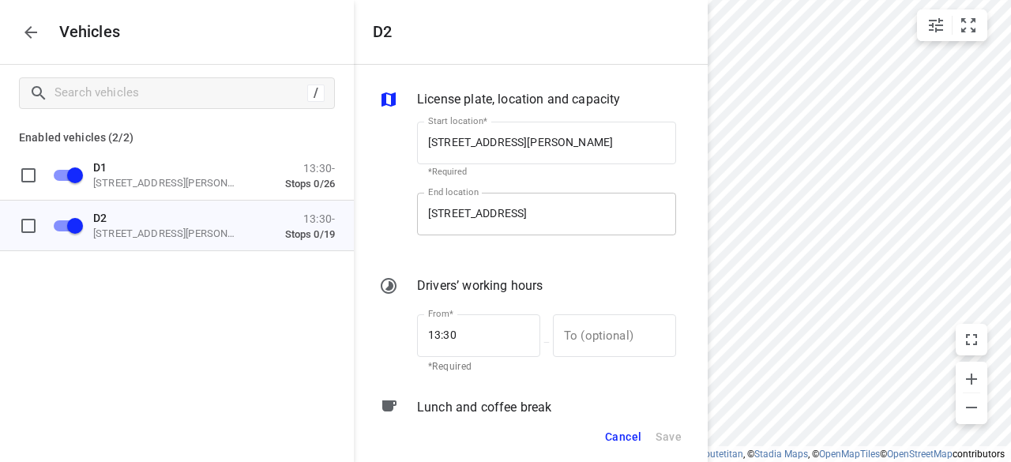
scroll to position [0, 17]
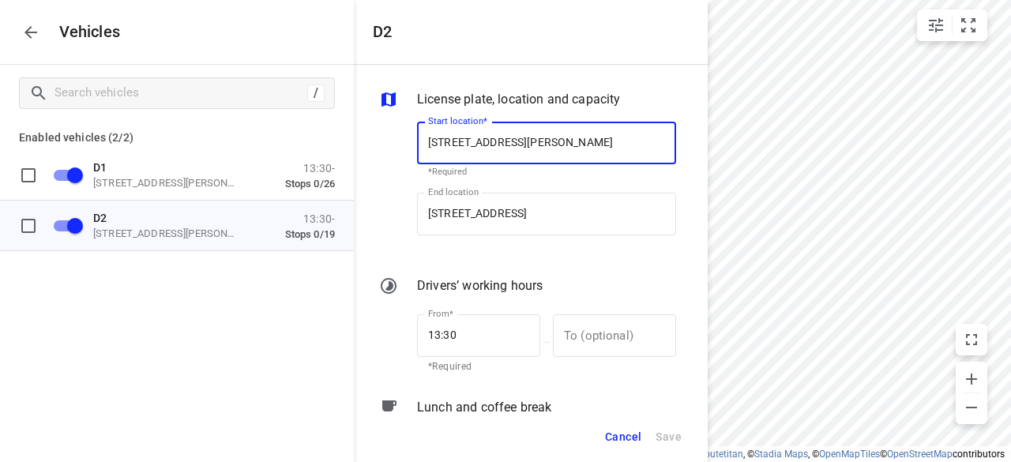
click at [608, 183] on div "Start location* 56 Albert St, Mount Waverley VIC 3149, Australia Start location…" at bounding box center [547, 149] width 272 height 74
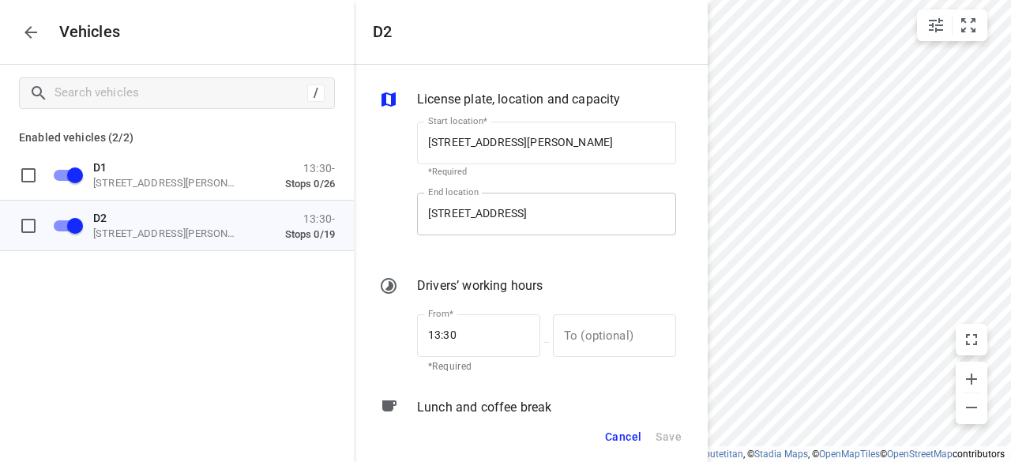
click at [559, 208] on input "28 Bellevue Ave, Burwood East VIC 3151, Australia" at bounding box center [546, 214] width 259 height 43
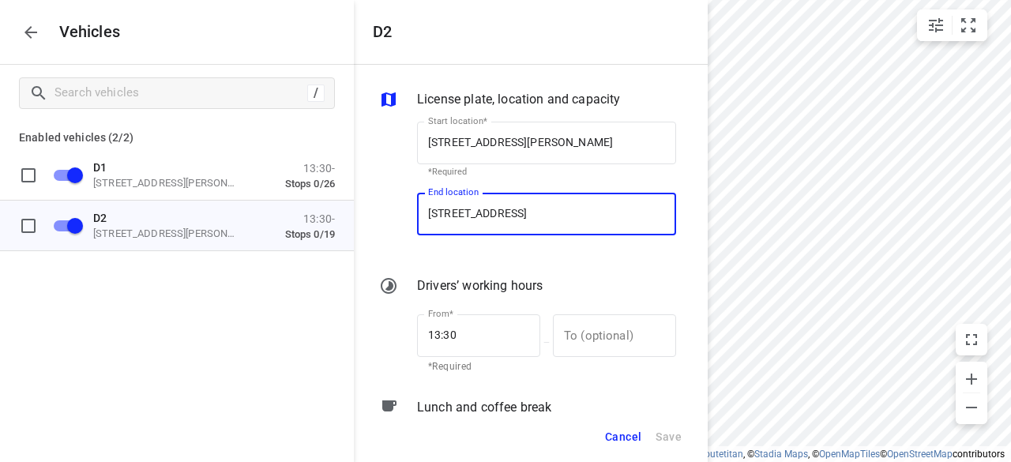
paste input "436 High Street Road 3149 Mount Waverley"
type input "436 High Street Road 3149 Mount Waverley, Australia"
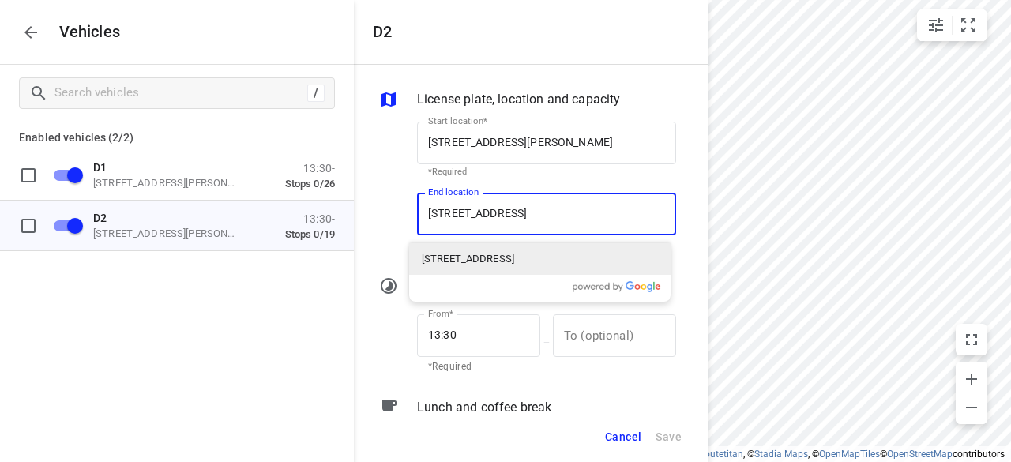
click at [463, 259] on p "436 High Street Road, Mount Waverley VIC 3149, Australia" at bounding box center [468, 259] width 92 height 16
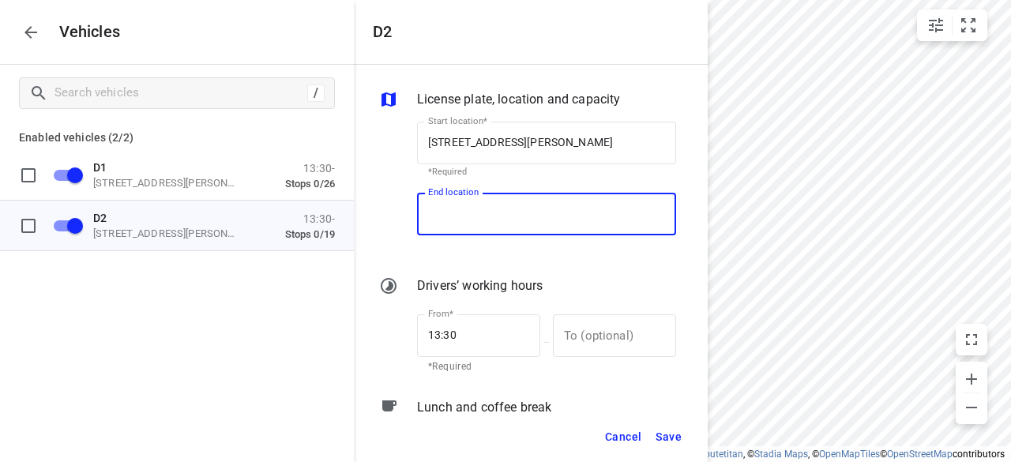
scroll to position [0, 0]
type input "436 High St Rd, Mount Waverley VIC 3149, Australia"
click at [662, 434] on span "Save" at bounding box center [669, 437] width 26 height 20
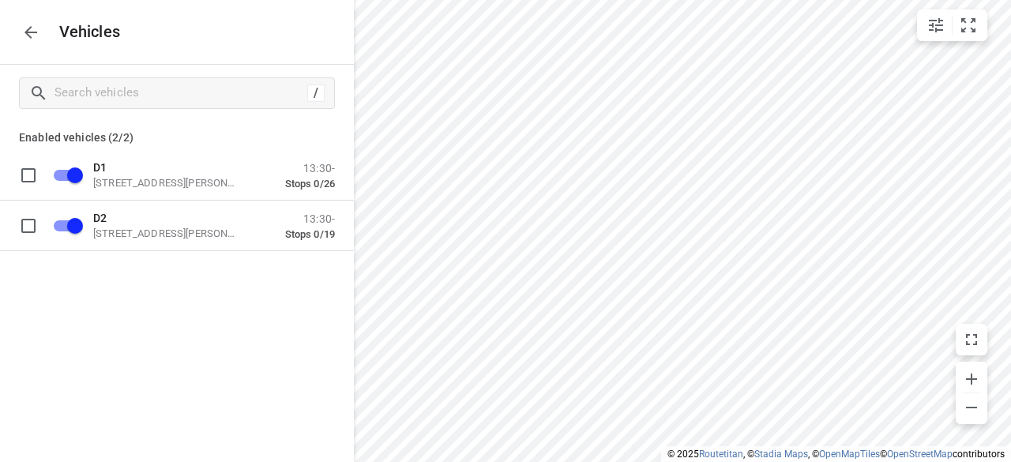
click at [21, 33] on icon "button" at bounding box center [30, 32] width 19 height 19
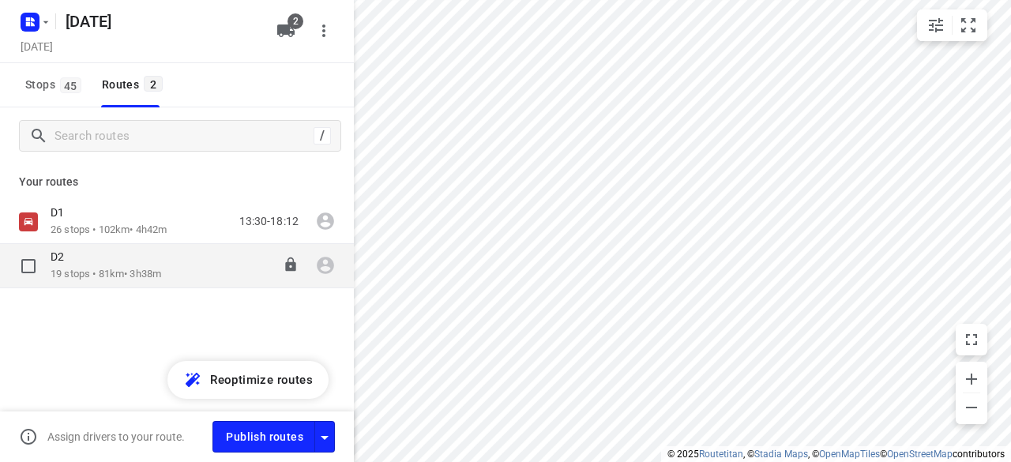
click at [57, 268] on p "19 stops • 81km • 3h38m" at bounding box center [106, 274] width 111 height 15
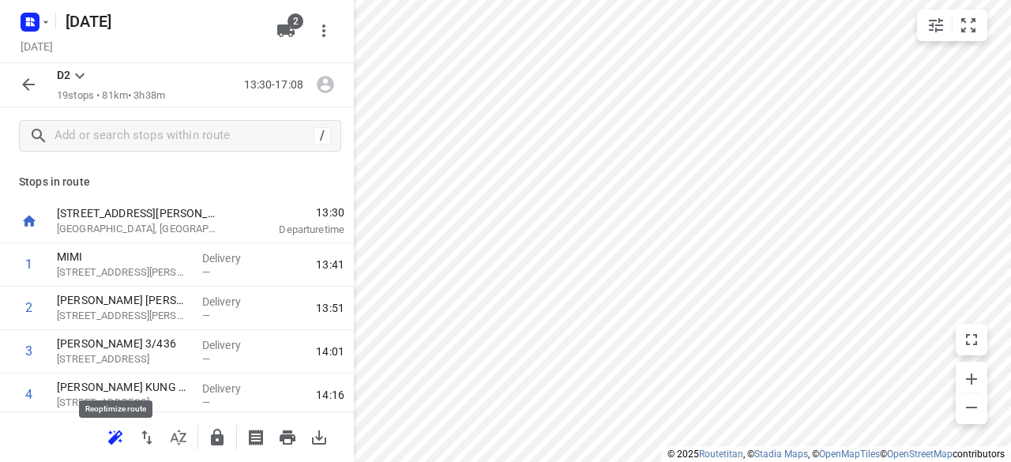
click at [119, 438] on icon "button" at bounding box center [115, 437] width 19 height 19
click at [30, 92] on icon "button" at bounding box center [28, 84] width 19 height 19
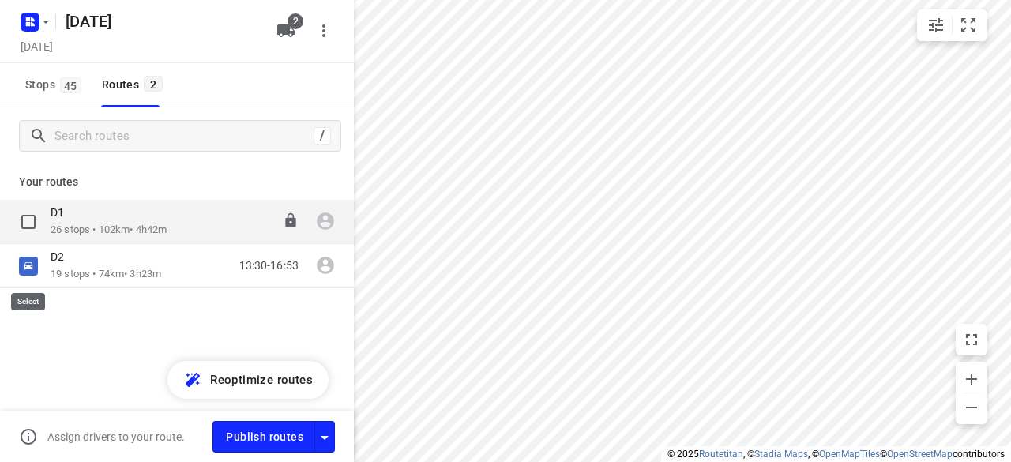
click at [0, 0] on input "checkbox" at bounding box center [0, 0] width 0 height 0
checkbox input "true"
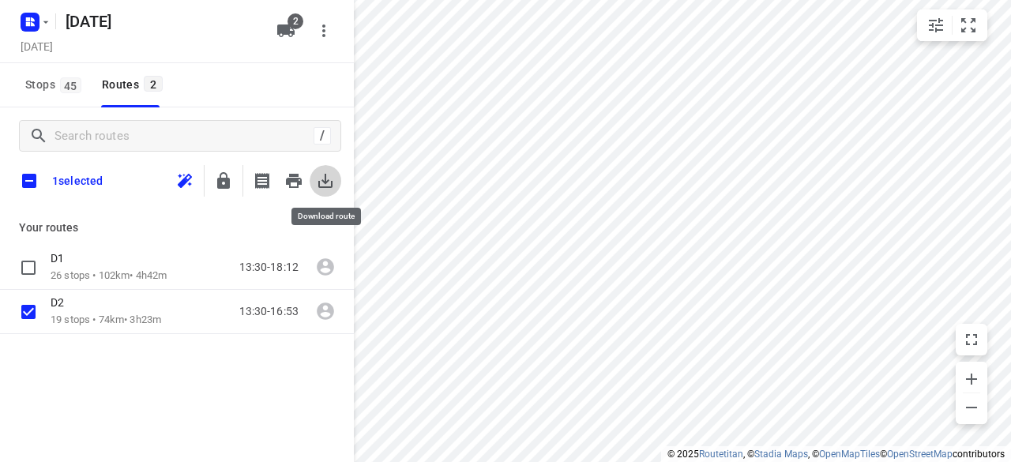
click at [314, 179] on button "button" at bounding box center [326, 181] width 32 height 32
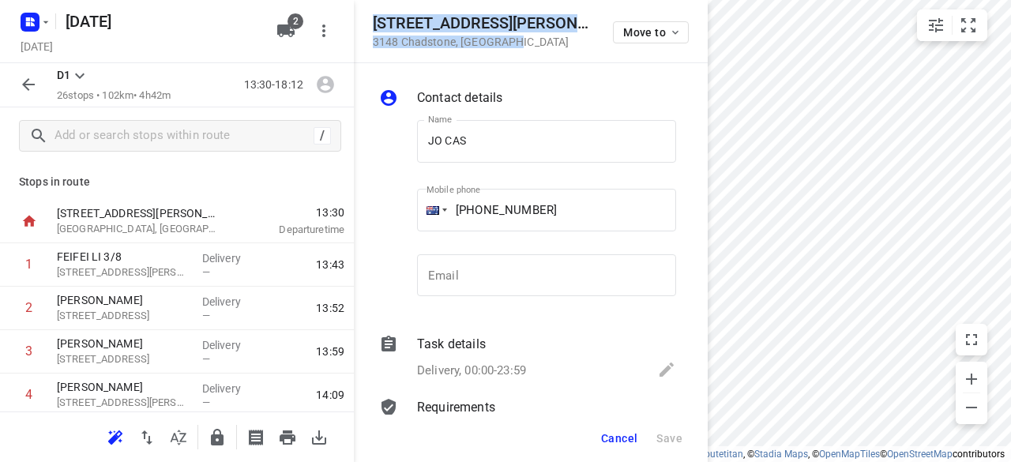
drag, startPoint x: 530, startPoint y: 47, endPoint x: 362, endPoint y: 23, distance: 170.0
click at [362, 23] on div "21 Beckett Street 3148 Chadstone , Australia Move to" at bounding box center [531, 31] width 354 height 63
copy div "21 Beckett Street 3148 Chadstone , Australia"
click at [281, 30] on icon "button" at bounding box center [285, 30] width 17 height 13
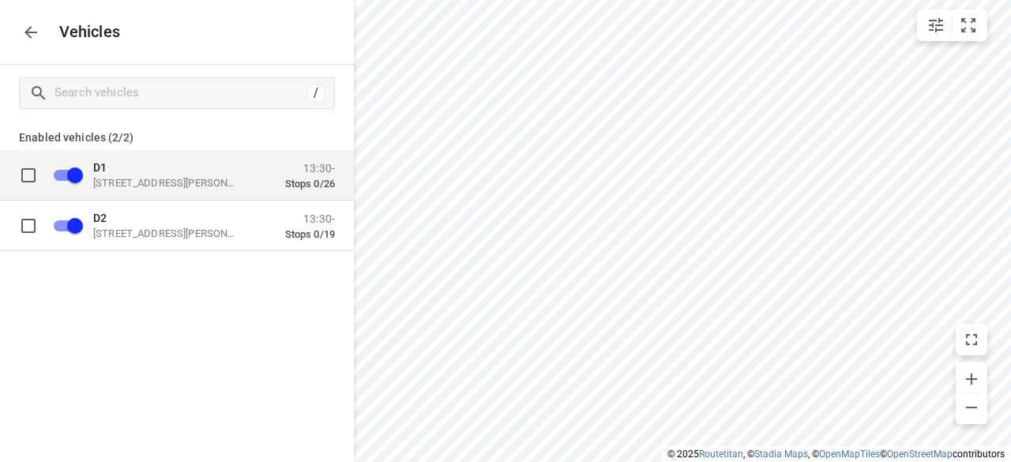
click at [167, 183] on p "49 John St, Oakleigh VIC 3166, Australia" at bounding box center [172, 182] width 158 height 13
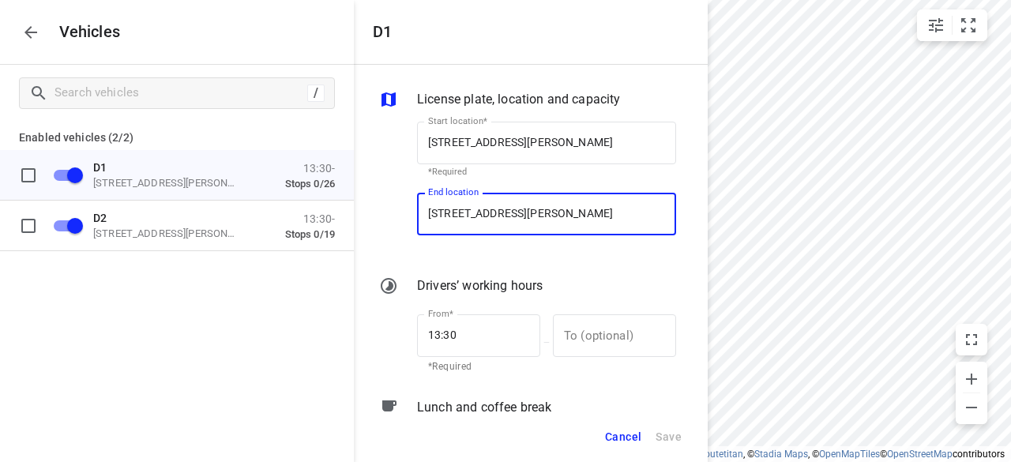
click at [560, 228] on input "56 Albert St, Mount Waverley VIC 3149, Australia" at bounding box center [546, 214] width 259 height 43
paste input "21 Beckett Street 3148 Chadstone"
type input "21 Beckett Street 3148 Chadstone, Australia"
type input "21 Beckett St, Chadstone VIC 3148, Australia"
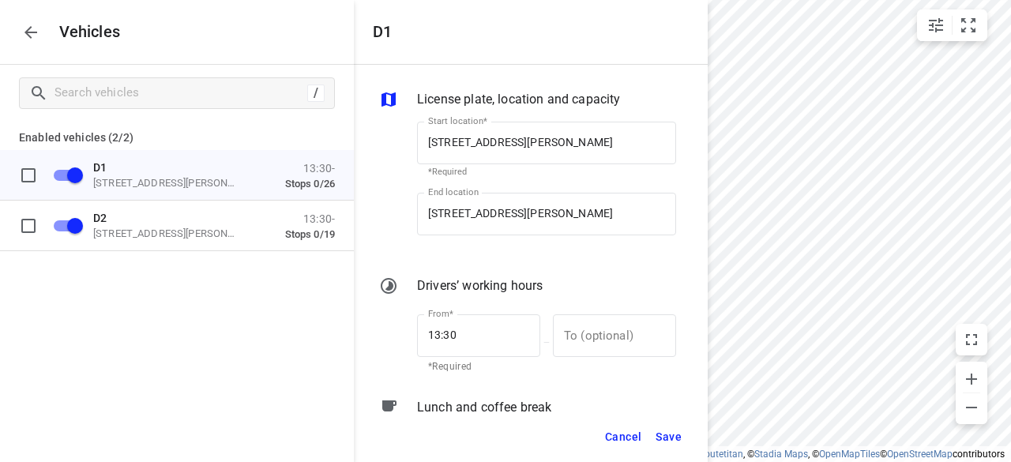
click at [689, 435] on div "Cancel Save" at bounding box center [531, 437] width 354 height 51
click at [676, 437] on span "Save" at bounding box center [669, 437] width 26 height 20
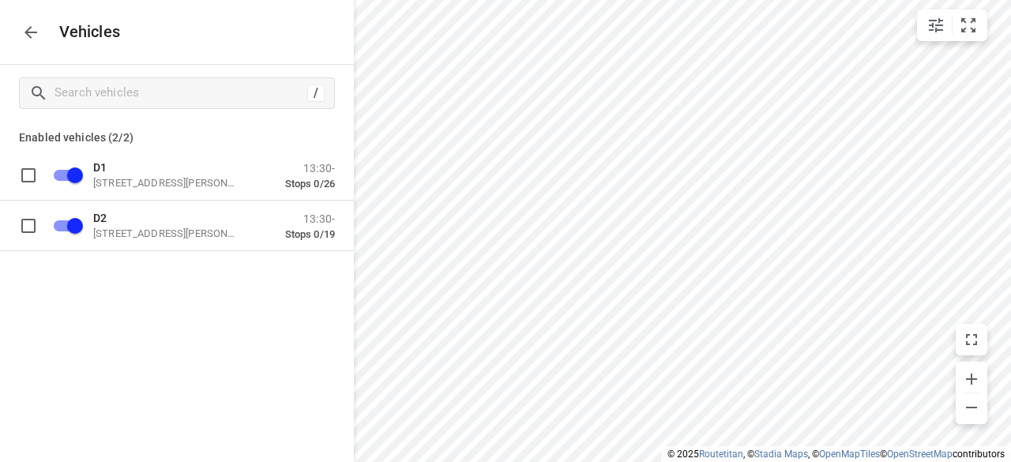
click at [36, 36] on icon "button" at bounding box center [30, 32] width 19 height 19
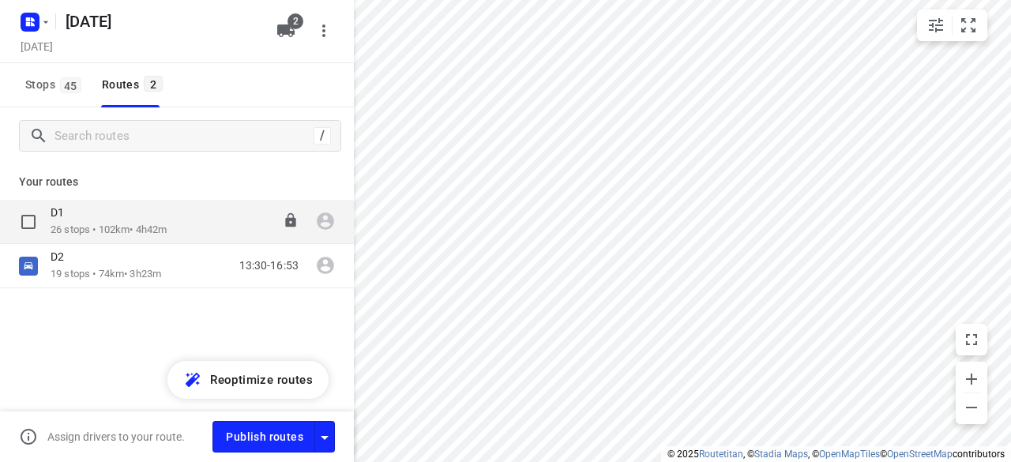
click at [91, 224] on p "26 stops • 102km • 4h42m" at bounding box center [109, 230] width 116 height 15
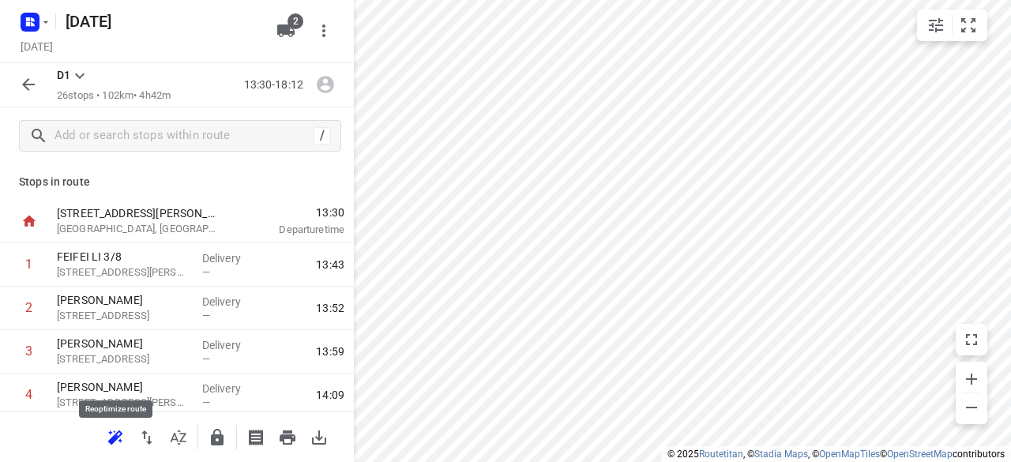
click at [121, 442] on icon "button" at bounding box center [115, 437] width 19 height 19
click at [27, 89] on icon "button" at bounding box center [28, 84] width 13 height 13
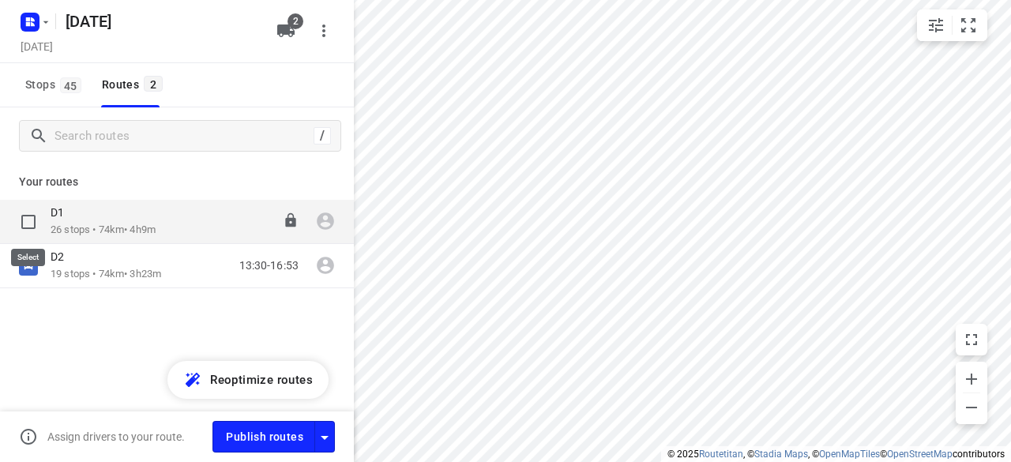
click at [20, 225] on input "checkbox" at bounding box center [29, 222] width 32 height 32
checkbox input "true"
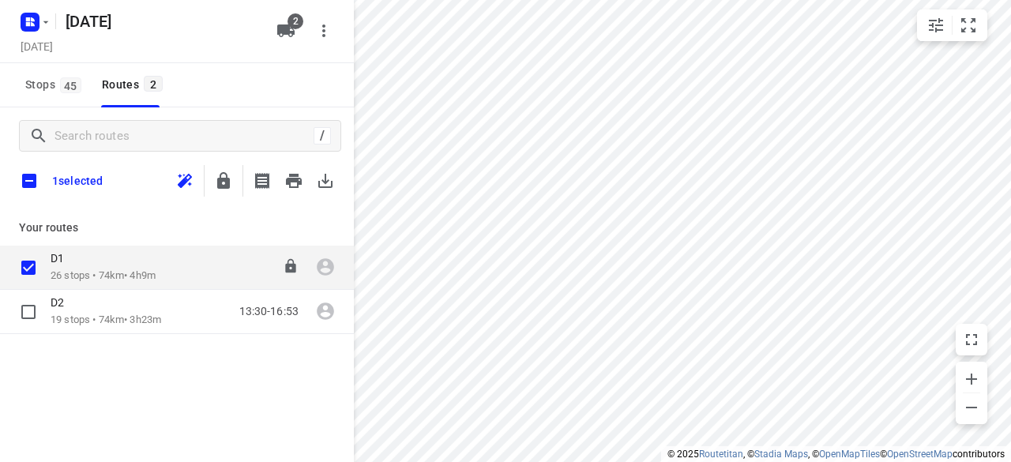
click at [69, 258] on p "D1" at bounding box center [62, 258] width 23 height 14
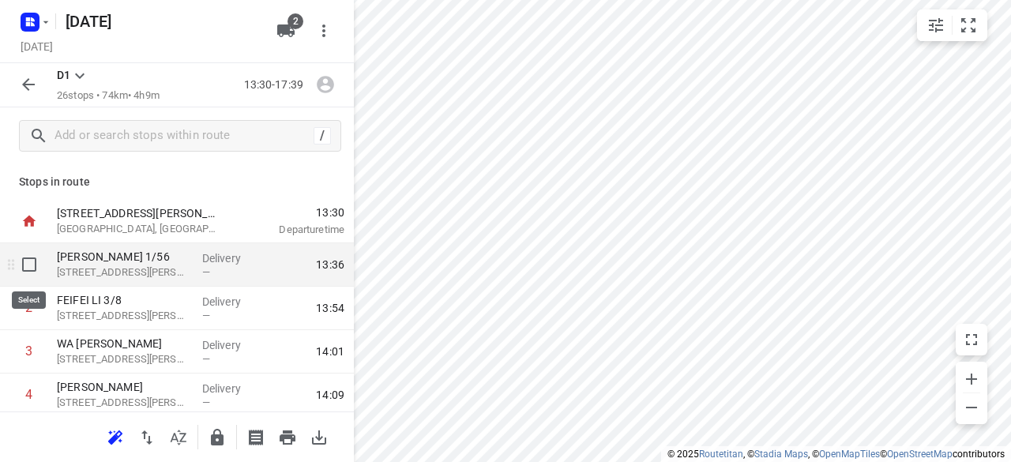
click at [36, 264] on input "checkbox" at bounding box center [29, 265] width 32 height 32
checkbox input "true"
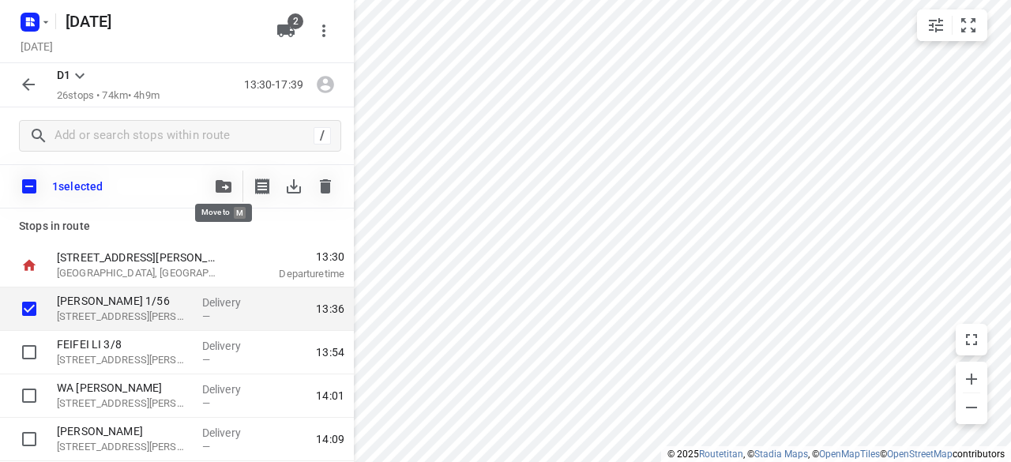
click at [236, 187] on button "button" at bounding box center [224, 187] width 32 height 32
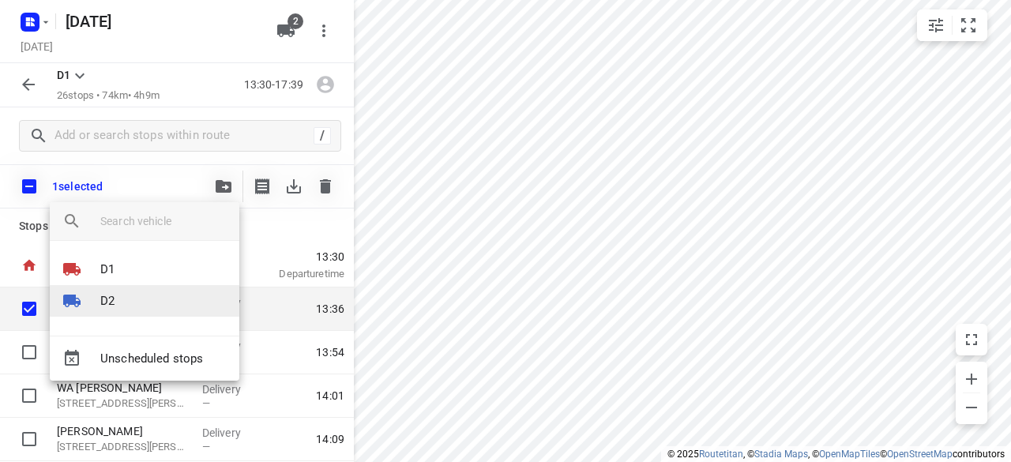
click at [126, 309] on li "D2" at bounding box center [145, 301] width 190 height 32
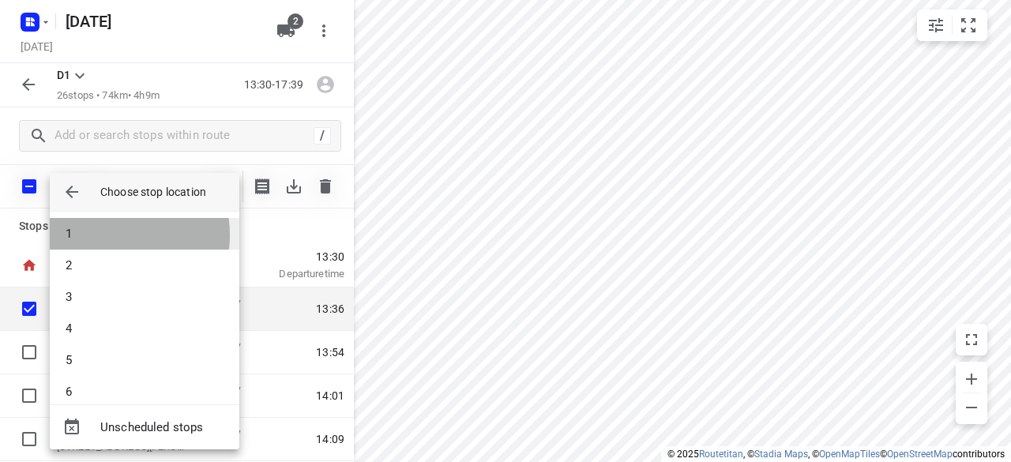
click at [101, 235] on li "1" at bounding box center [145, 234] width 190 height 32
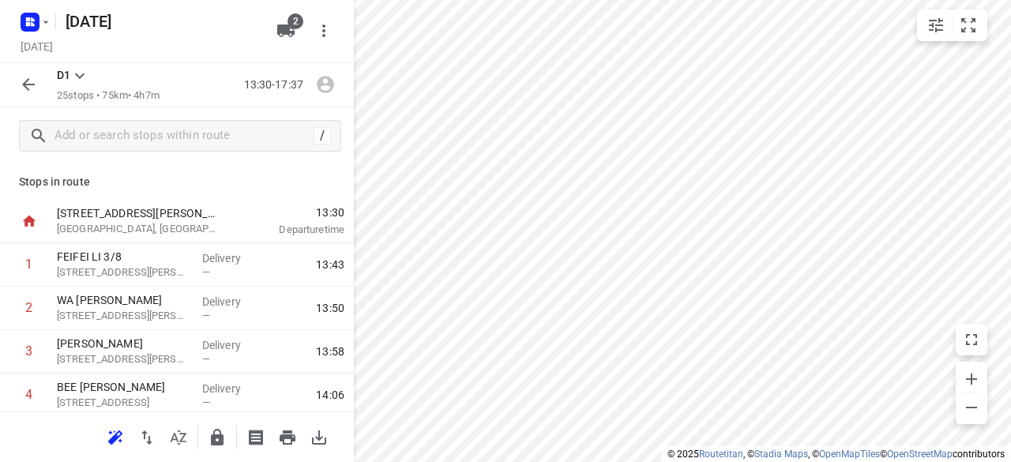
click at [27, 83] on icon "button" at bounding box center [28, 84] width 19 height 19
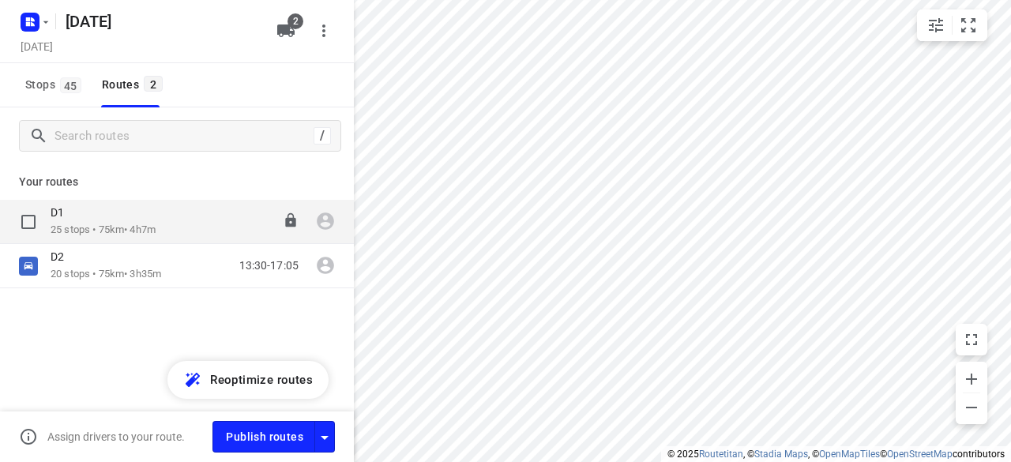
click at [70, 231] on p "25 stops • 75km • 4h7m" at bounding box center [103, 230] width 105 height 15
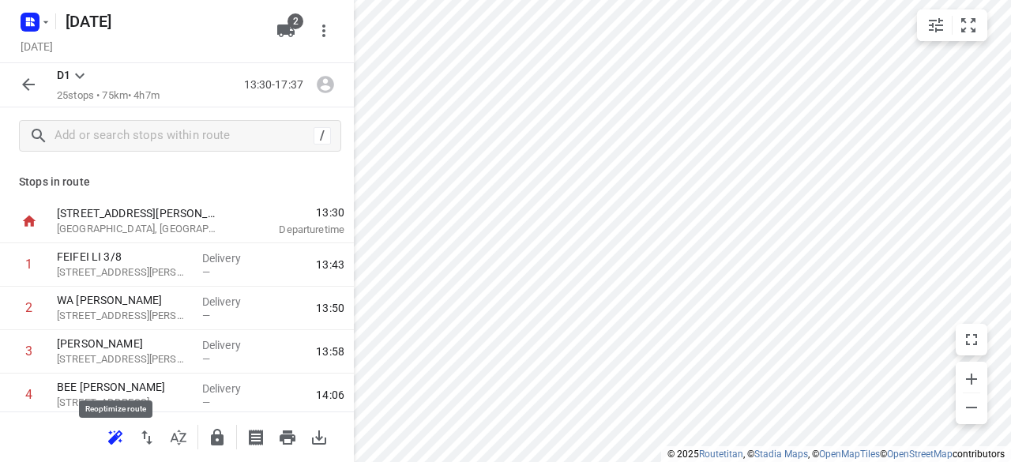
click at [110, 442] on icon "button" at bounding box center [113, 440] width 10 height 10
click at [121, 437] on icon "button" at bounding box center [115, 437] width 19 height 19
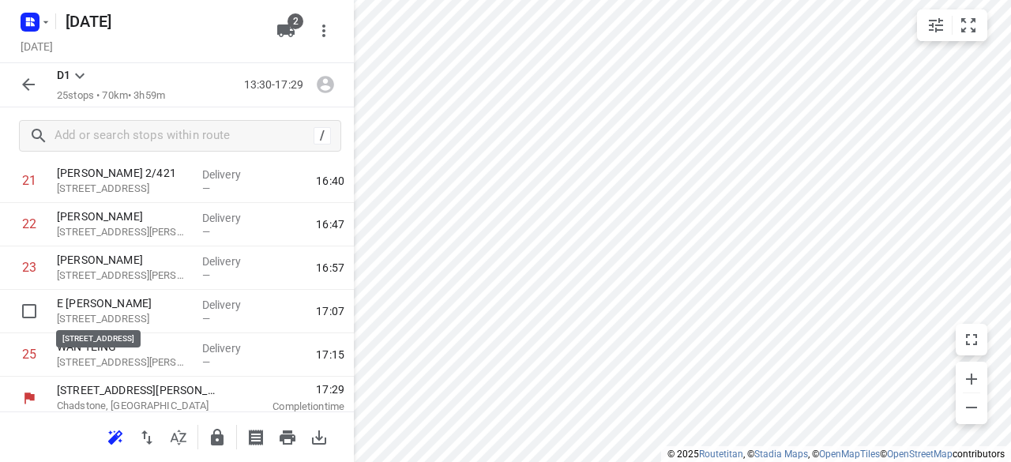
scroll to position [961, 0]
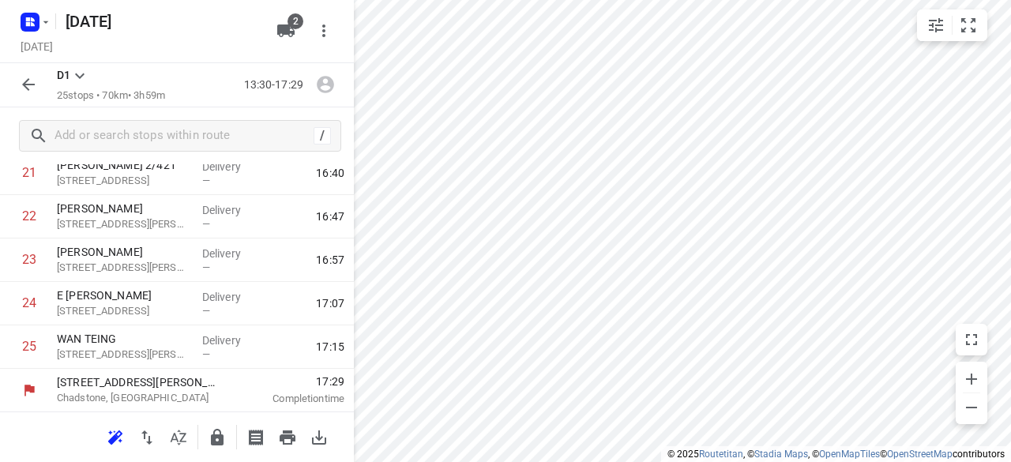
click at [291, 37] on icon "button" at bounding box center [285, 30] width 17 height 13
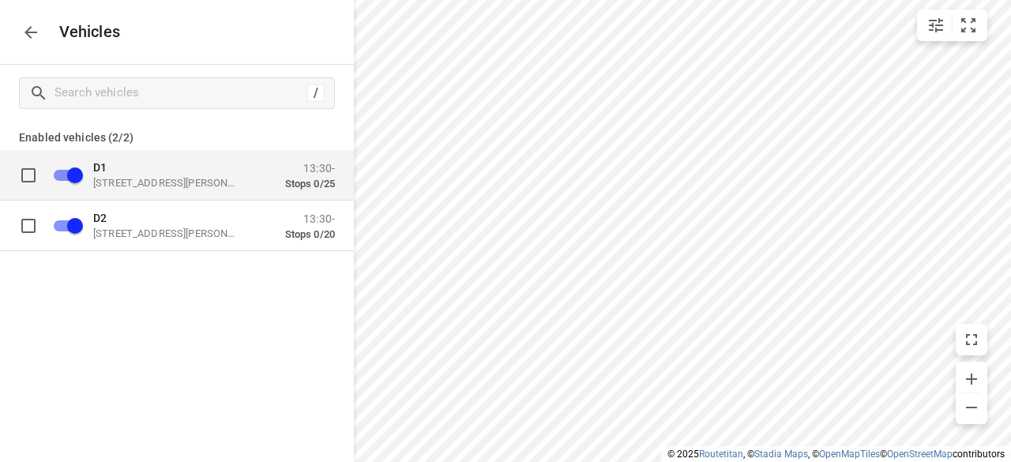
click at [125, 181] on p "49 John St, Oakleigh VIC 3166, Australia" at bounding box center [172, 182] width 158 height 13
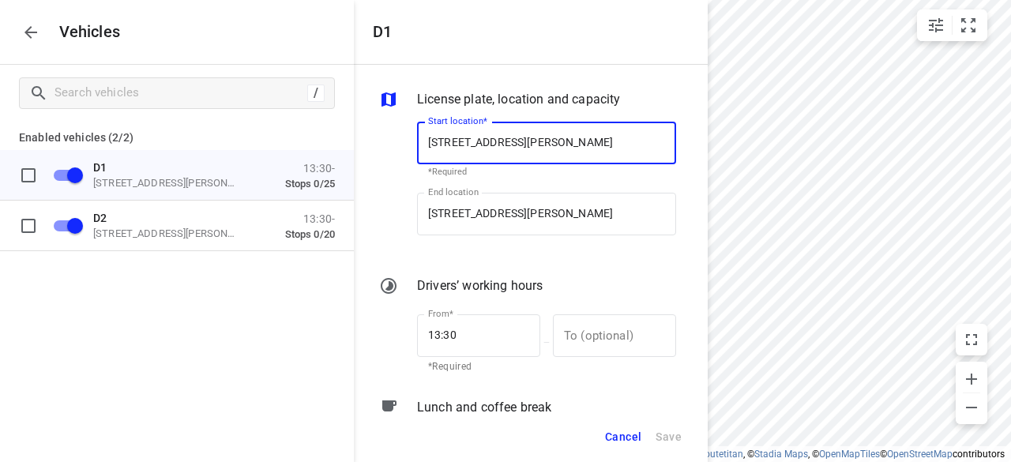
click at [624, 438] on span "Cancel" at bounding box center [623, 437] width 36 height 20
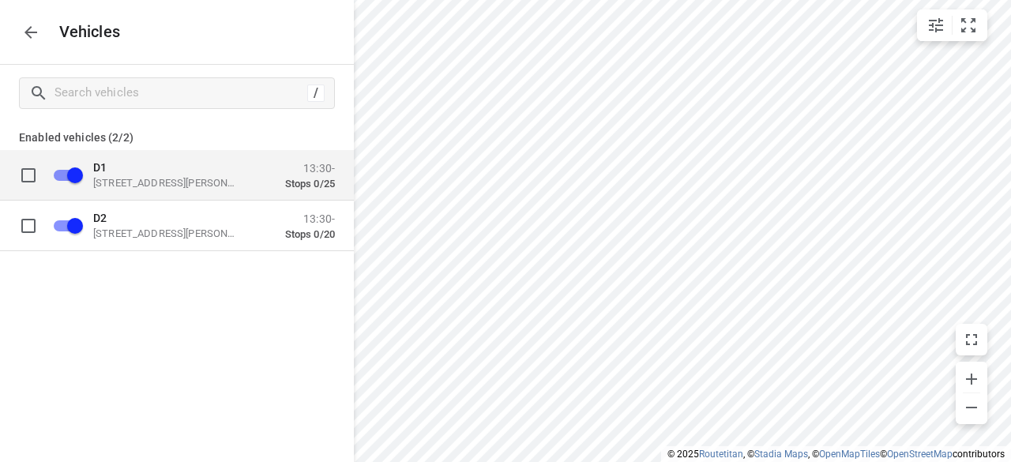
click at [123, 162] on div "D1 49 John St, Oakleigh VIC 3166, Australia 13:30- Stops 0/25" at bounding box center [189, 175] width 291 height 50
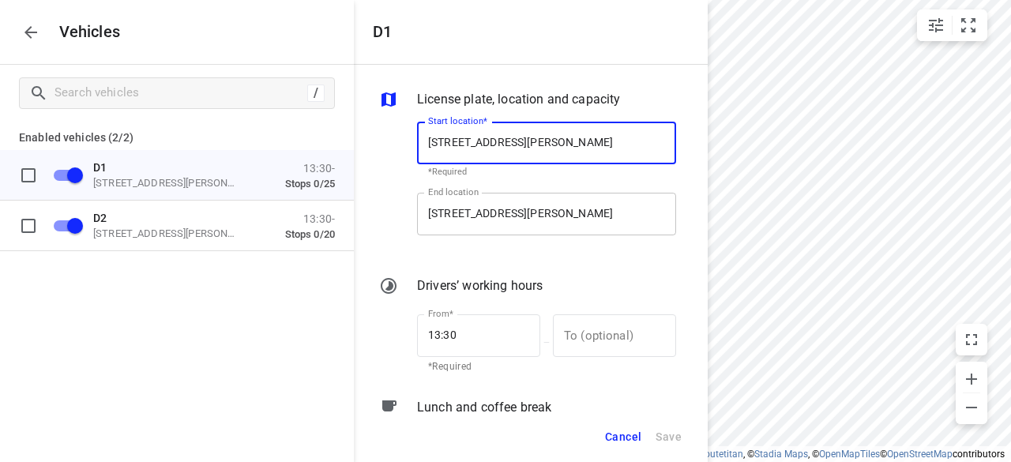
click at [588, 210] on input "21 Beckett St, Chadstone VIC 3148, Australia" at bounding box center [546, 214] width 259 height 43
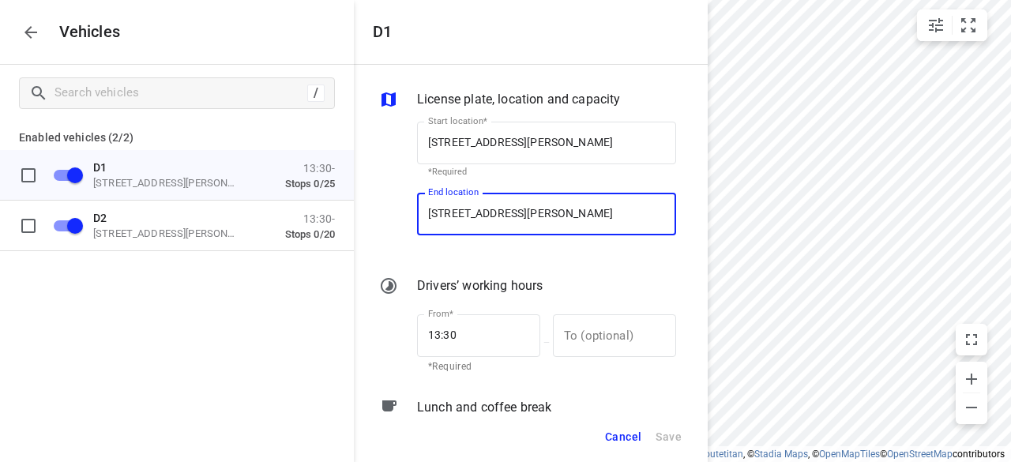
click at [574, 209] on input "21 Beckett St, Chadstone VIC 3148, Australia" at bounding box center [546, 214] width 259 height 43
paste input "21 Beckett St, Chadstone VIC 3148, Australia"
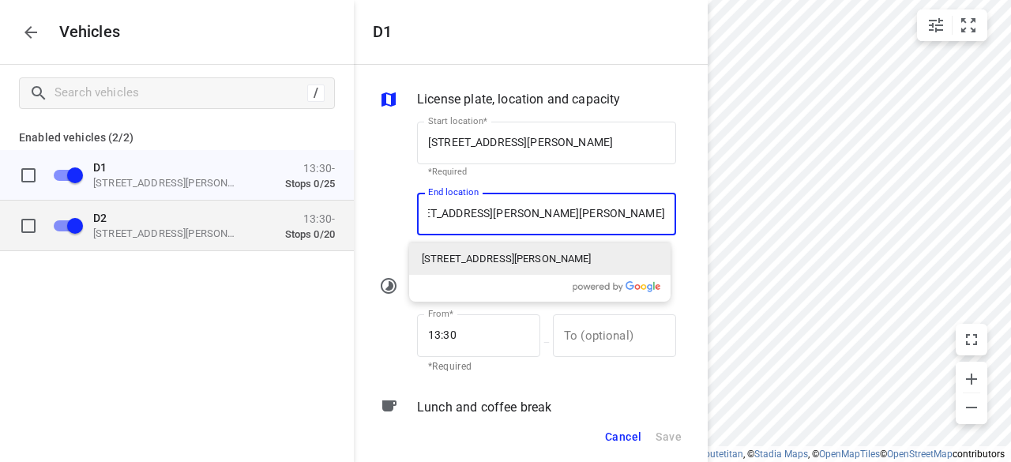
scroll to position [0, 0]
drag, startPoint x: 651, startPoint y: 213, endPoint x: 235, endPoint y: 213, distance: 416.4
click at [235, 213] on div "D1 License plate, location and capacity Start location* 49 John St, Oakleigh VI…" at bounding box center [177, 231] width 354 height 462
paste input "text"
type input "21 Beckett St, Chadstone VIC 3148, Australia 3148, Australia"
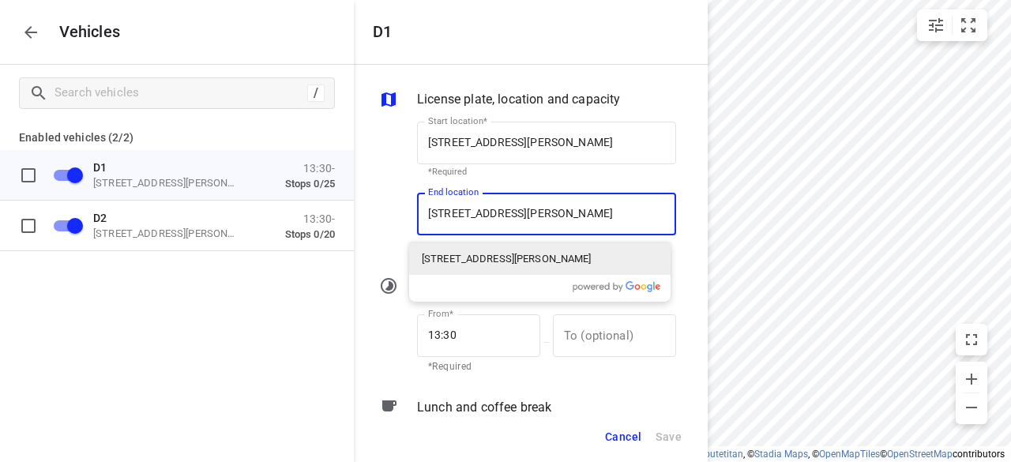
click at [463, 265] on p "21 Beckett Street, Chadstone VIC, Australia" at bounding box center [507, 259] width 170 height 16
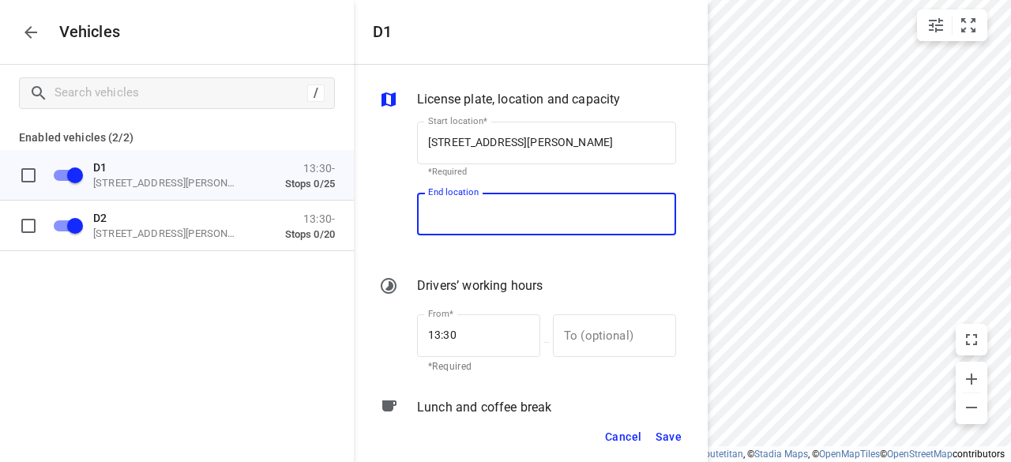
type input "21 Beckett St, Chadstone VIC 3148, Australia"
click at [665, 427] on span "Save" at bounding box center [669, 437] width 26 height 20
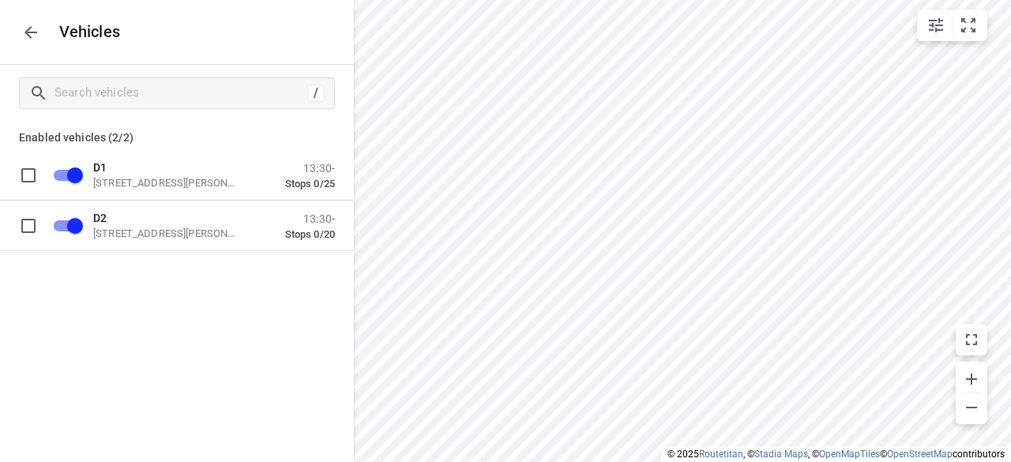
click at [24, 34] on icon "button" at bounding box center [30, 32] width 19 height 19
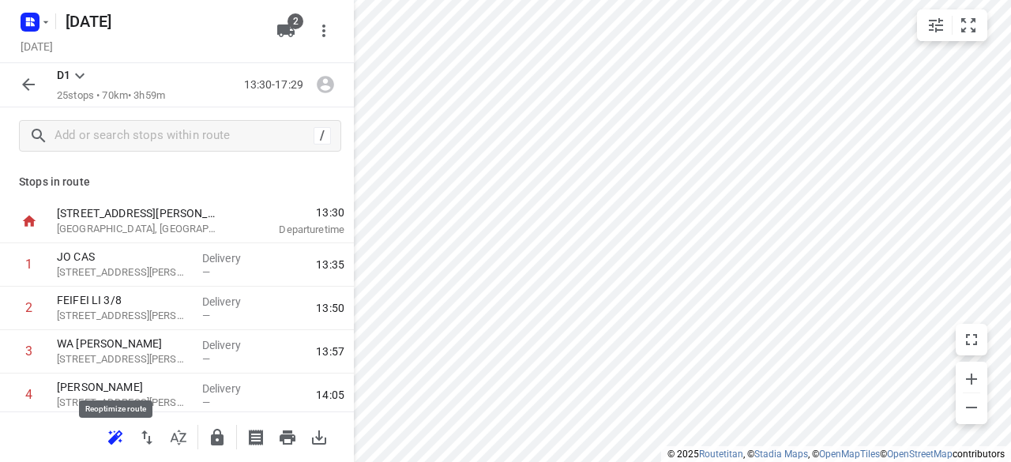
click at [111, 437] on icon "button" at bounding box center [115, 437] width 19 height 19
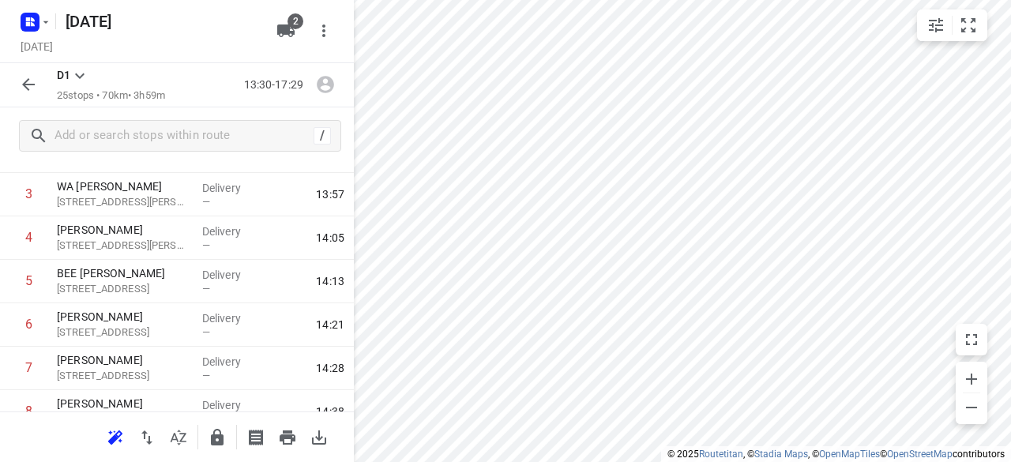
scroll to position [13, 0]
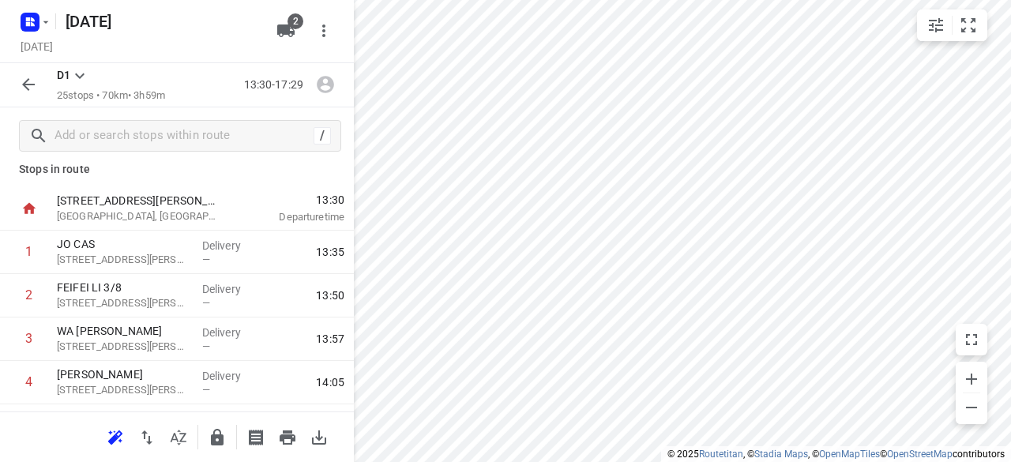
click at [21, 83] on icon "button" at bounding box center [28, 84] width 19 height 19
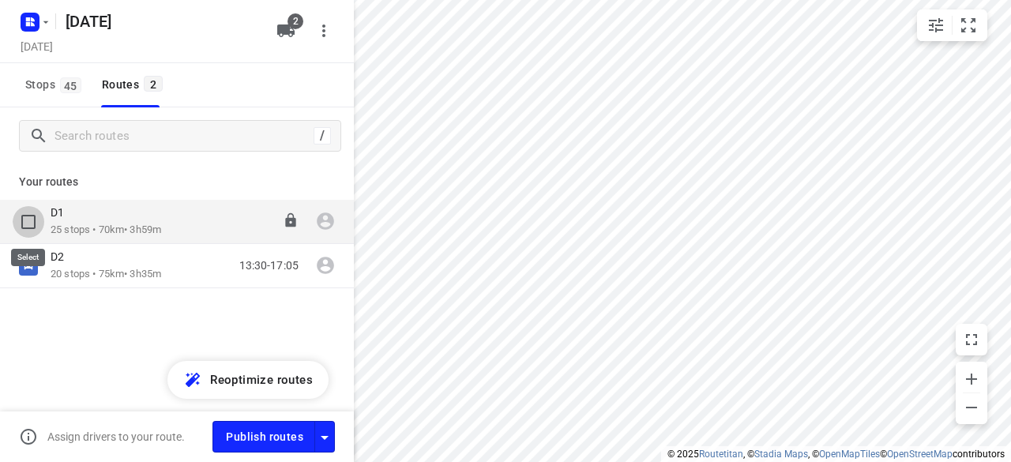
click at [27, 224] on input "checkbox" at bounding box center [29, 222] width 32 height 32
checkbox input "true"
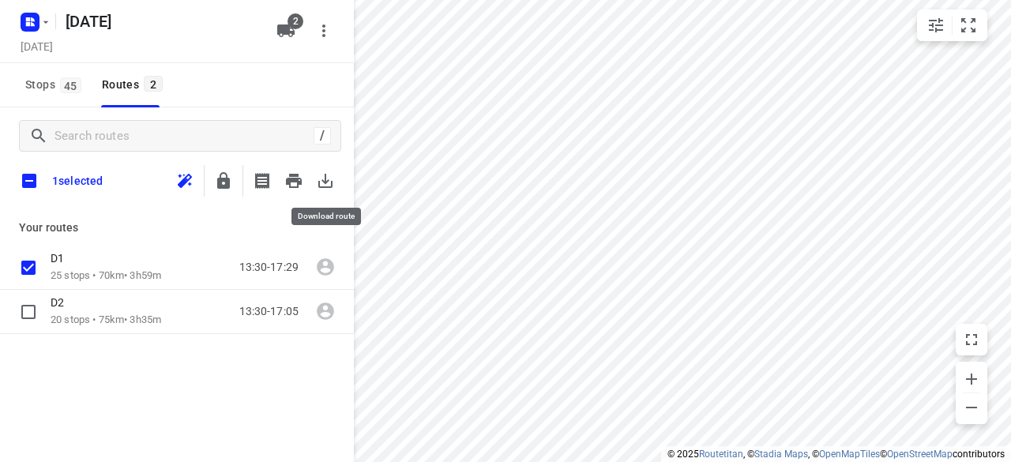
click at [320, 187] on icon "button" at bounding box center [325, 181] width 14 height 14
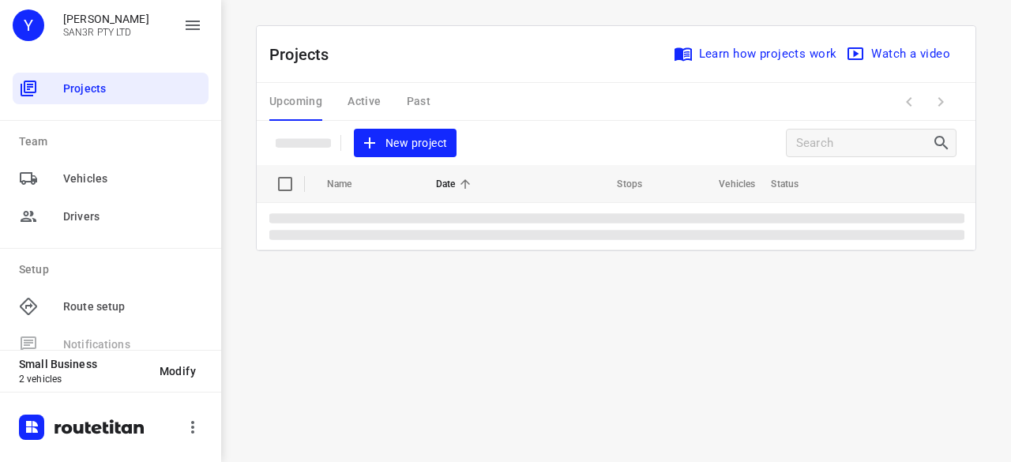
click at [333, 271] on div "i © 2025 Routetitan , © Stadia Maps , © OpenMapTiles © OpenStreetMap contributo…" at bounding box center [616, 231] width 790 height 462
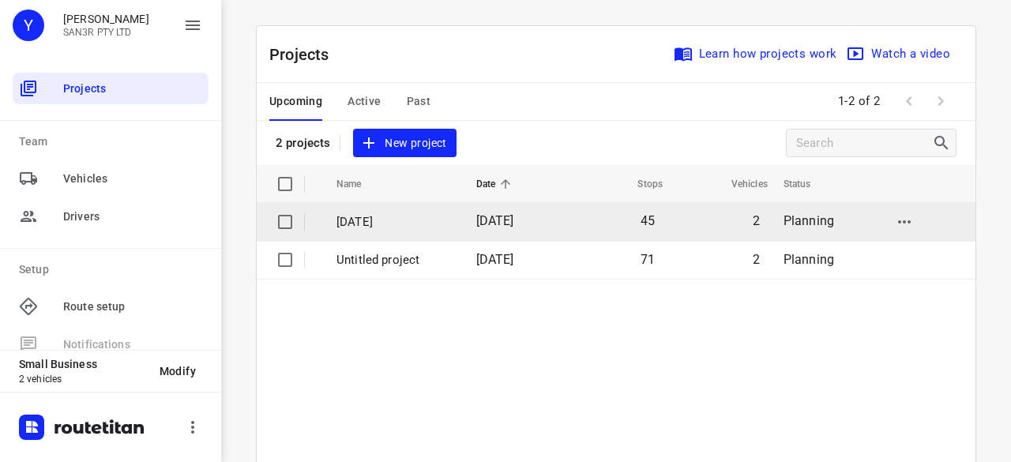
click at [438, 216] on p "[DATE]" at bounding box center [395, 222] width 116 height 18
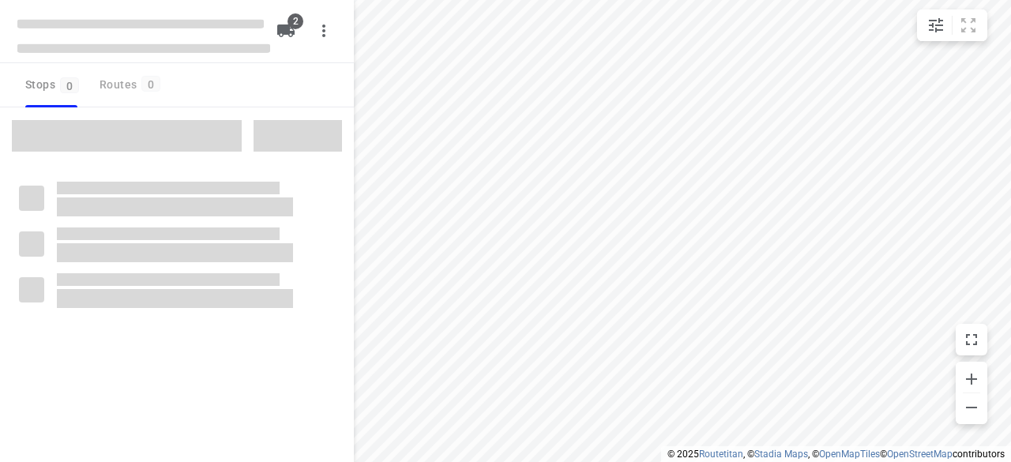
type input "distance"
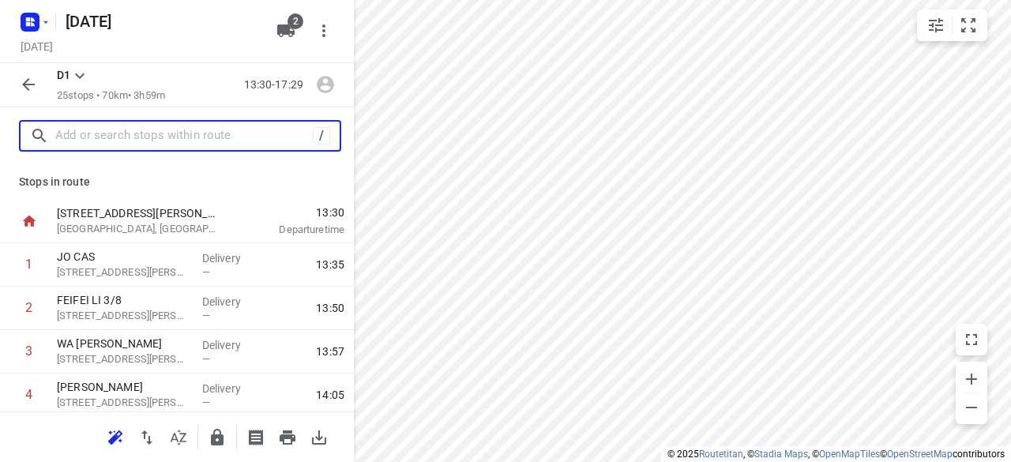
click at [198, 142] on input "text" at bounding box center [184, 136] width 258 height 24
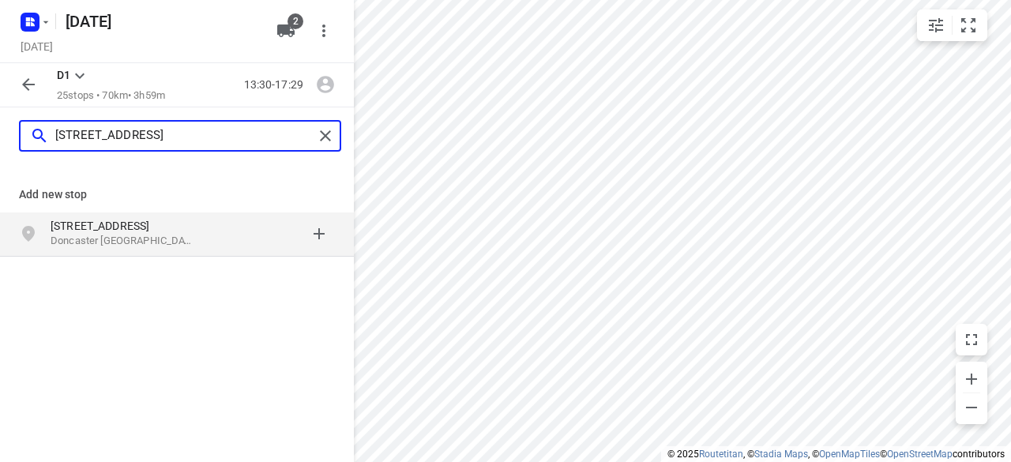
type input "[STREET_ADDRESS]"
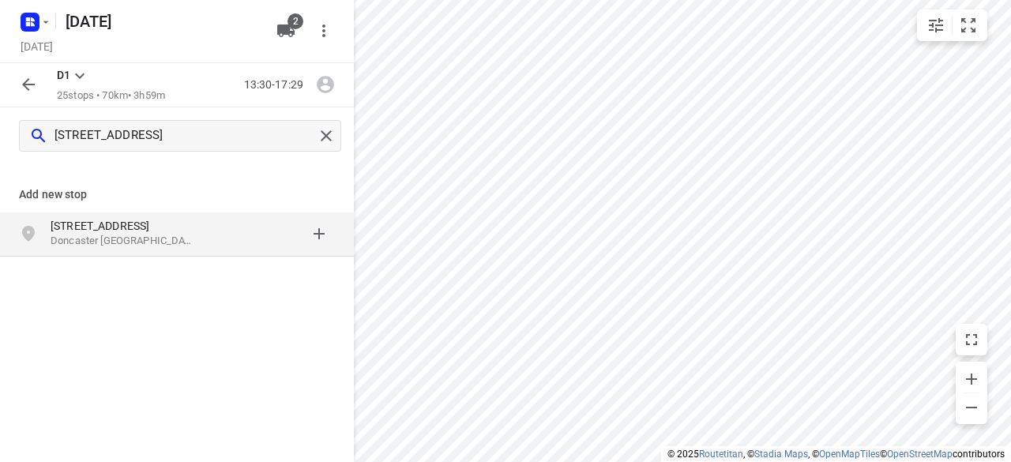
click at [161, 231] on p "[STREET_ADDRESS]" at bounding box center [123, 226] width 145 height 16
